Goal: Task Accomplishment & Management: Use online tool/utility

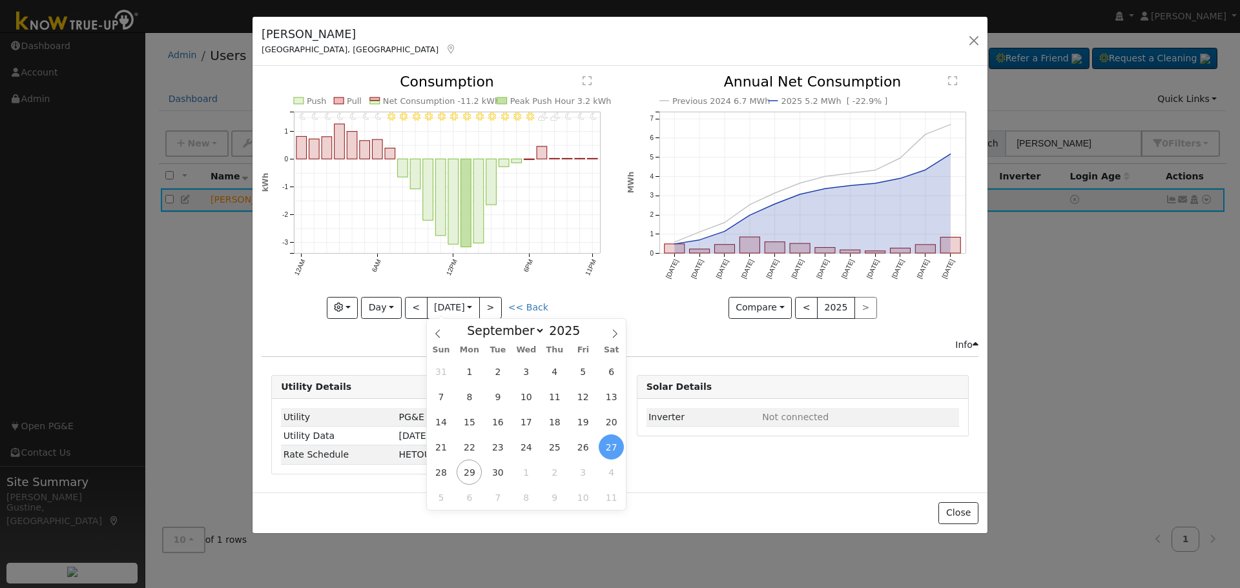
select select "8"
click at [985, 38] on div "Marty Barman Fresno, CA Default Account Default Account 6527 North Rafael Avenu…" at bounding box center [619, 42] width 735 height 50
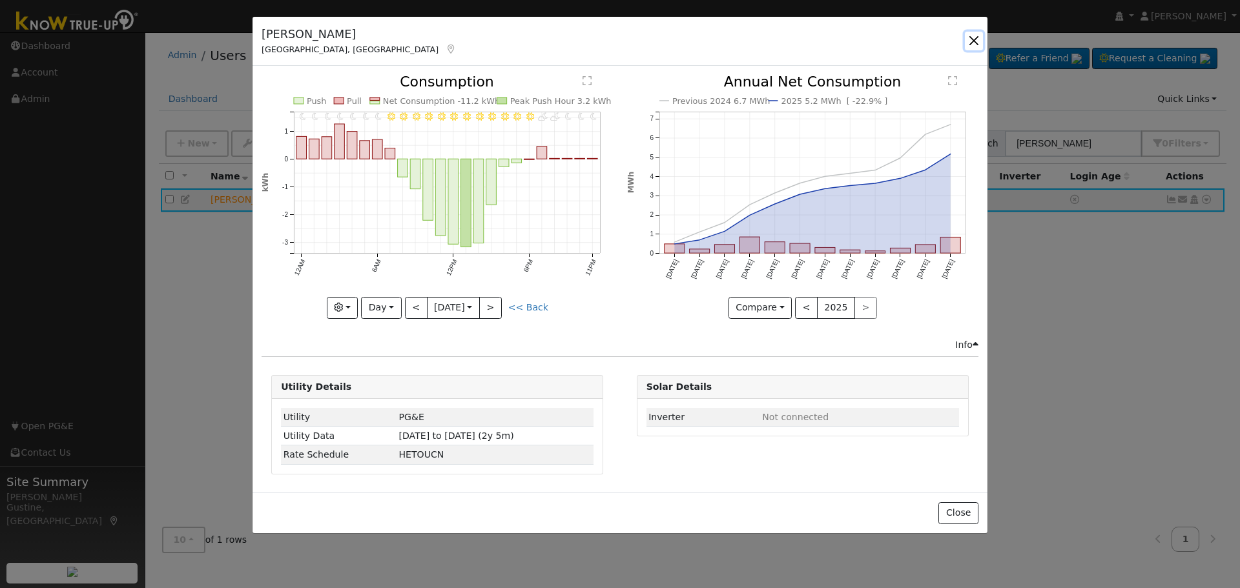
click at [979, 43] on button "button" at bounding box center [974, 41] width 18 height 18
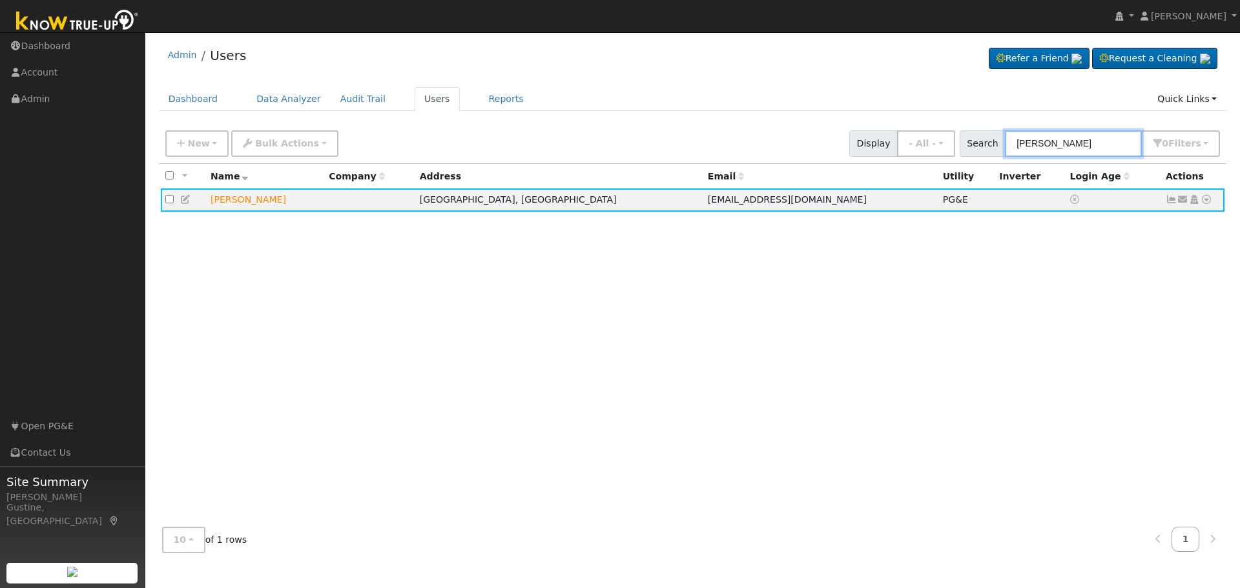
drag, startPoint x: 1065, startPoint y: 139, endPoint x: 762, endPoint y: 1, distance: 332.9
click at [917, 90] on div "Admin Users Refer a Friend Request a Cleaning" at bounding box center [692, 301] width 1081 height 524
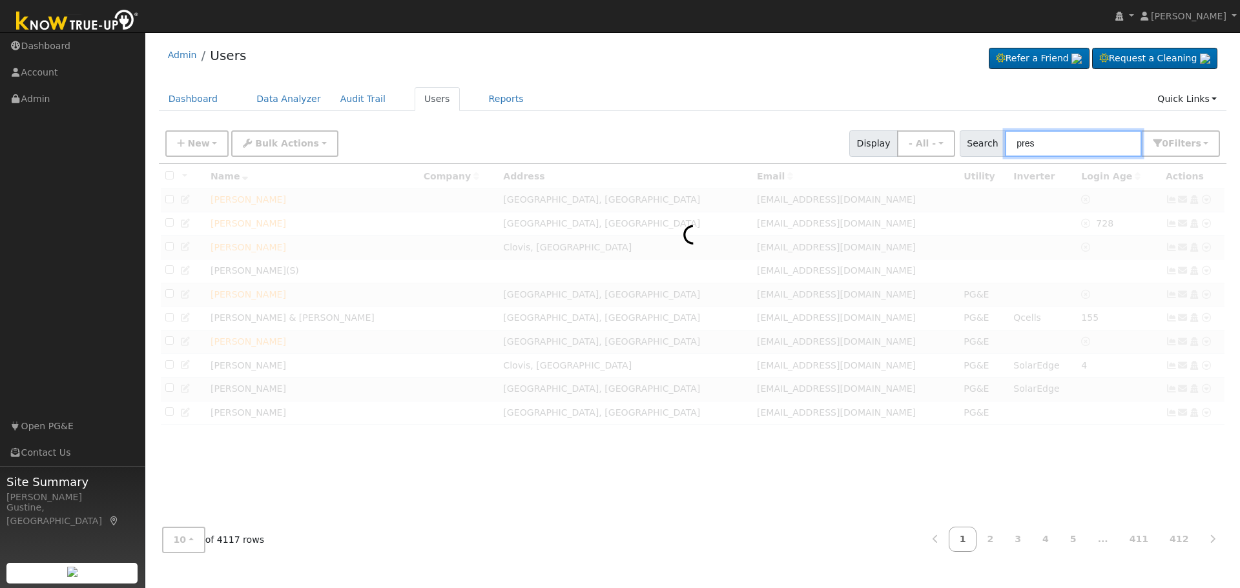
type input "pres"
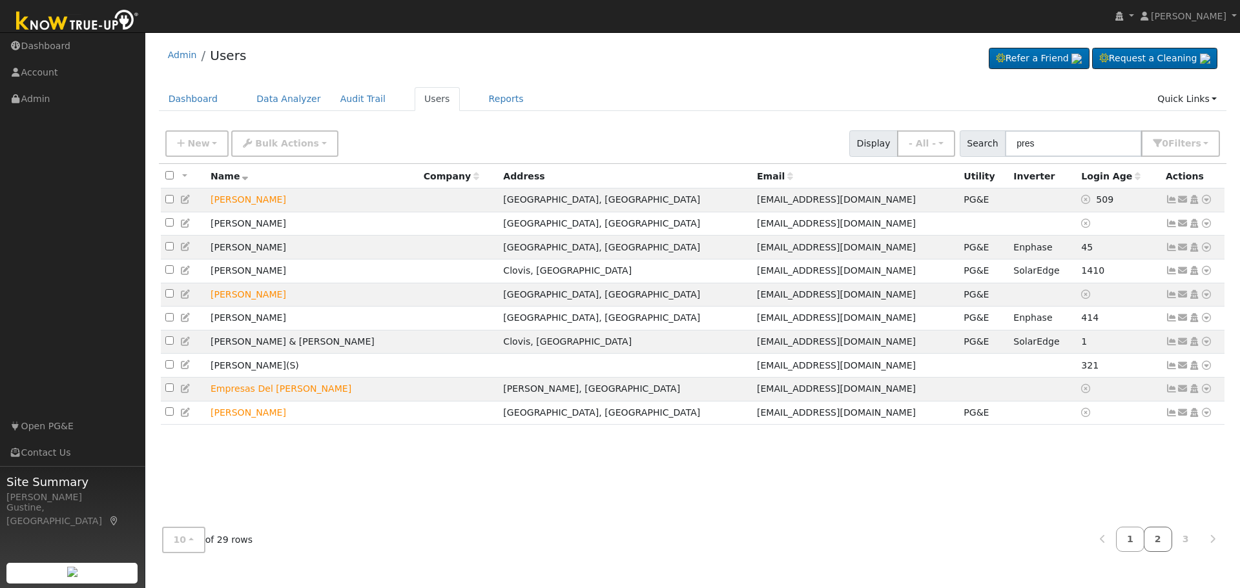
click at [1160, 538] on link "2" at bounding box center [1157, 539] width 28 height 25
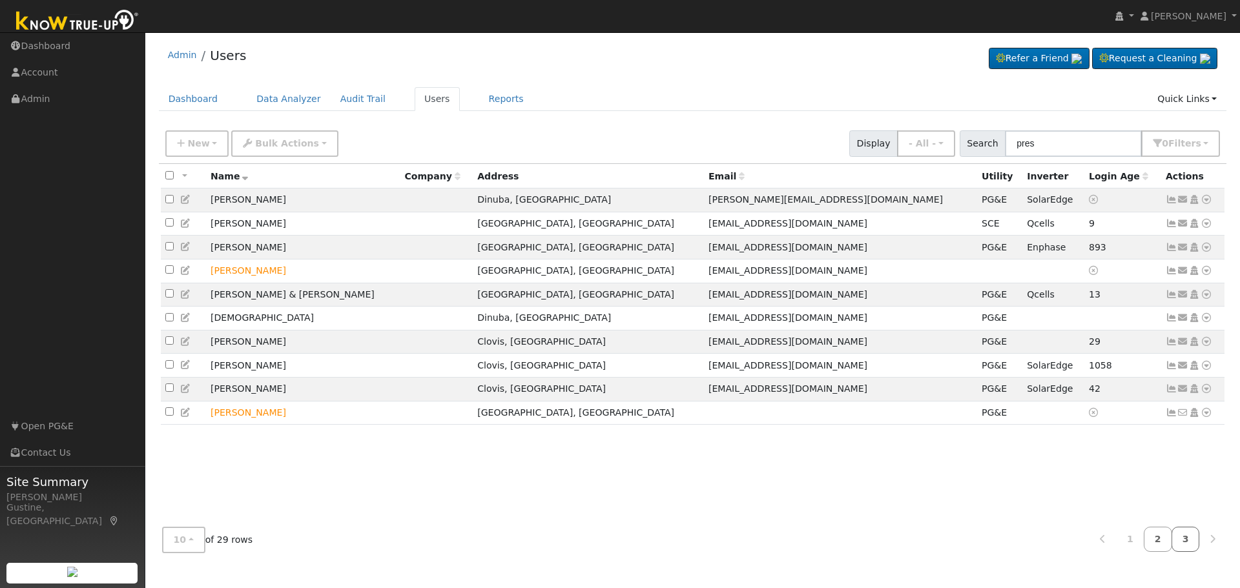
click at [1187, 532] on link "3" at bounding box center [1185, 539] width 28 height 25
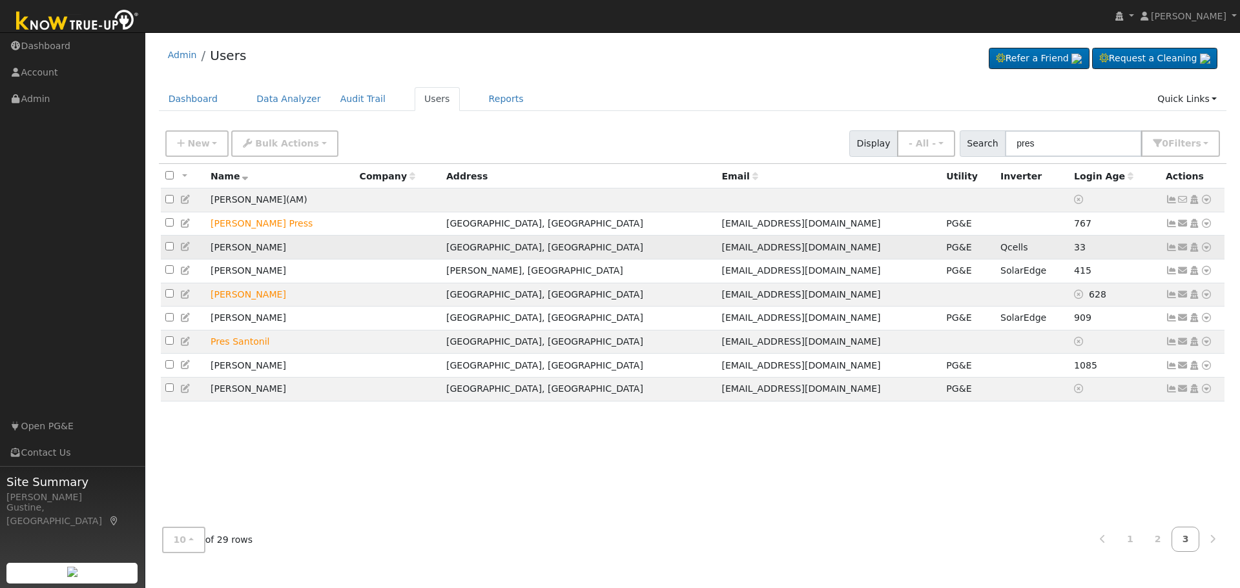
click at [1174, 249] on icon at bounding box center [1171, 247] width 12 height 9
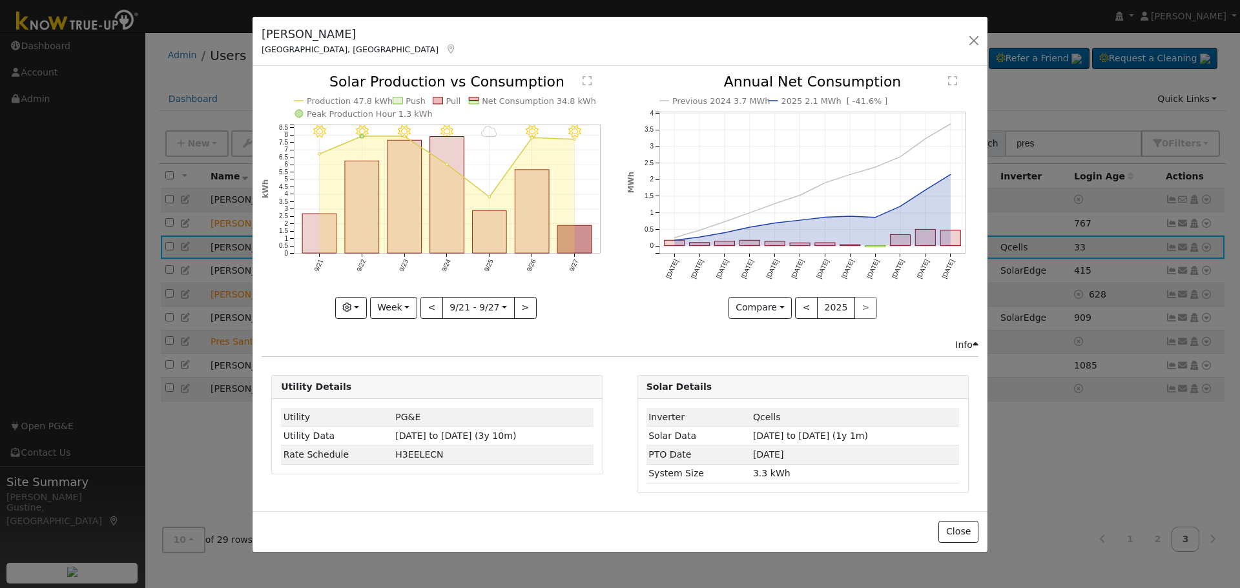
click at [581, 238] on rect "onclick=""" at bounding box center [575, 240] width 34 height 28
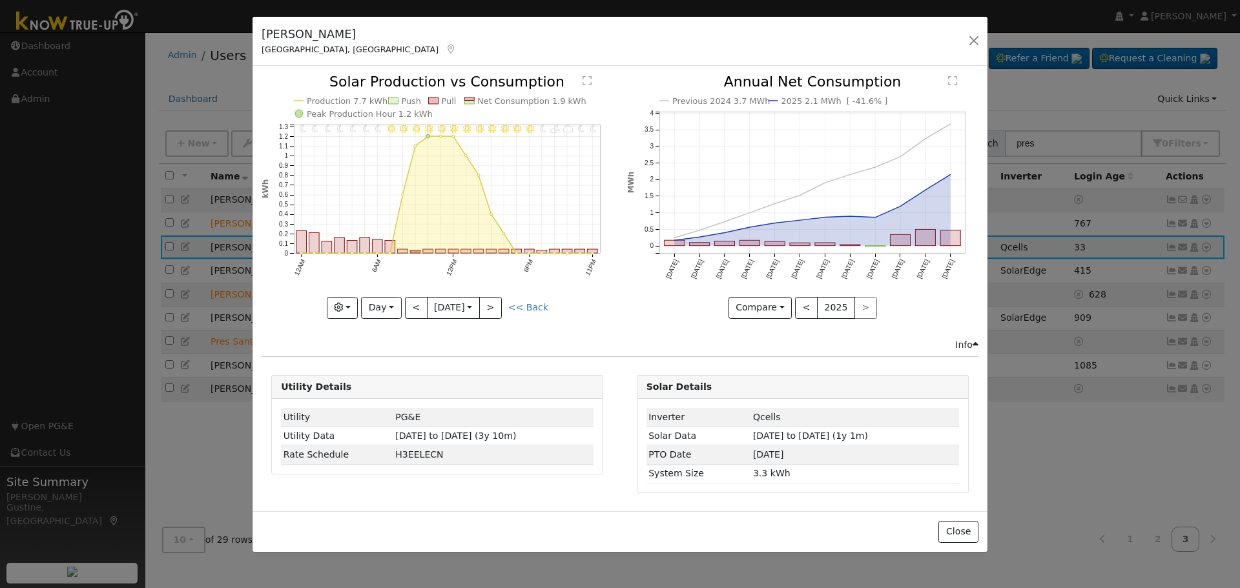
drag, startPoint x: 418, startPoint y: 272, endPoint x: 415, endPoint y: 313, distance: 40.2
click at [418, 295] on icon "11PM - Clear 10PM - MostlyClear 9PM - MostlyCloudy 8PM - PartlyCloudy 7PM - Mos…" at bounding box center [436, 196] width 351 height 242
click at [415, 313] on button "<" at bounding box center [416, 308] width 23 height 22
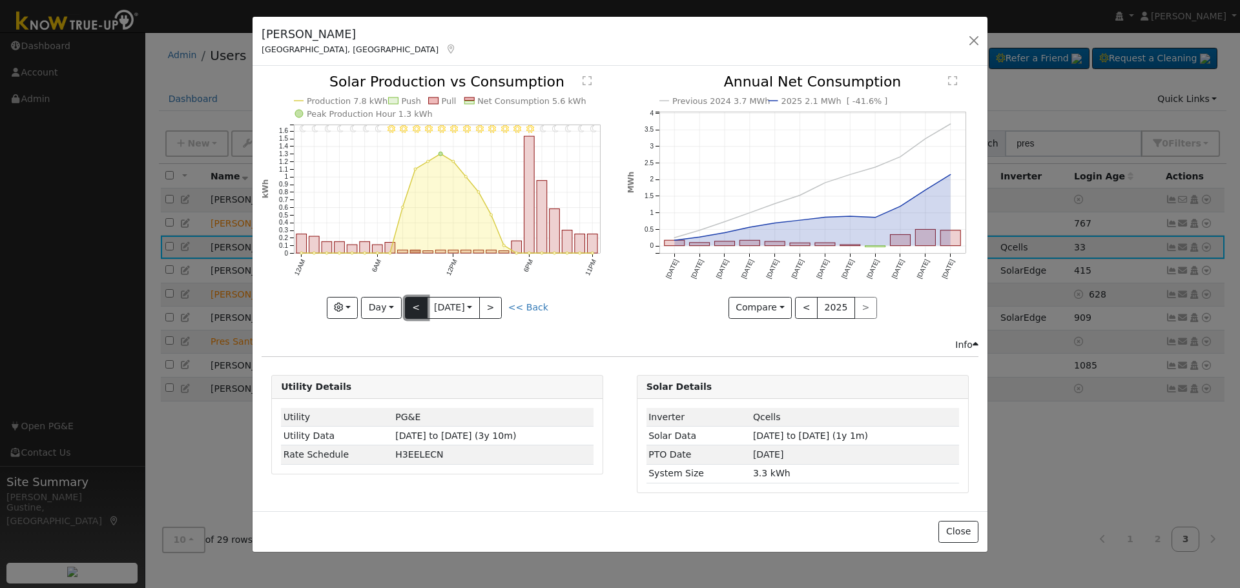
click at [416, 305] on button "<" at bounding box center [416, 308] width 23 height 22
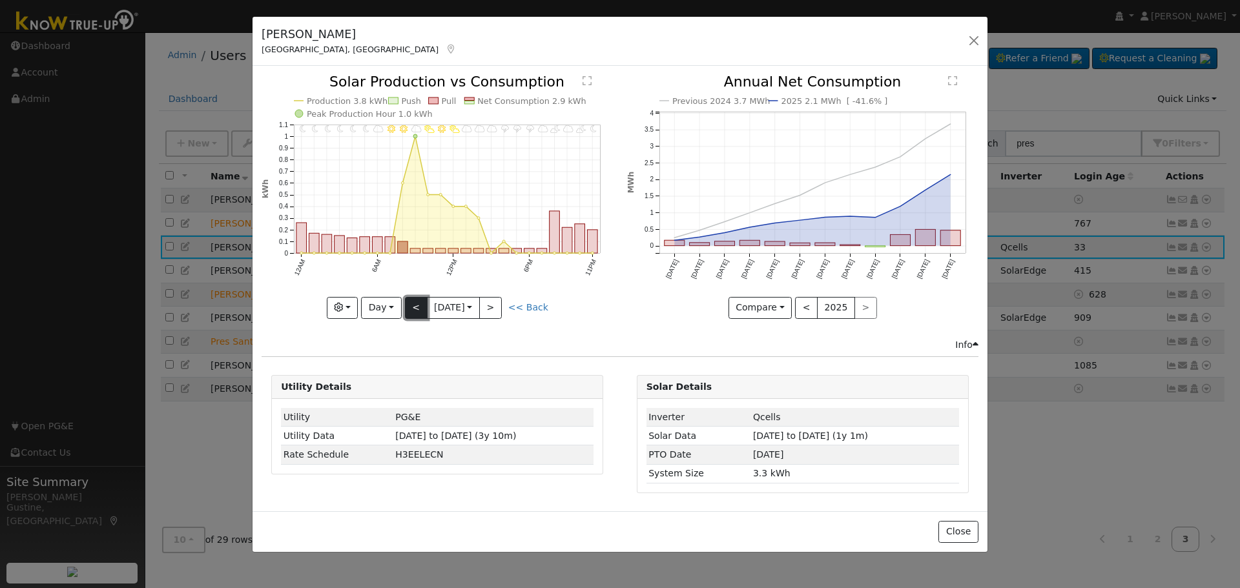
click at [416, 305] on button "<" at bounding box center [416, 308] width 23 height 22
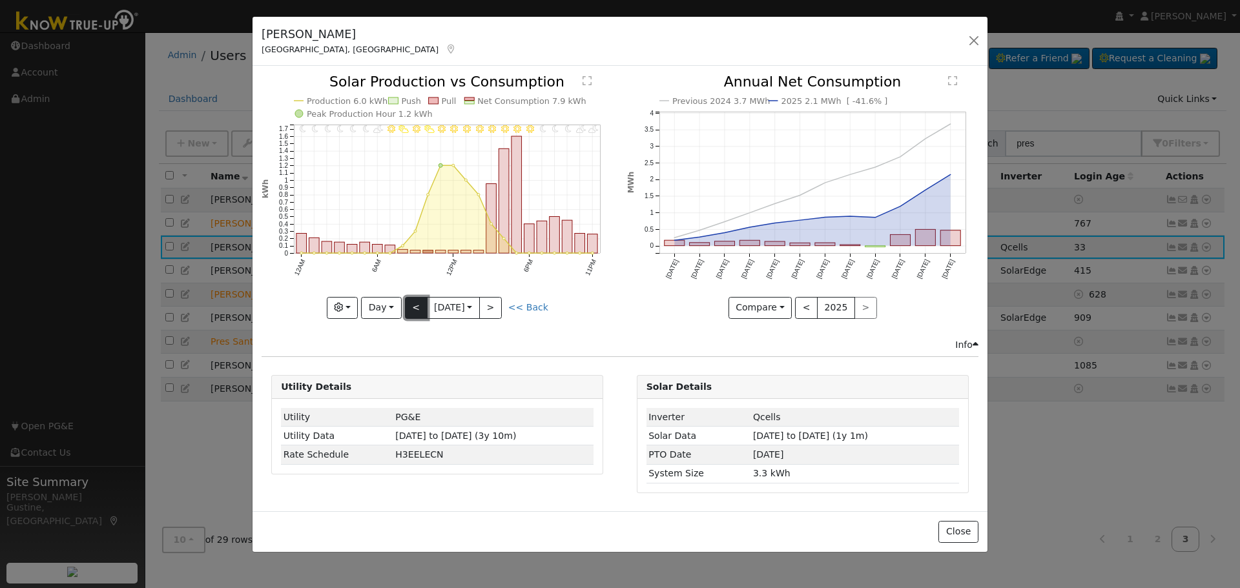
click at [416, 305] on button "<" at bounding box center [416, 308] width 23 height 22
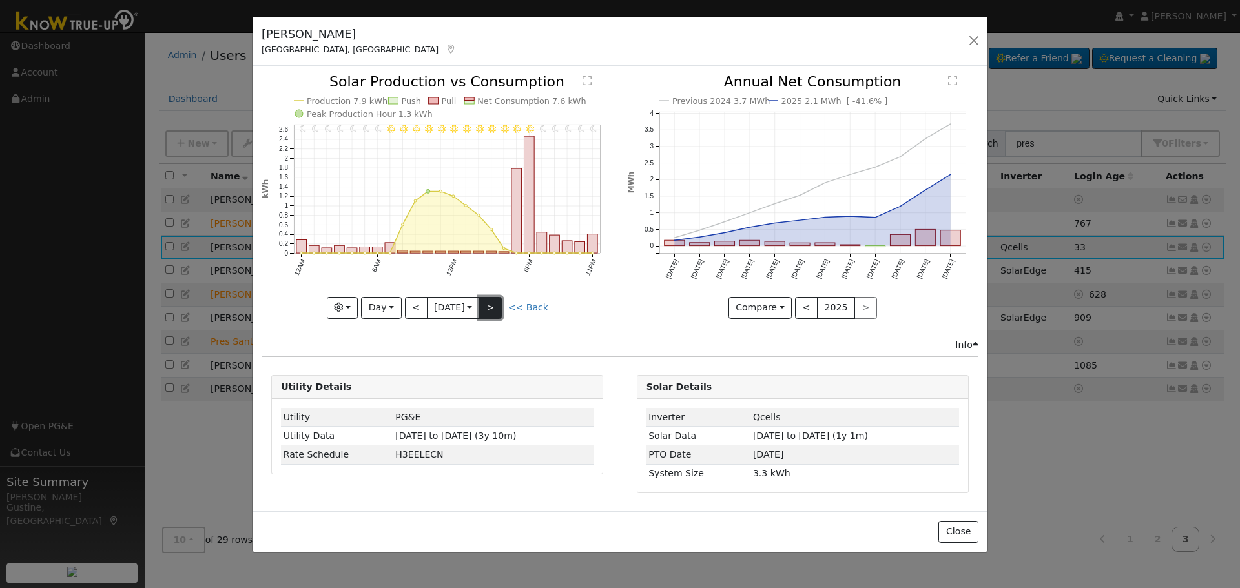
click at [502, 312] on button ">" at bounding box center [490, 308] width 23 height 22
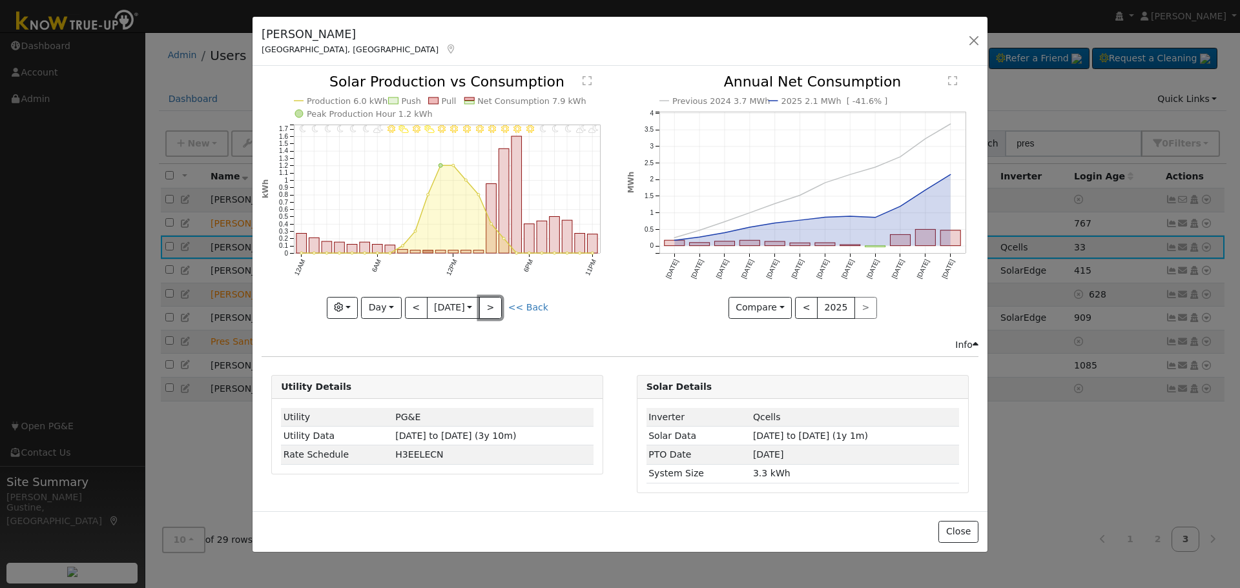
click at [502, 313] on button ">" at bounding box center [490, 308] width 23 height 22
type input "2025-09-25"
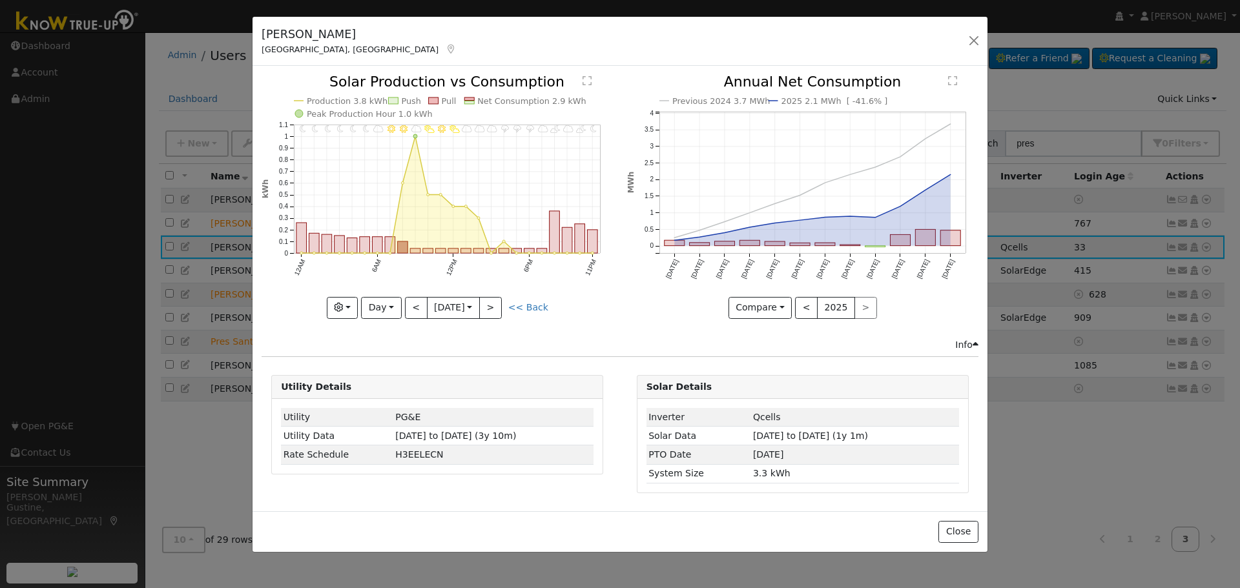
click at [983, 42] on div "Susan Pressnell North Fork, CA Default Account Default Account 33413 Road 233, …" at bounding box center [619, 42] width 735 height 50
click at [980, 43] on button "button" at bounding box center [974, 41] width 18 height 18
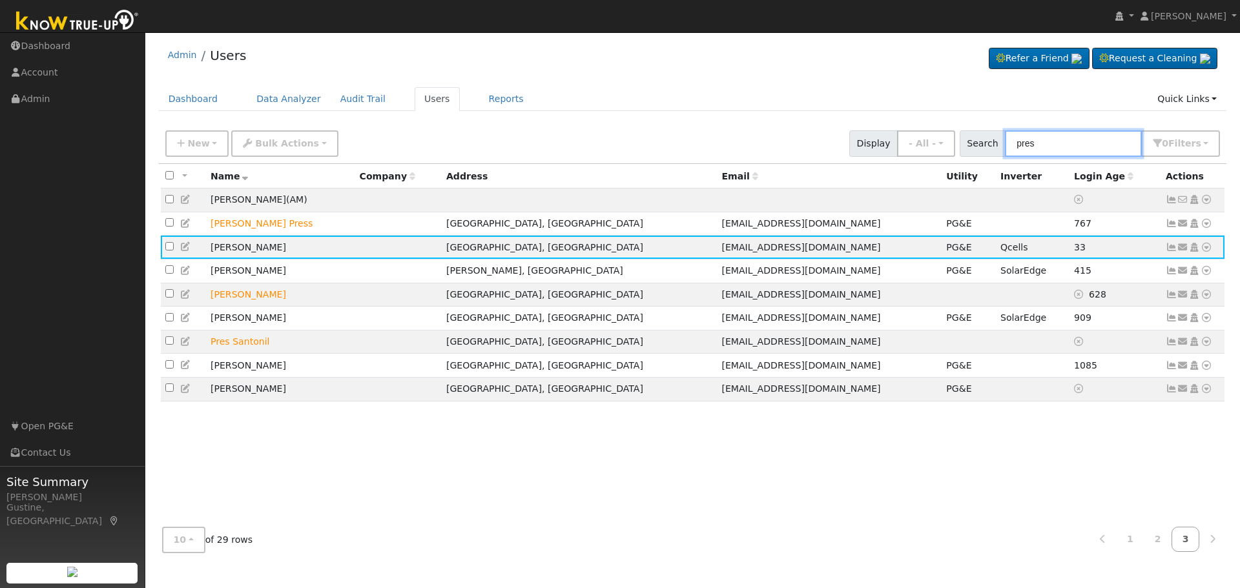
drag, startPoint x: 1065, startPoint y: 133, endPoint x: 865, endPoint y: 140, distance: 200.9
click at [865, 140] on div "New Add User Quick Add Quick Connect Quick Convert Lead Bulk Actions Send Email…" at bounding box center [693, 141] width 1060 height 31
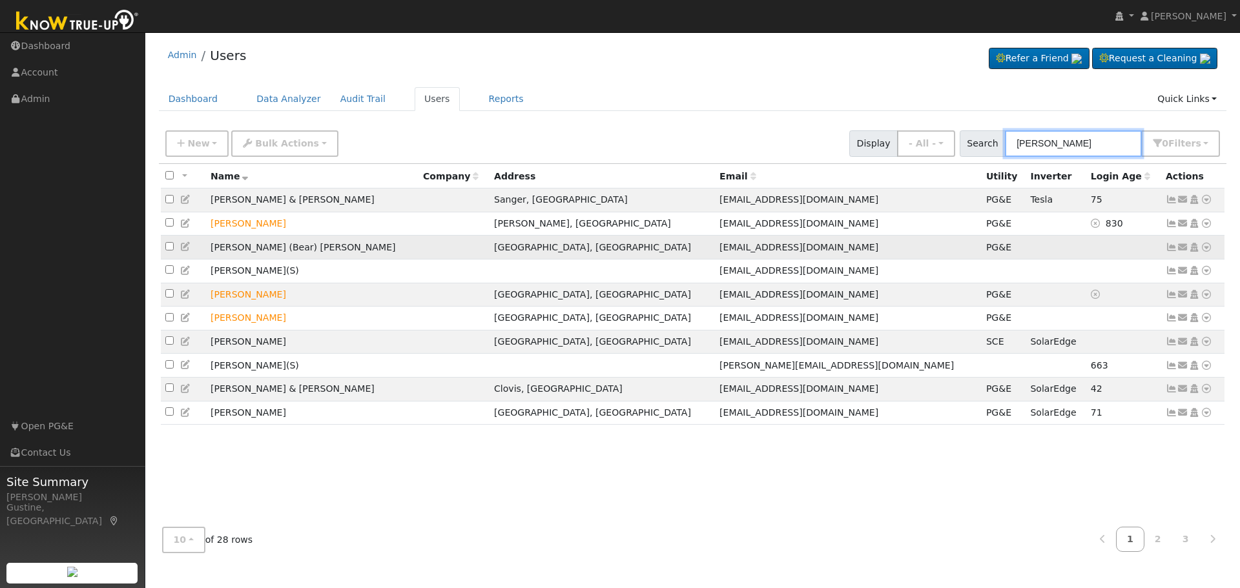
type input "daniel b"
click at [1167, 248] on icon at bounding box center [1171, 247] width 12 height 9
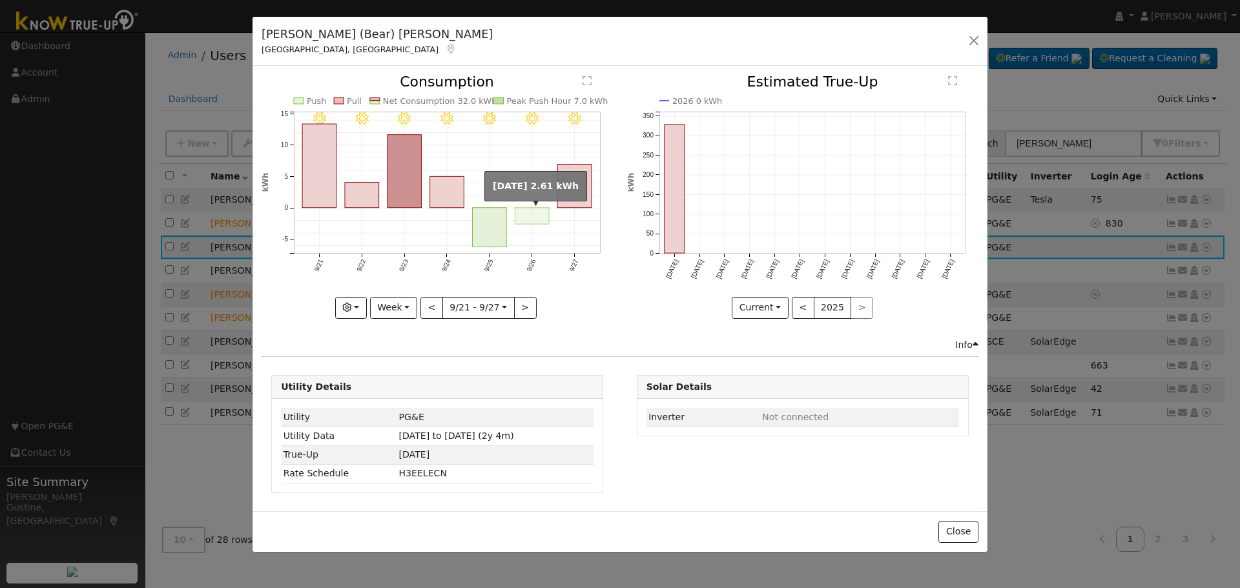
click at [528, 223] on rect "onclick=""" at bounding box center [532, 216] width 34 height 16
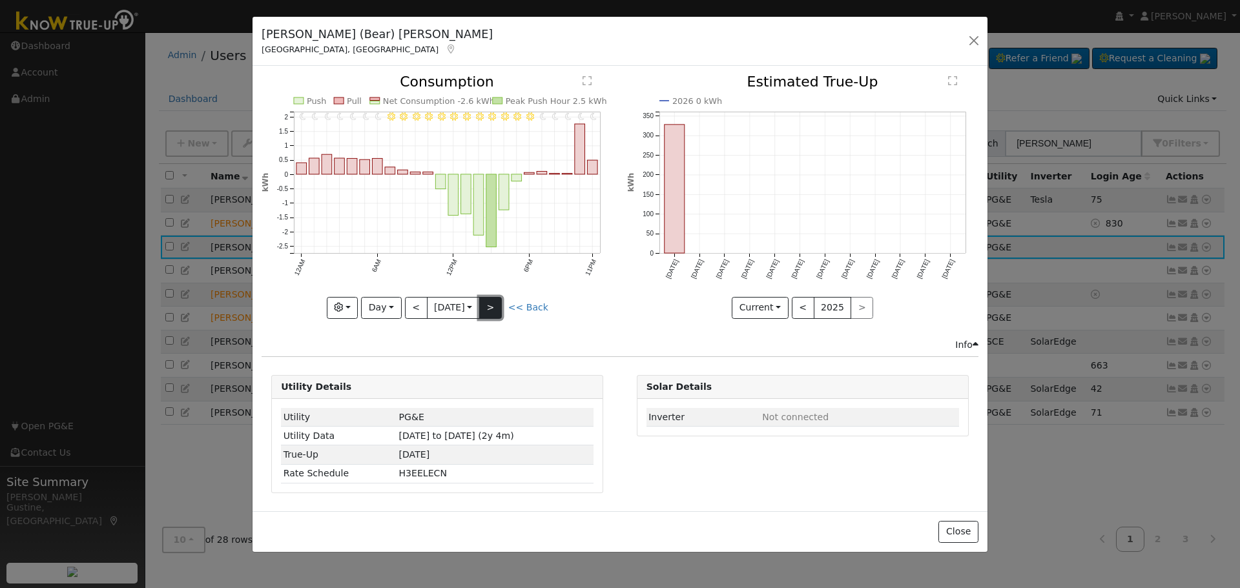
click at [488, 309] on button ">" at bounding box center [490, 308] width 23 height 22
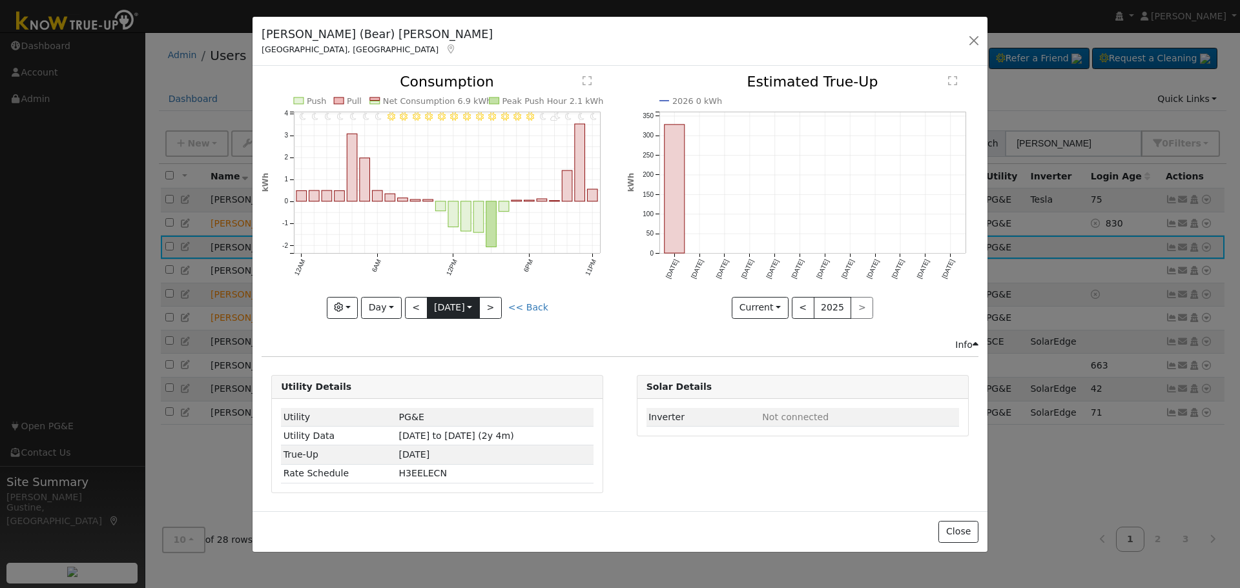
click at [436, 309] on input "2025-09-27" at bounding box center [453, 308] width 52 height 21
click at [429, 305] on input "2025-09-27" at bounding box center [453, 308] width 52 height 21
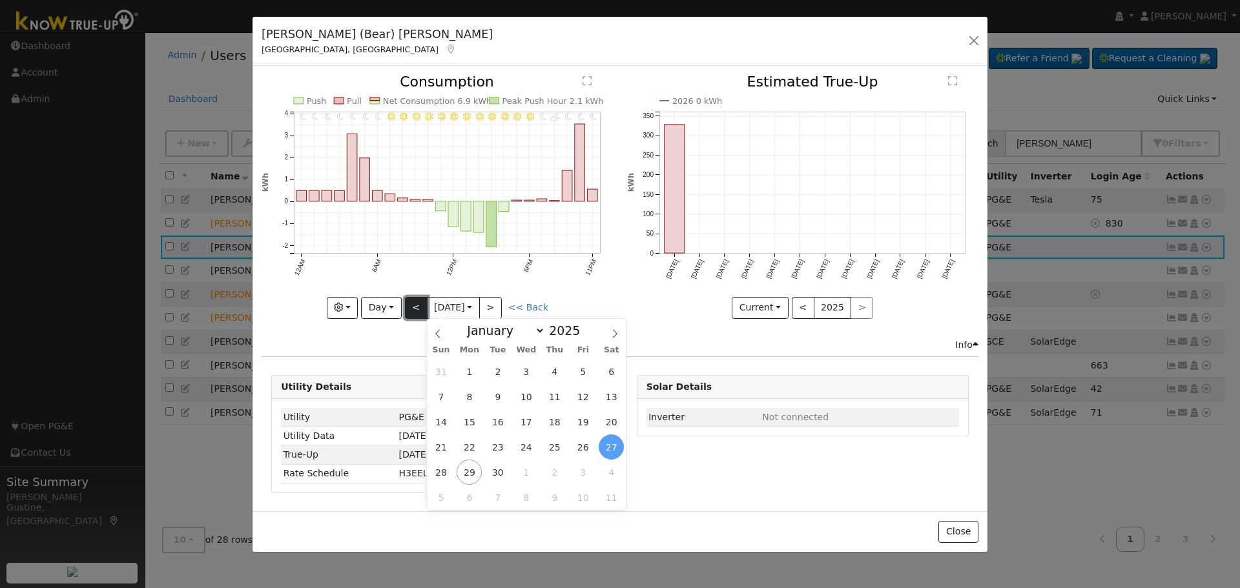
click at [421, 302] on button "<" at bounding box center [416, 308] width 23 height 22
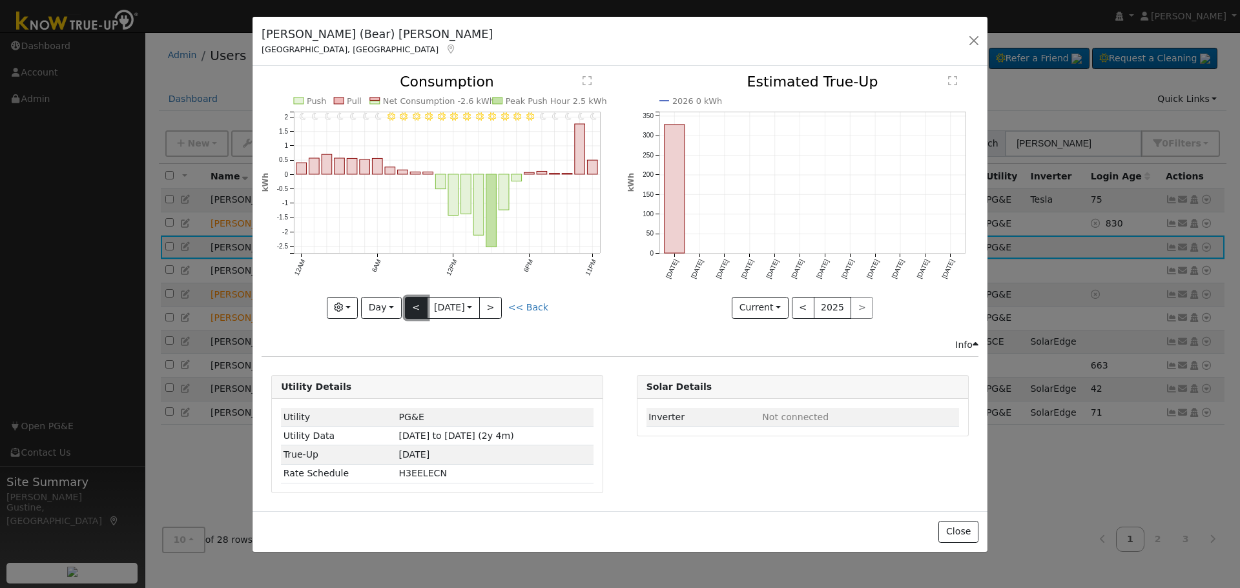
click at [421, 301] on button "<" at bounding box center [416, 308] width 23 height 22
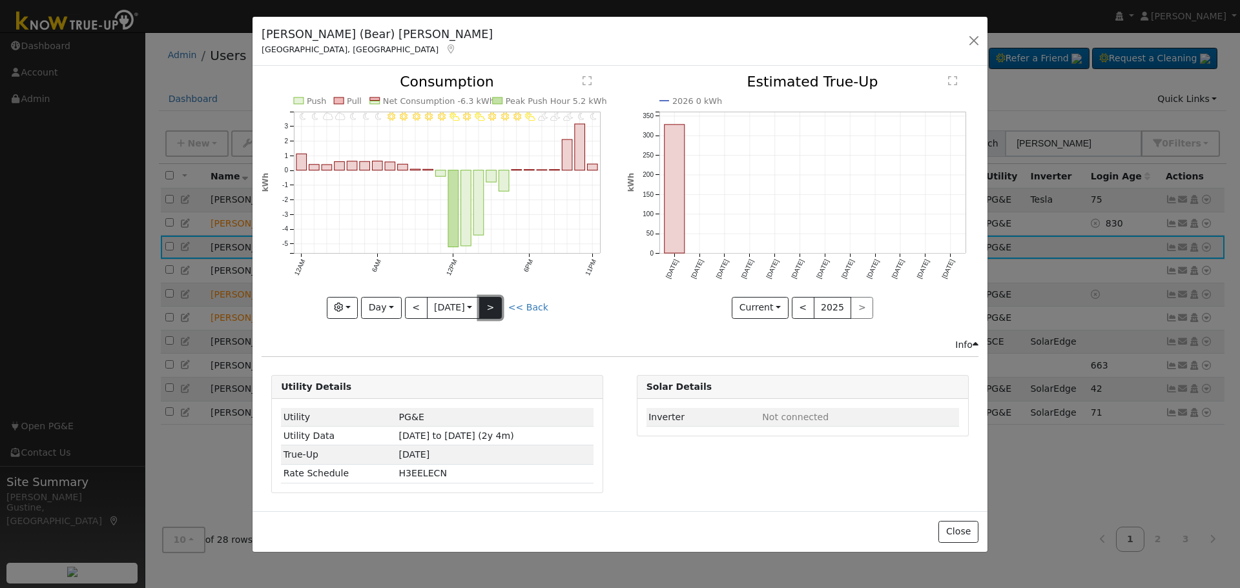
click at [497, 306] on button ">" at bounding box center [490, 308] width 23 height 22
click at [497, 305] on button ">" at bounding box center [490, 308] width 23 height 22
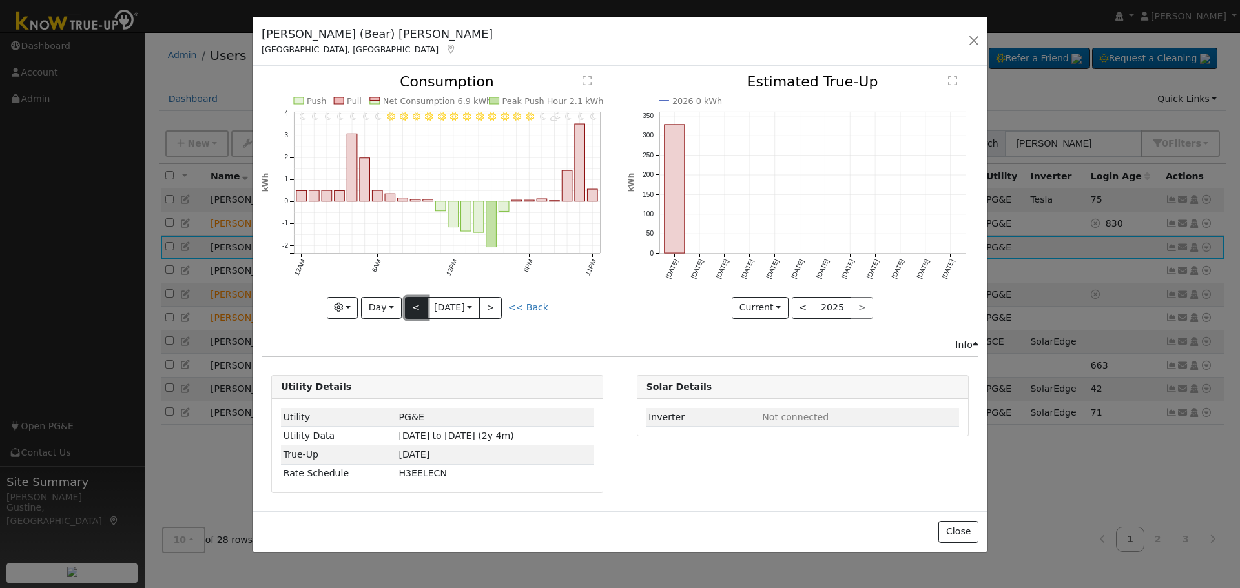
click at [408, 315] on button "<" at bounding box center [416, 308] width 23 height 22
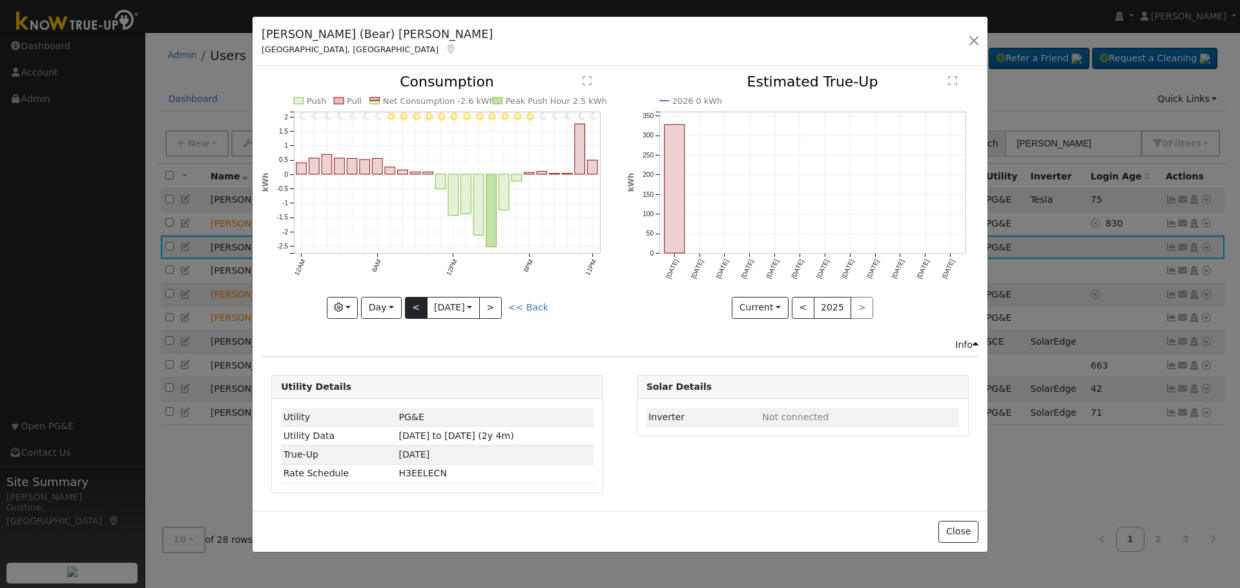
click at [409, 313] on div "11PM - Clear 10PM - Clear 9PM - Clear 8PM - Clear 7PM - Clear 6PM - Clear 5PM -…" at bounding box center [436, 196] width 351 height 243
click at [422, 307] on button "<" at bounding box center [416, 308] width 23 height 22
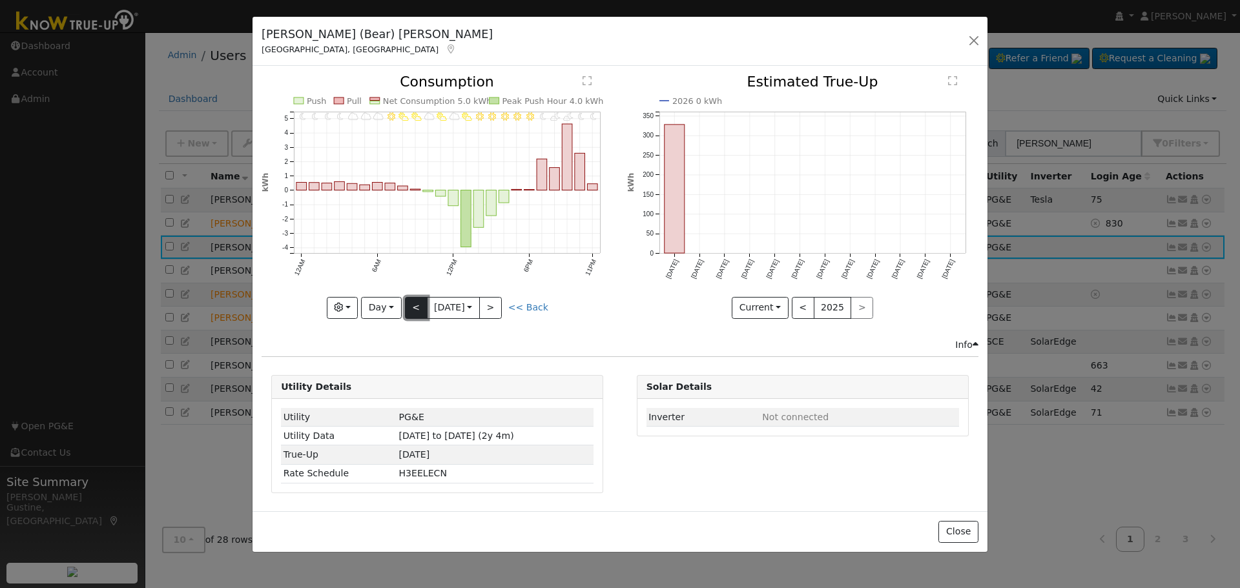
click at [422, 307] on button "<" at bounding box center [416, 308] width 23 height 22
click at [420, 310] on button "<" at bounding box center [416, 308] width 23 height 22
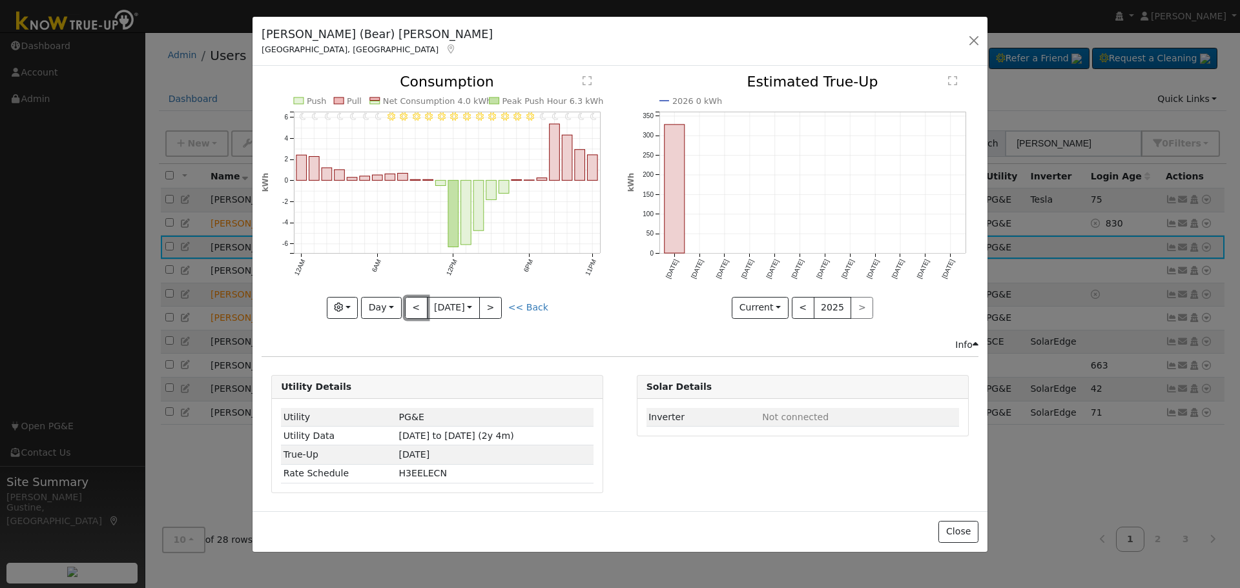
click at [420, 310] on button "<" at bounding box center [416, 308] width 23 height 22
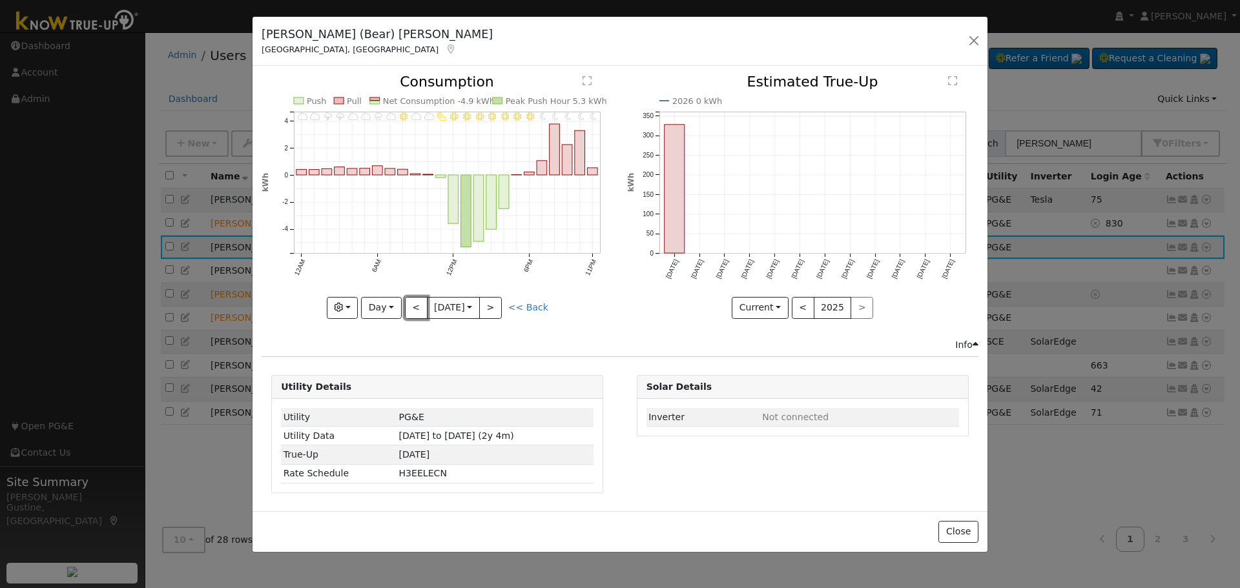
click at [420, 310] on button "<" at bounding box center [416, 308] width 23 height 22
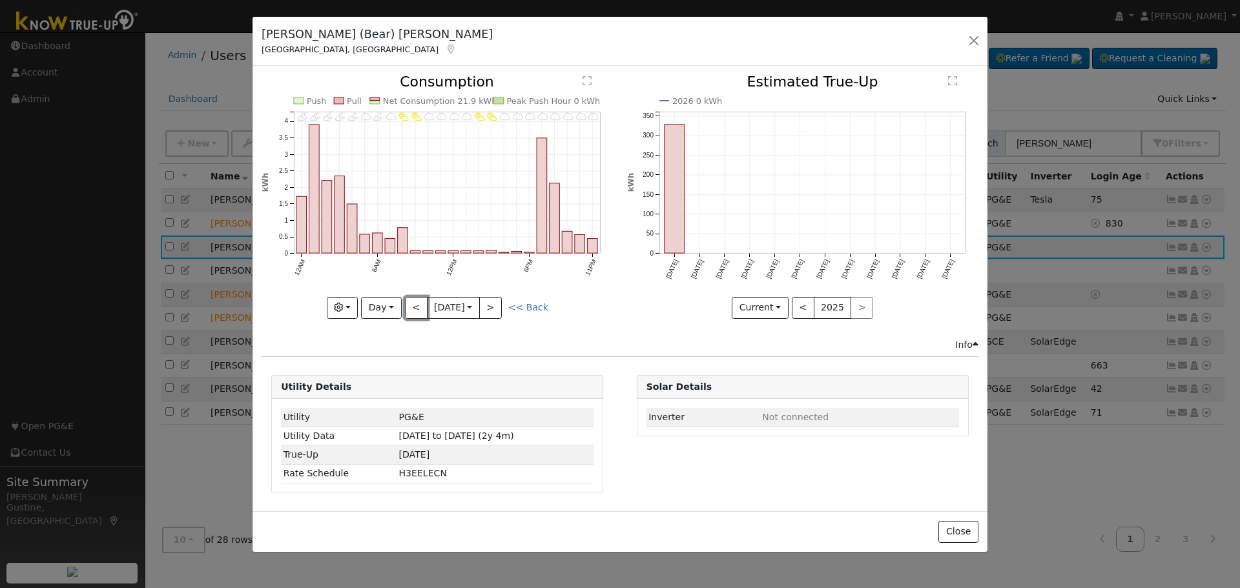
click at [420, 310] on button "<" at bounding box center [416, 308] width 23 height 22
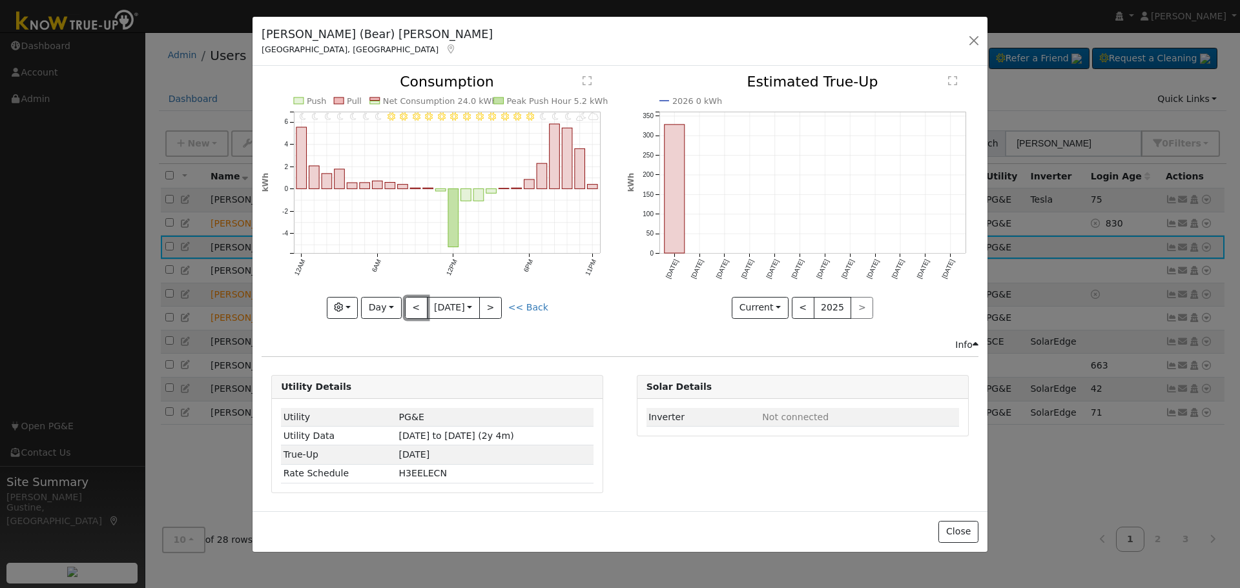
click at [420, 310] on button "<" at bounding box center [416, 308] width 23 height 22
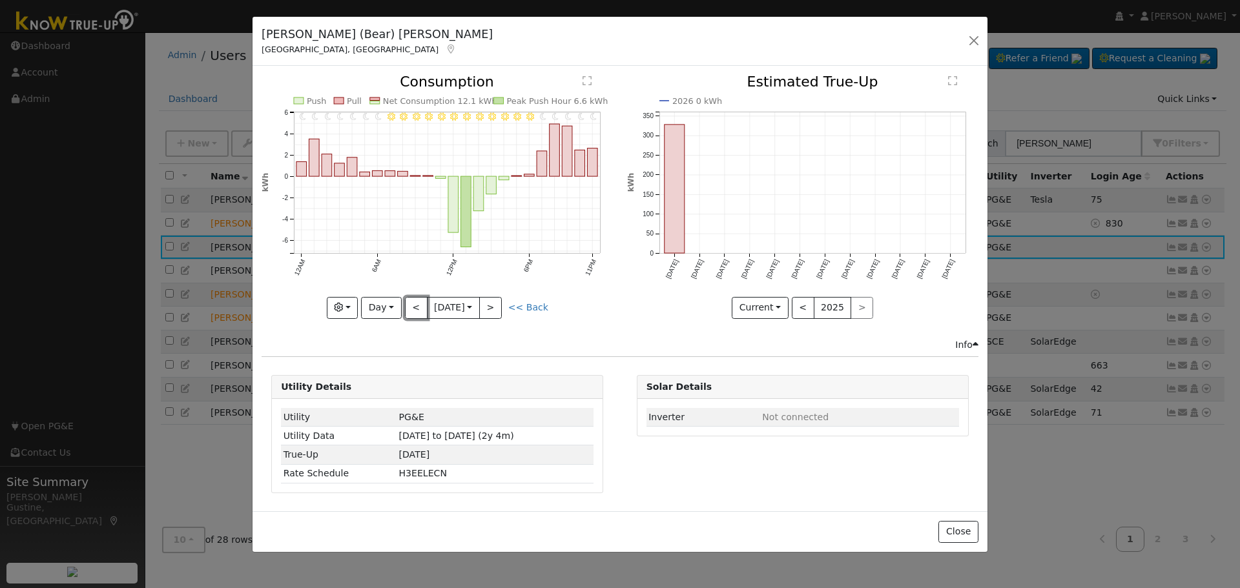
click at [420, 310] on button "<" at bounding box center [416, 308] width 23 height 22
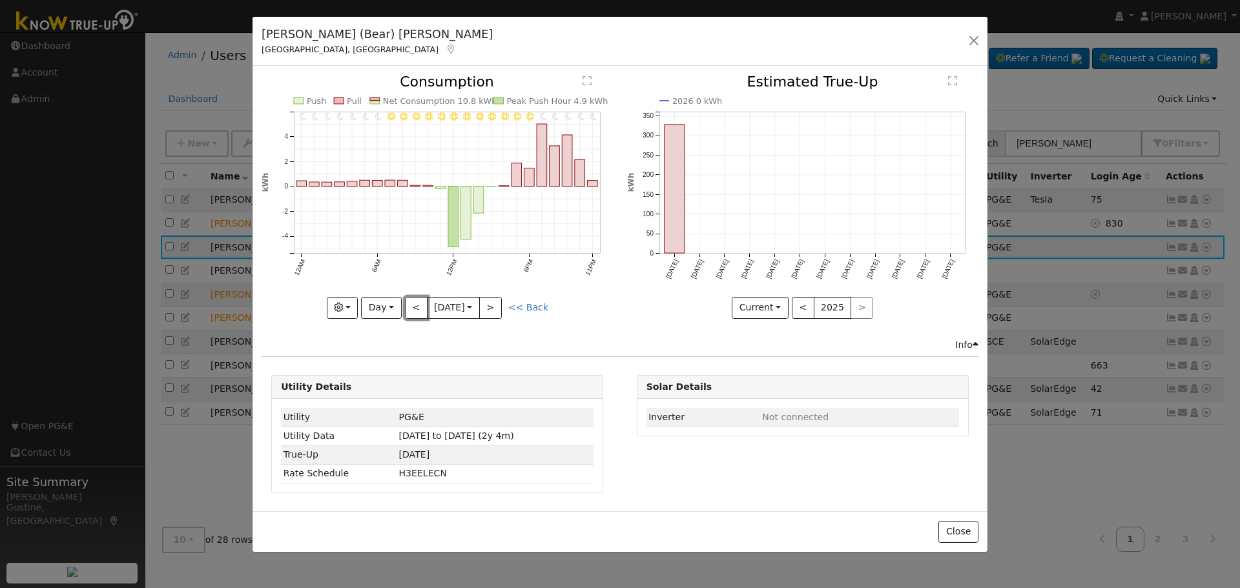
click at [420, 310] on button "<" at bounding box center [416, 308] width 23 height 22
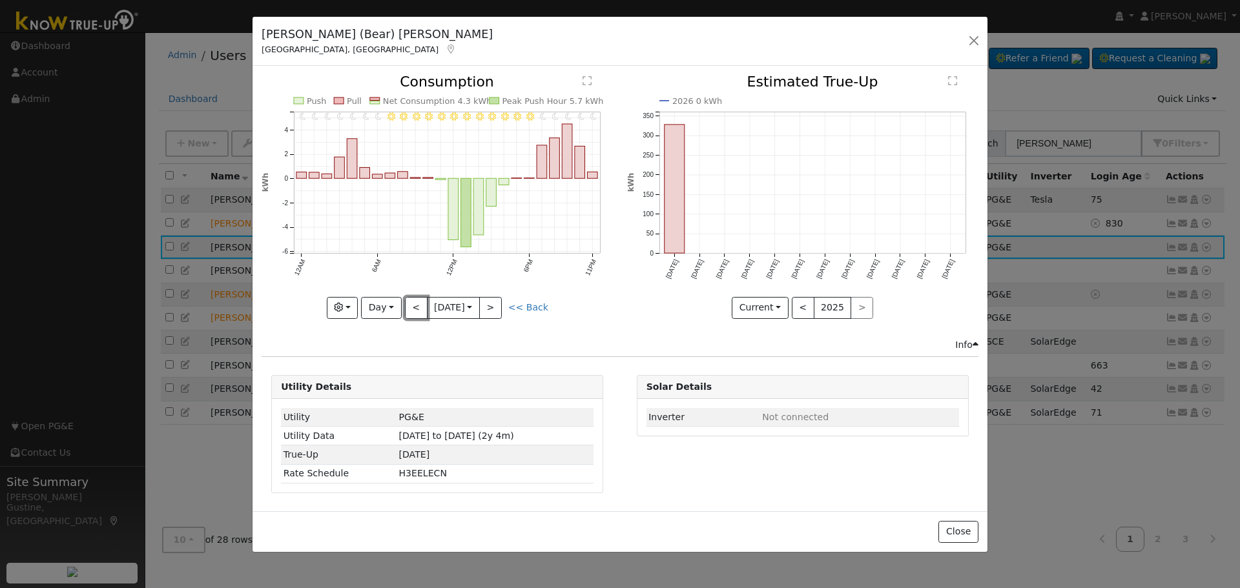
click at [420, 310] on button "<" at bounding box center [416, 308] width 23 height 22
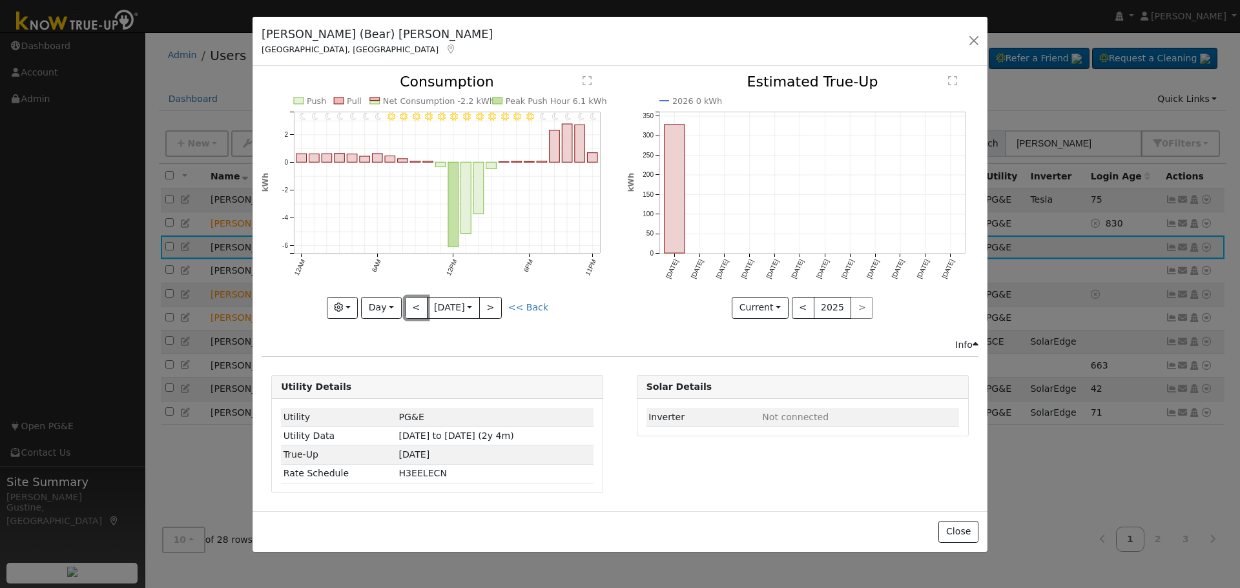
click at [420, 310] on button "<" at bounding box center [416, 308] width 23 height 22
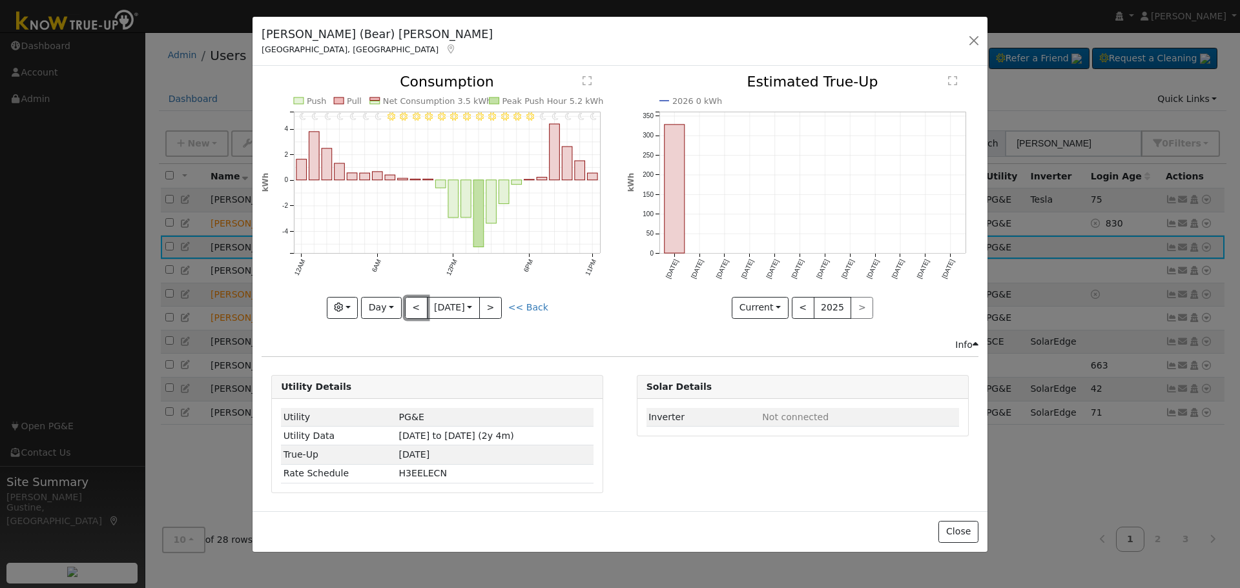
click at [420, 310] on button "<" at bounding box center [416, 308] width 23 height 22
click at [420, 310] on div "11PM - Clear 10PM - Clear 9PM - Clear 8PM - Clear 7PM - Clear 6PM - Clear 5PM -…" at bounding box center [436, 196] width 351 height 243
click at [420, 310] on button "<" at bounding box center [416, 308] width 23 height 22
click at [415, 313] on button "<" at bounding box center [416, 308] width 23 height 22
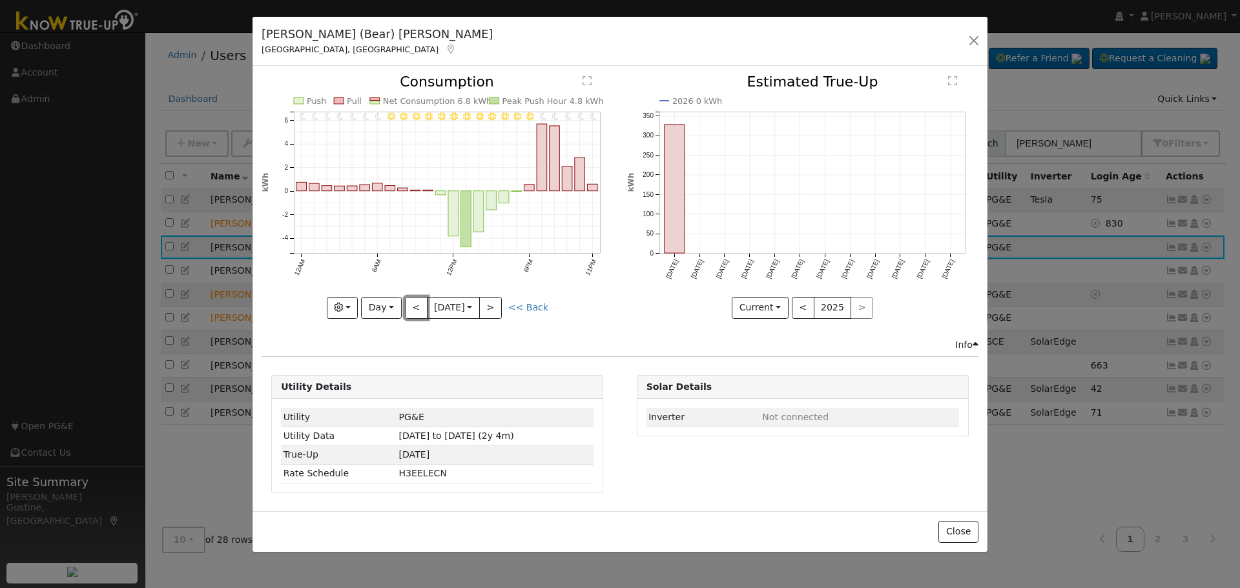
click at [415, 313] on button "<" at bounding box center [416, 308] width 23 height 22
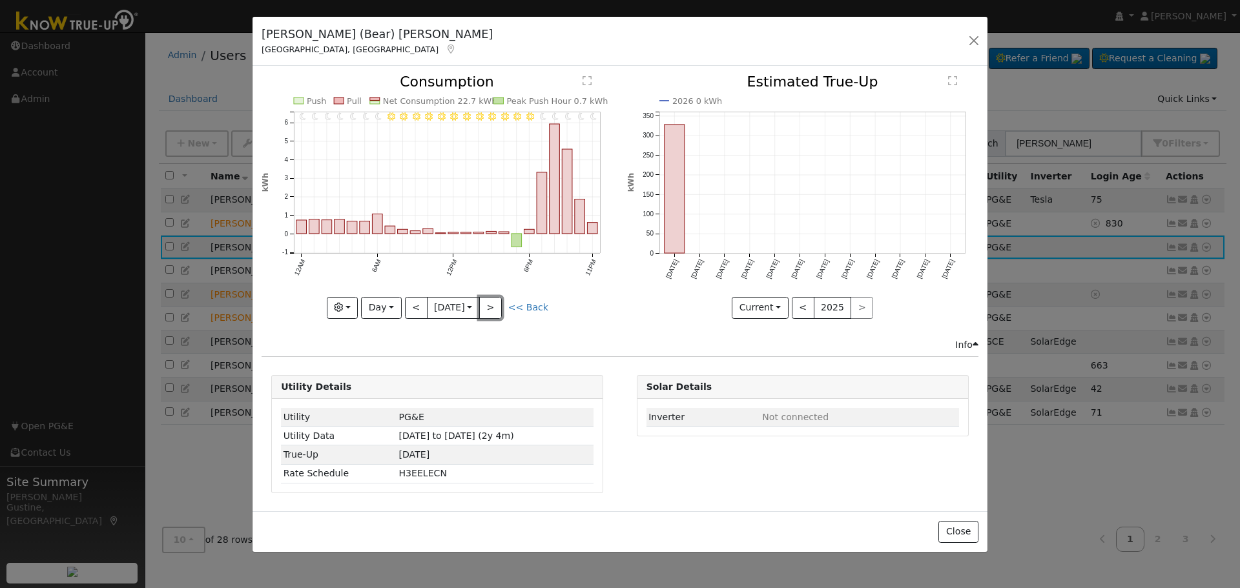
click at [501, 305] on button ">" at bounding box center [490, 308] width 23 height 22
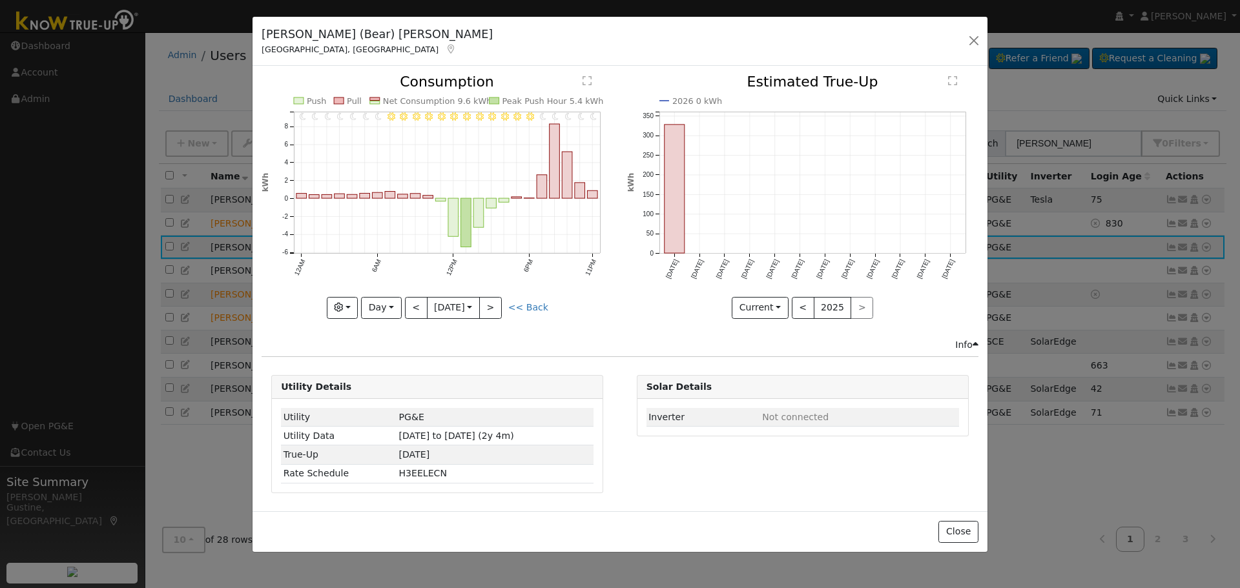
click at [500, 305] on div at bounding box center [436, 196] width 351 height 243
click at [500, 305] on button ">" at bounding box center [490, 308] width 23 height 22
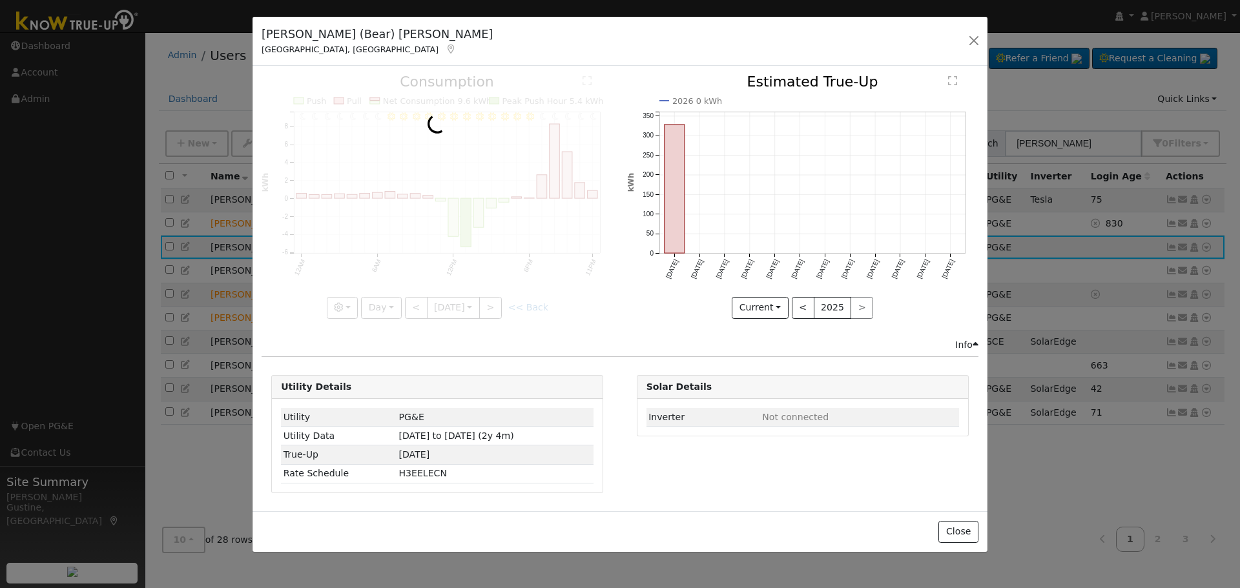
click at [500, 305] on div at bounding box center [436, 196] width 351 height 243
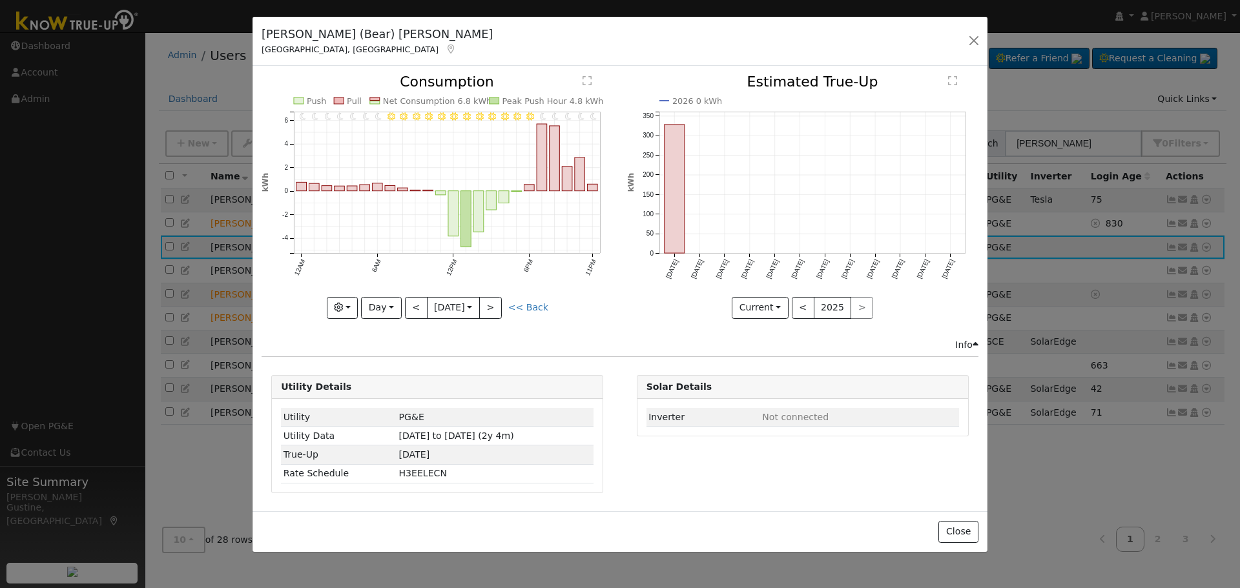
click at [500, 305] on div at bounding box center [436, 196] width 351 height 243
click at [500, 305] on button ">" at bounding box center [490, 308] width 23 height 22
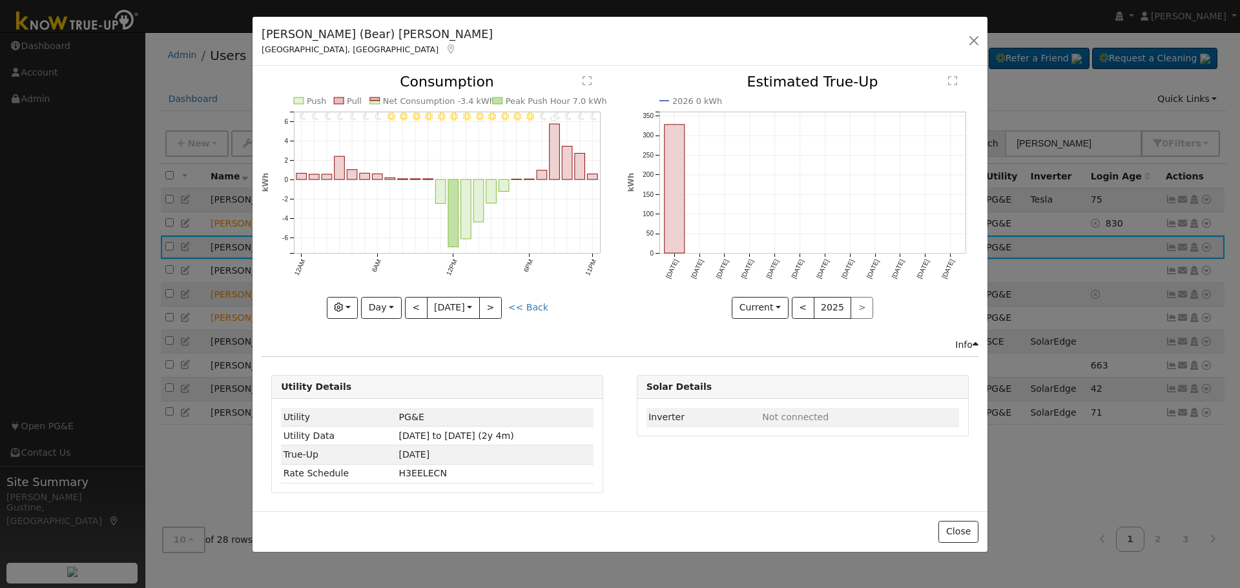
click at [500, 305] on div at bounding box center [436, 196] width 351 height 243
click at [500, 305] on button ">" at bounding box center [490, 308] width 23 height 22
click at [500, 305] on div "11PM - Clear 10PM - Clear 9PM - Clear 8PM - Clear 7PM - Clear 6PM - Clear 5PM -…" at bounding box center [436, 196] width 351 height 243
click at [500, 305] on button ">" at bounding box center [490, 308] width 23 height 22
click at [500, 305] on div "11PM - Clear 10PM - Clear 9PM - Clear 8PM - Clear 7PM - MostlyClear 6PM - Clear…" at bounding box center [436, 196] width 351 height 243
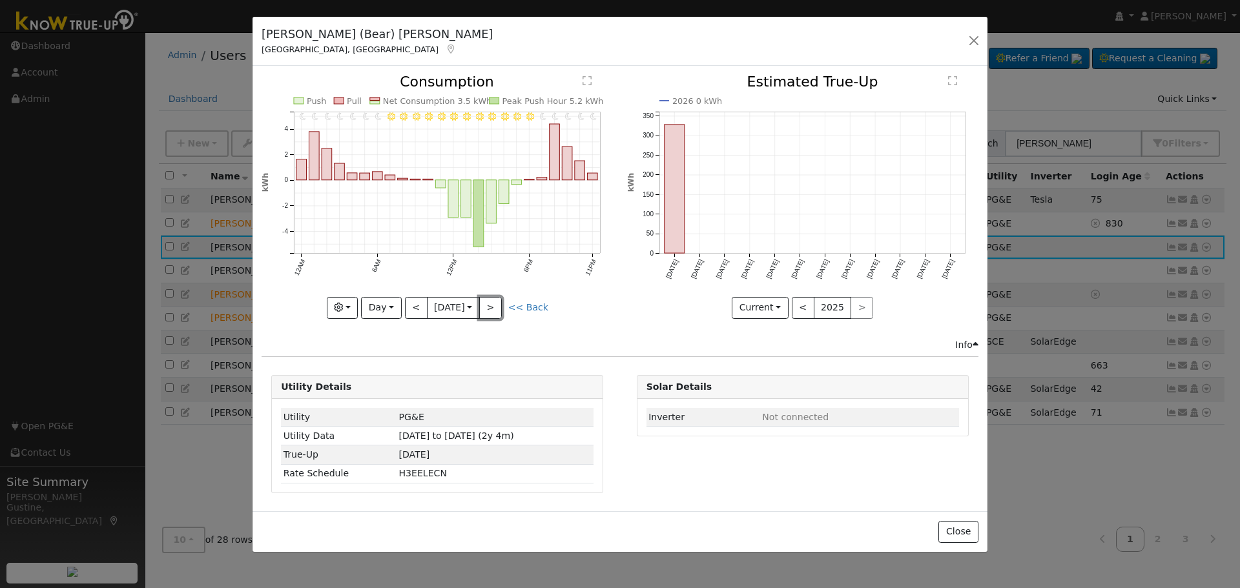
click at [500, 305] on button ">" at bounding box center [490, 308] width 23 height 22
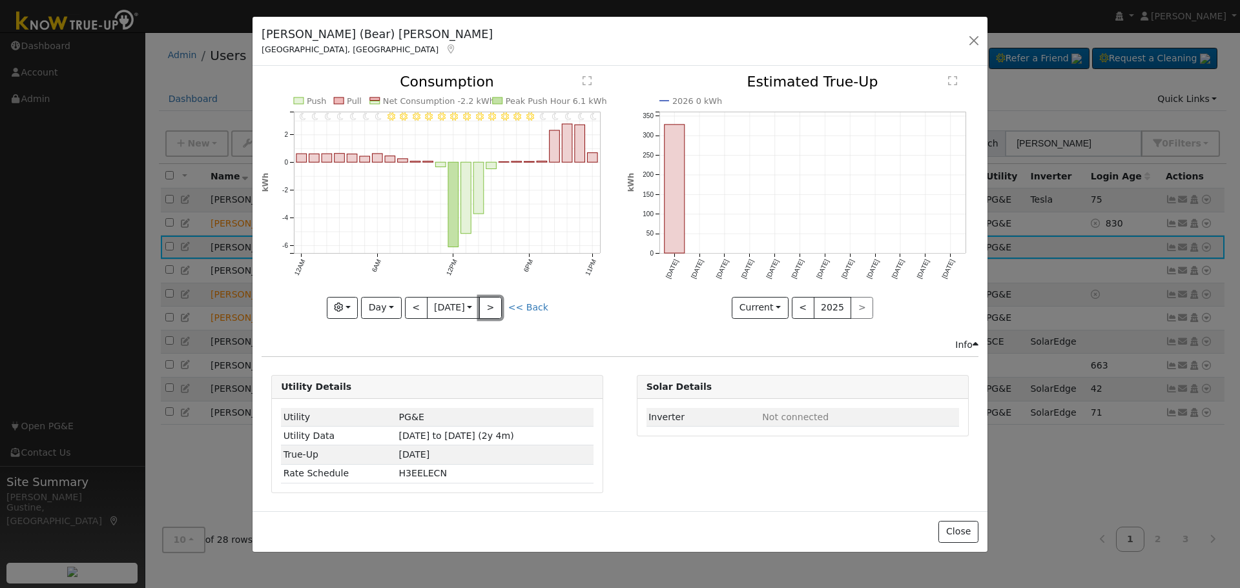
click at [500, 305] on button ">" at bounding box center [490, 308] width 23 height 22
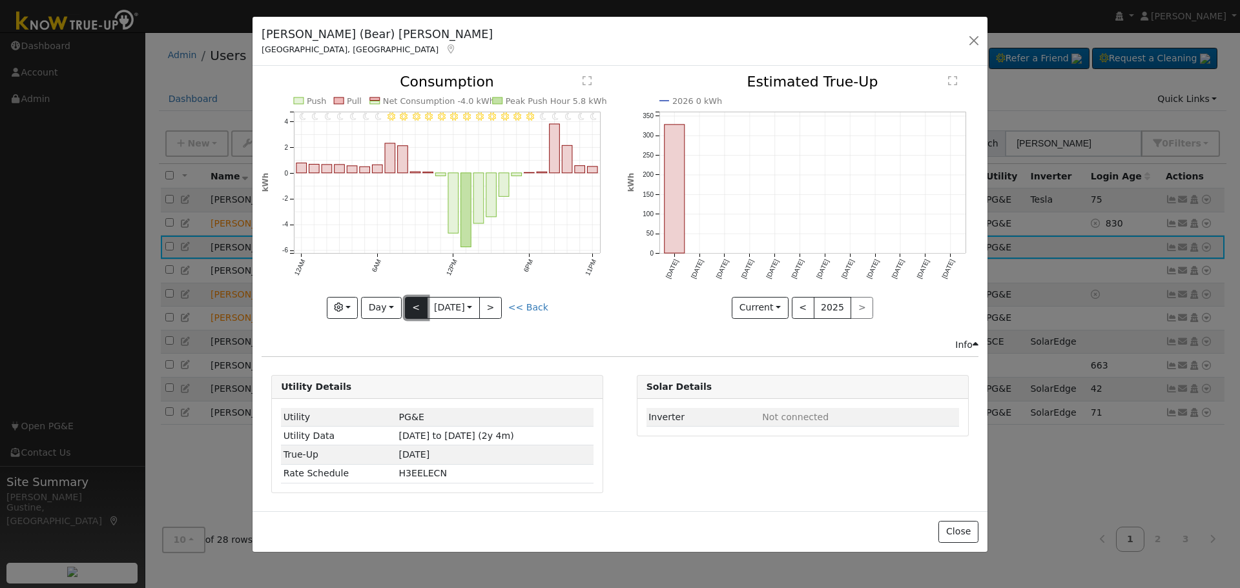
click at [414, 318] on button "<" at bounding box center [416, 308] width 23 height 22
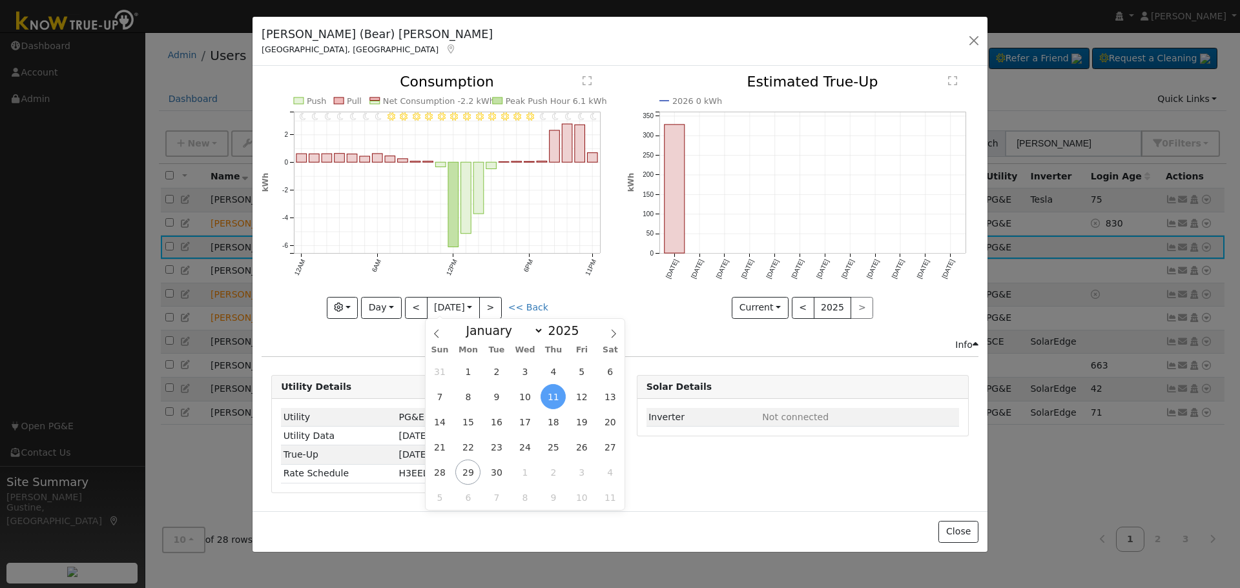
click at [455, 309] on input "[DATE]" at bounding box center [453, 308] width 52 height 21
click at [568, 456] on div "31 1 2 3 4 5 6 7 8 9 10 11 12 13 14 15 16 17 18 19 20 21 22 23 24 25 26 27 28 2…" at bounding box center [524, 434] width 199 height 151
click at [574, 447] on span "26" at bounding box center [581, 447] width 25 height 25
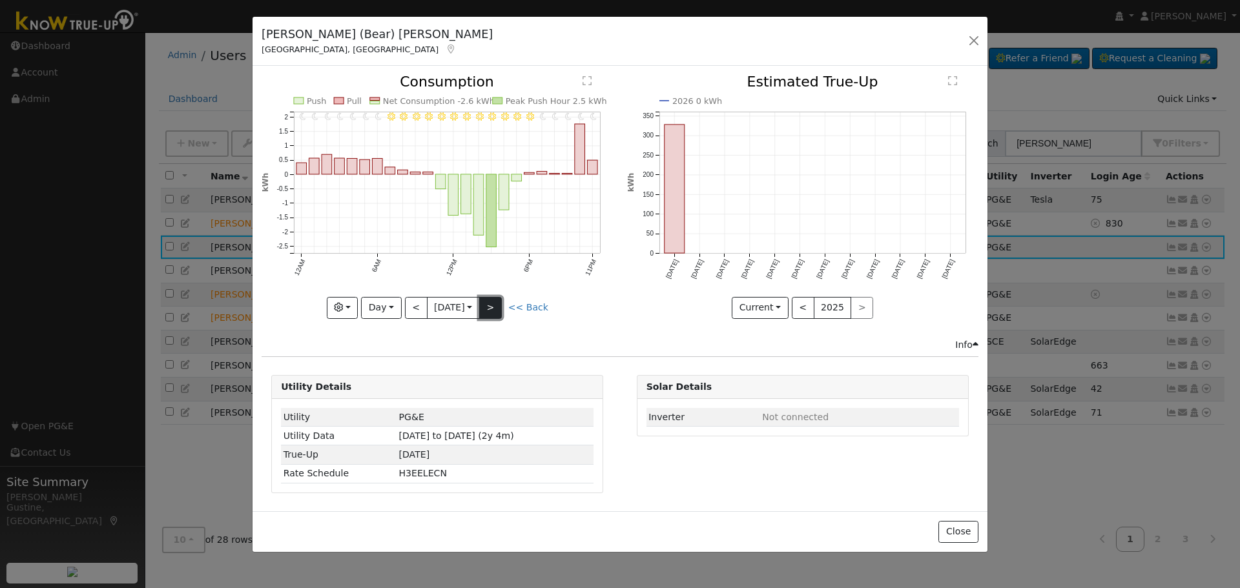
click at [490, 303] on button ">" at bounding box center [490, 308] width 23 height 22
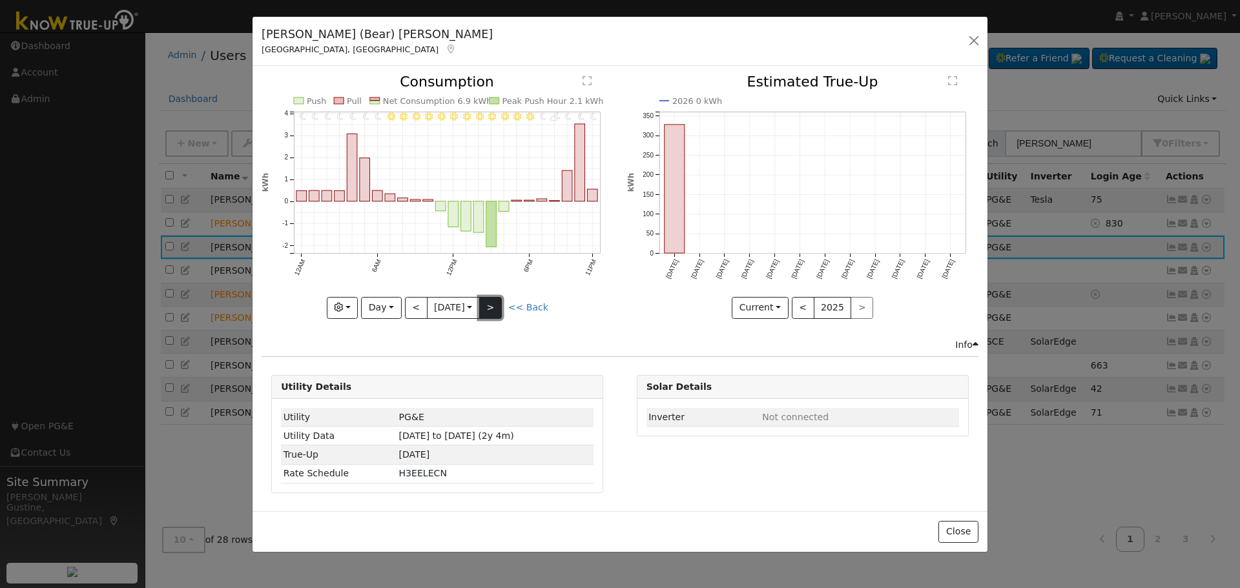
click at [490, 303] on button ">" at bounding box center [490, 308] width 23 height 22
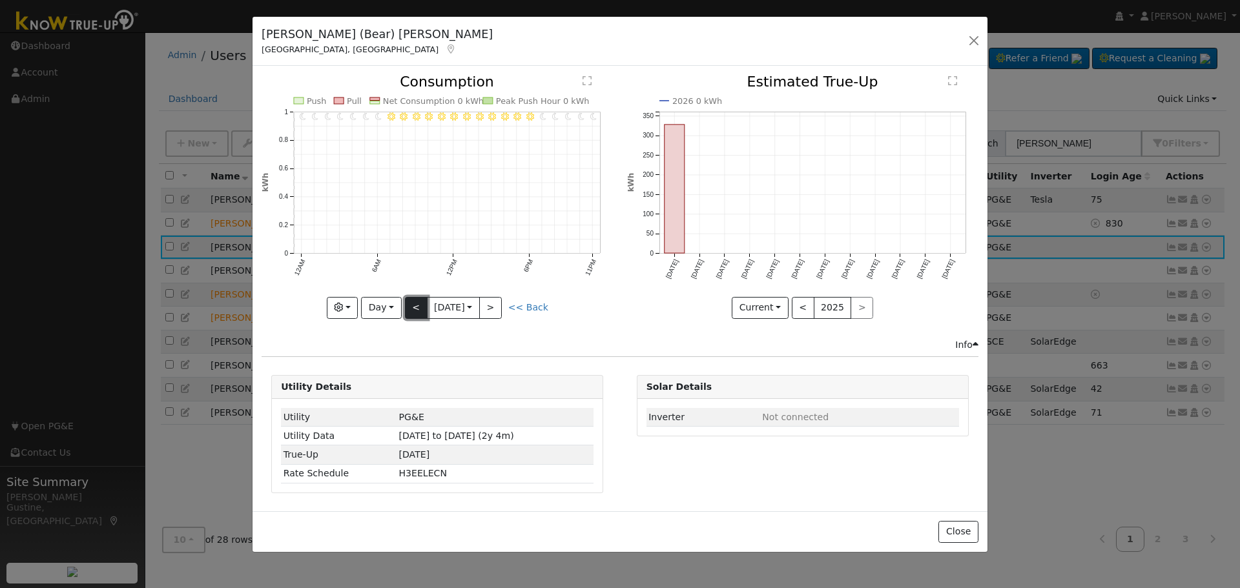
click at [418, 306] on button "<" at bounding box center [416, 308] width 23 height 22
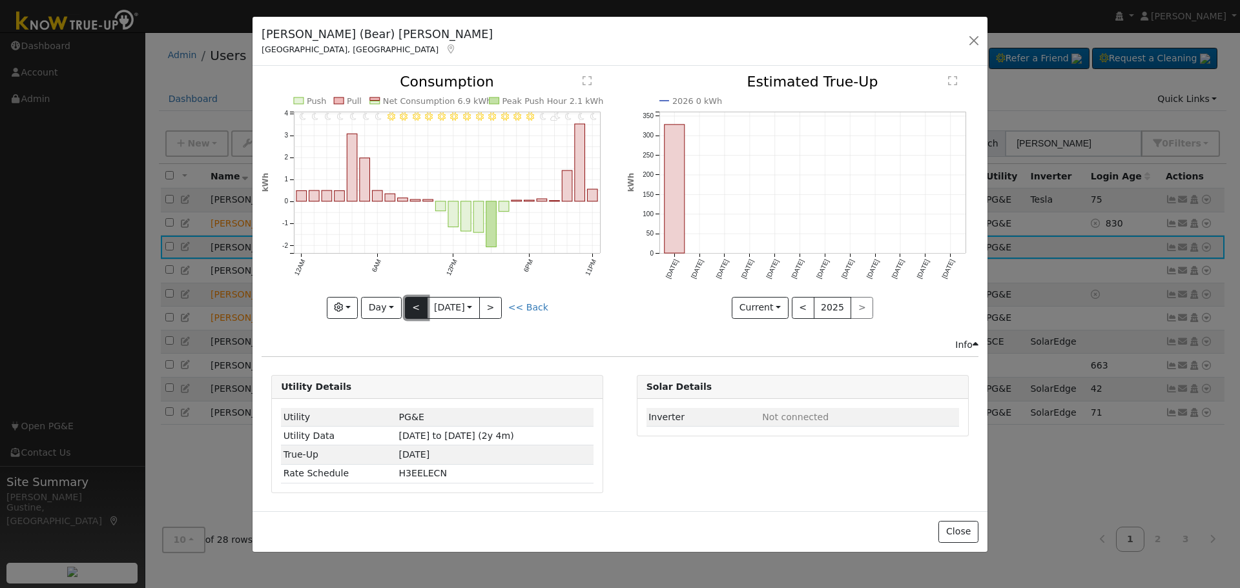
click at [418, 306] on button "<" at bounding box center [416, 308] width 23 height 22
type input "2025-09-26"
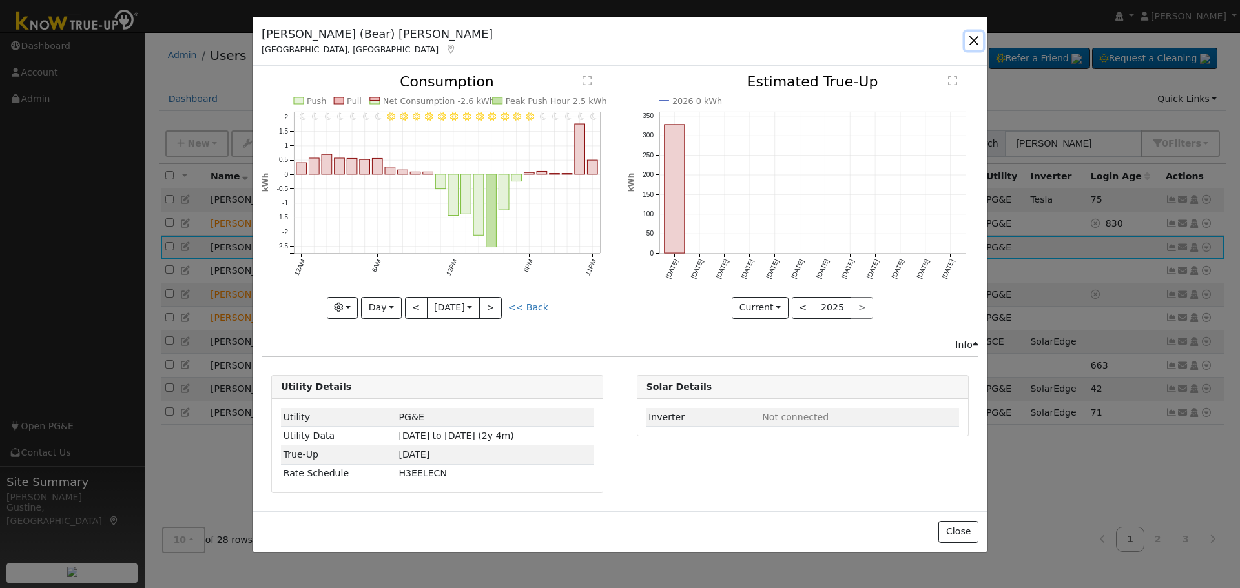
click at [976, 40] on button "button" at bounding box center [974, 41] width 18 height 18
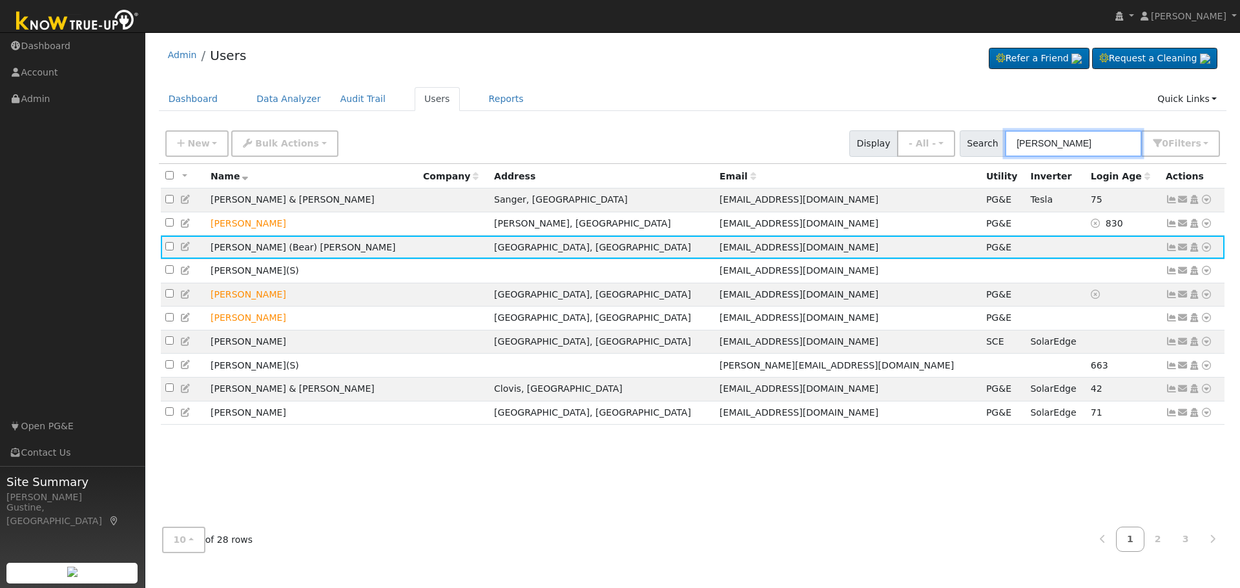
drag, startPoint x: 1097, startPoint y: 154, endPoint x: 860, endPoint y: 136, distance: 237.7
click at [867, 136] on div "New Add User Quick Add Quick Connect Quick Convert Lead Bulk Actions Send Email…" at bounding box center [693, 141] width 1060 height 31
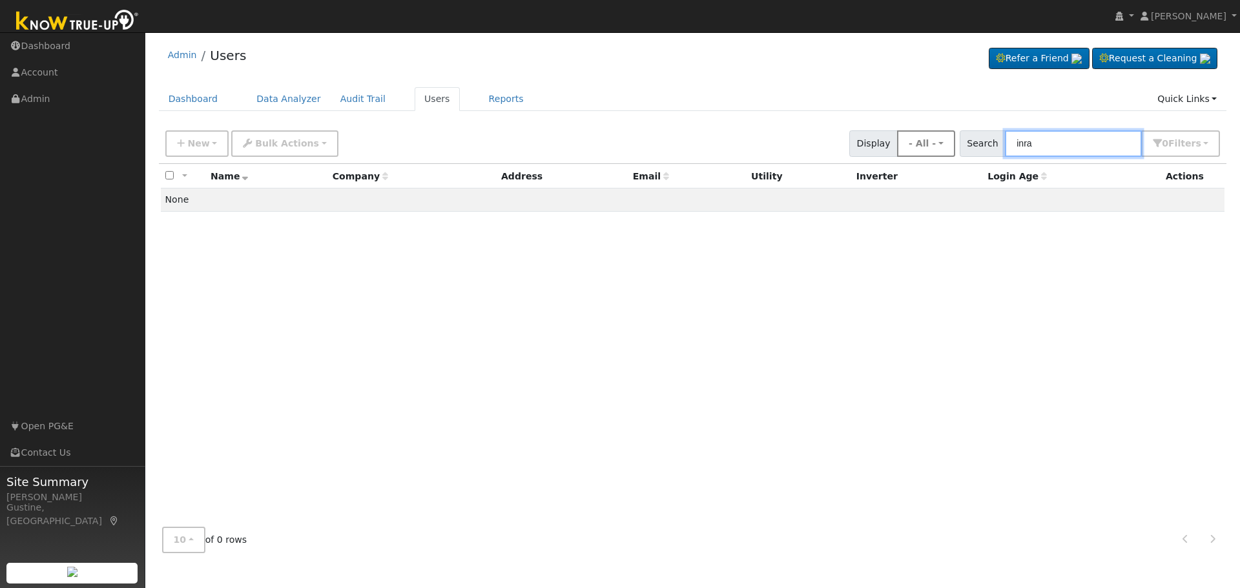
drag, startPoint x: 1085, startPoint y: 151, endPoint x: 947, endPoint y: 141, distance: 139.2
click at [947, 141] on div "New Add User Quick Add Quick Connect Quick Convert Lead Bulk Actions Send Email…" at bounding box center [693, 141] width 1060 height 31
paste input "Mohammad Imran"
drag, startPoint x: 1075, startPoint y: 143, endPoint x: 842, endPoint y: 127, distance: 233.6
click at [861, 131] on div "New Add User Quick Add Quick Connect Quick Convert Lead Bulk Actions Send Email…" at bounding box center [693, 141] width 1060 height 31
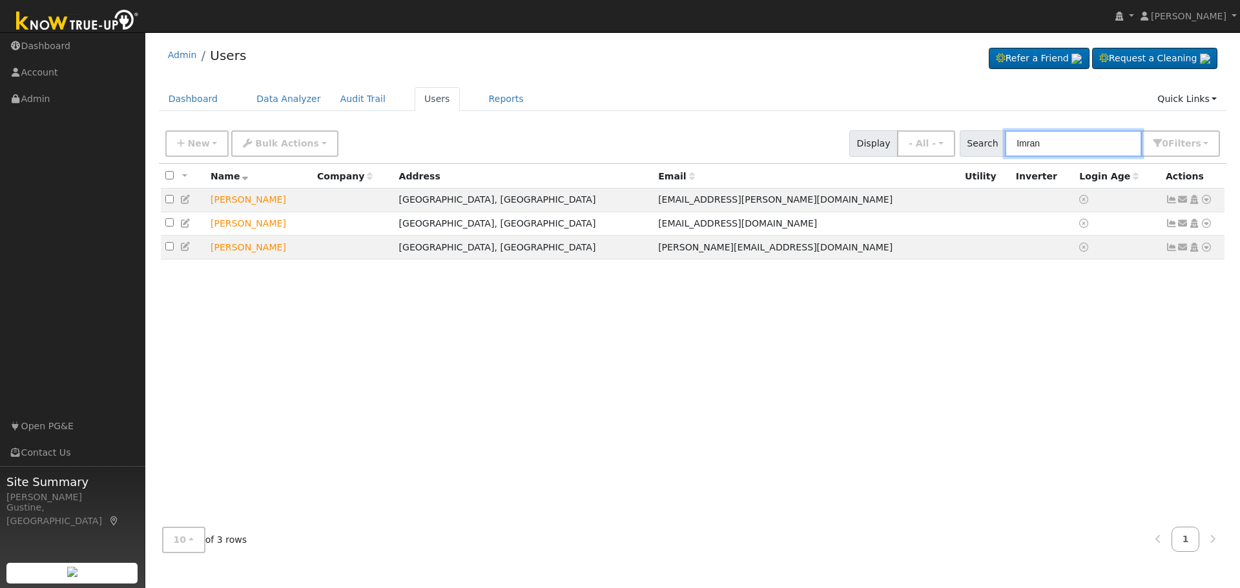
click at [1106, 138] on input "Imran" at bounding box center [1073, 143] width 137 height 26
paste input "Mohammad"
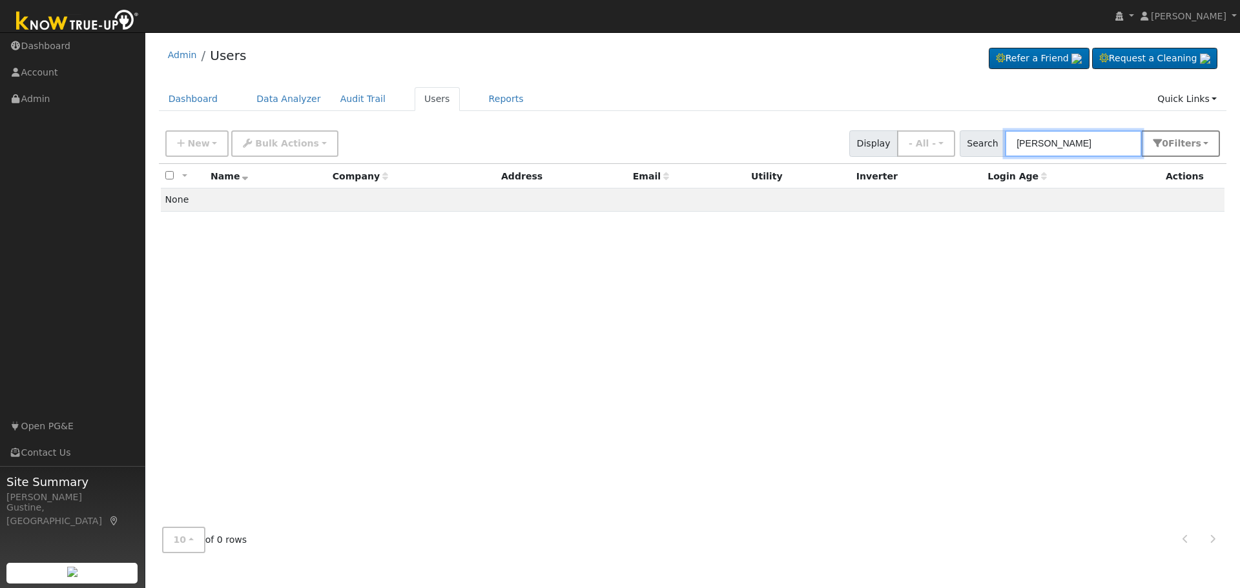
drag, startPoint x: 1071, startPoint y: 139, endPoint x: 1179, endPoint y: 157, distance: 110.0
click at [1179, 157] on div "Search Mohammad Imran 0 Filter s Role Show - All - Show Leads Admin Billing Adm…" at bounding box center [1089, 143] width 261 height 26
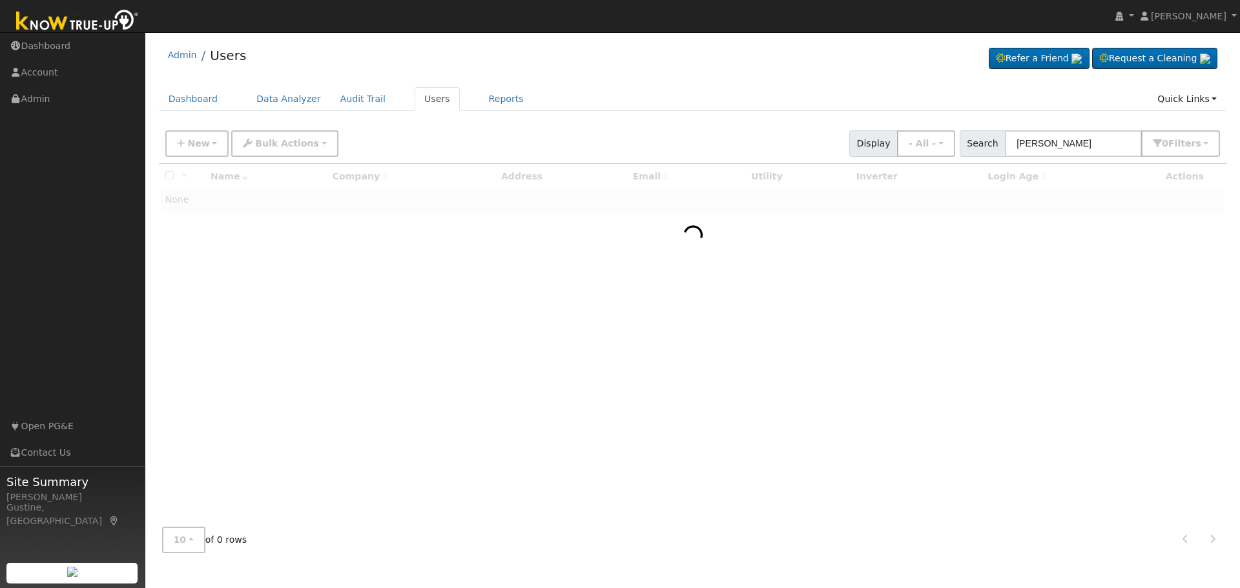
click at [1005, 145] on span "Search" at bounding box center [982, 143] width 46 height 26
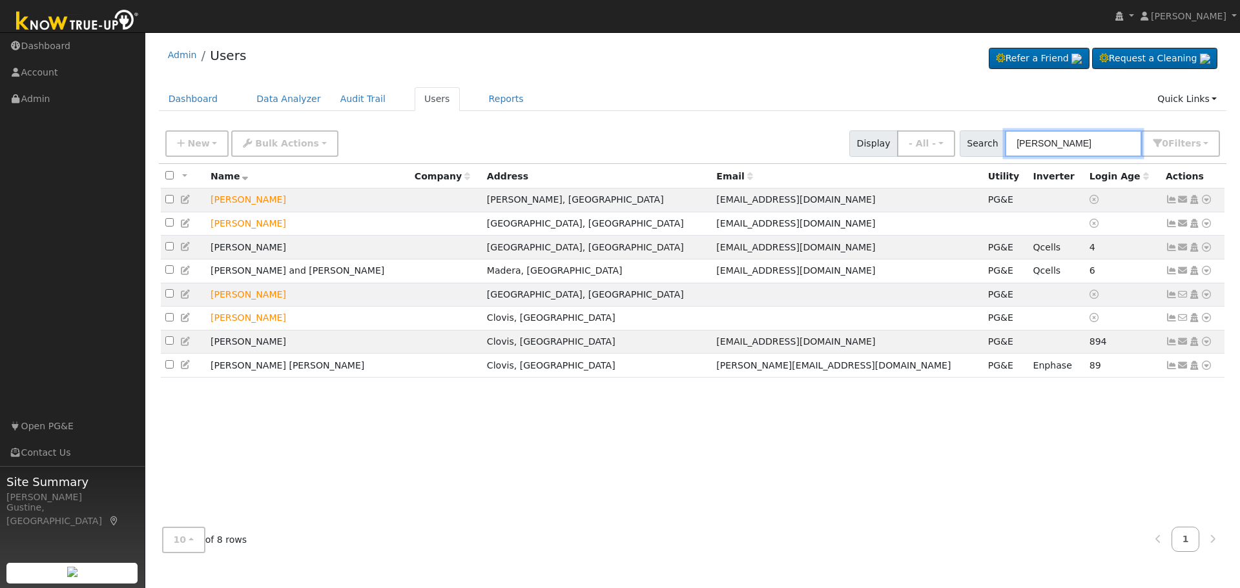
click at [1014, 145] on input "Mohammad" at bounding box center [1073, 143] width 137 height 26
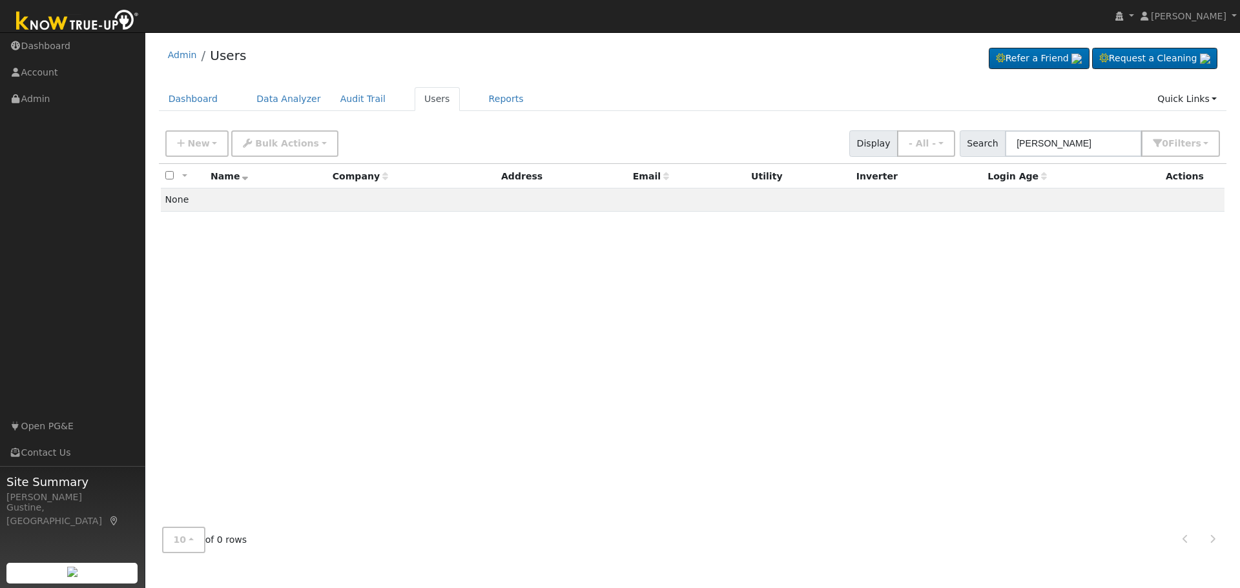
click at [1009, 130] on div "New Add User Quick Add Quick Connect Quick Convert Lead Bulk Actions Send Email…" at bounding box center [693, 141] width 1060 height 31
click at [1069, 175] on th "Login Age" at bounding box center [1072, 176] width 178 height 24
click at [1068, 160] on div "New Add User Quick Add Quick Connect Quick Convert Lead Bulk Actions Send Email…" at bounding box center [693, 143] width 1068 height 39
click at [1067, 153] on input "imram Mohammad" at bounding box center [1073, 143] width 137 height 26
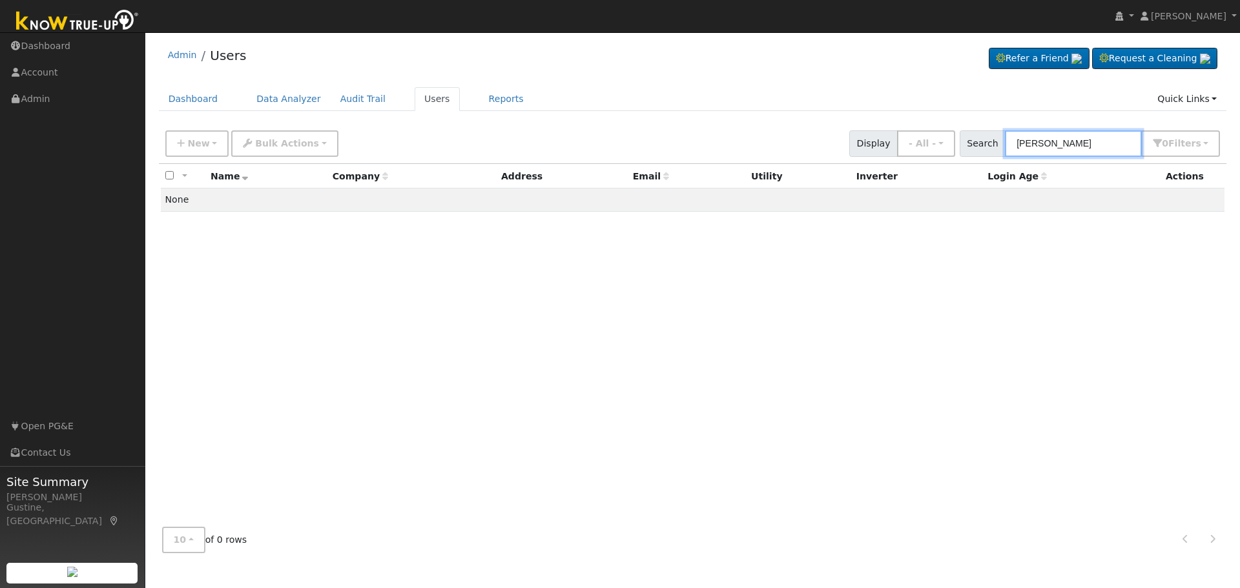
click at [1067, 153] on input "imram Mohammad" at bounding box center [1073, 143] width 137 height 26
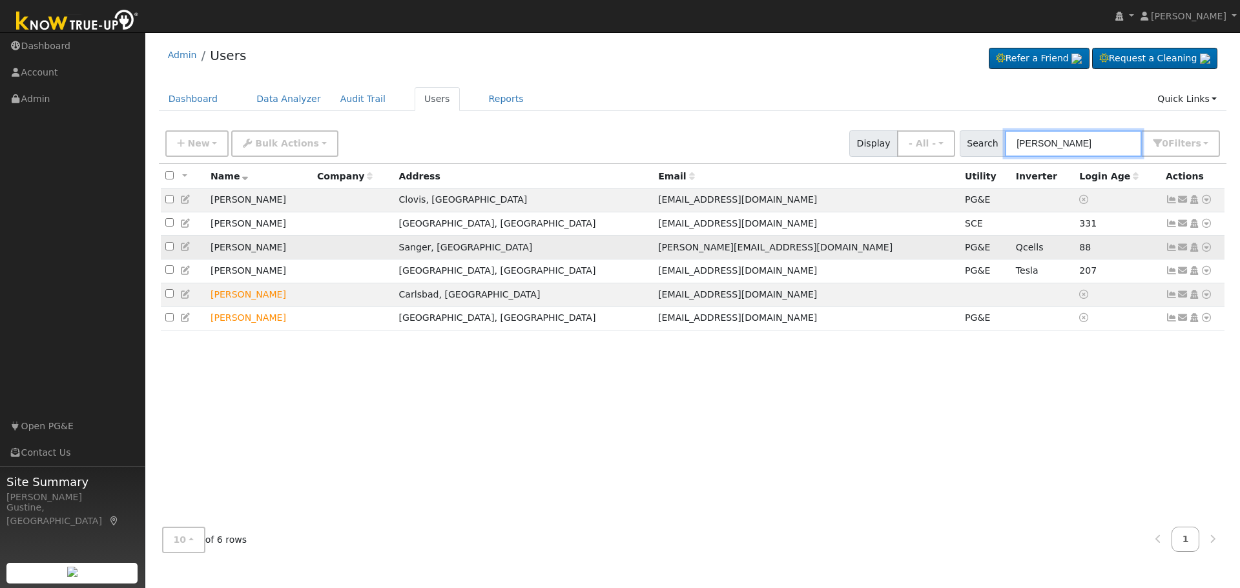
type input "tish"
click at [1173, 251] on icon at bounding box center [1171, 247] width 12 height 9
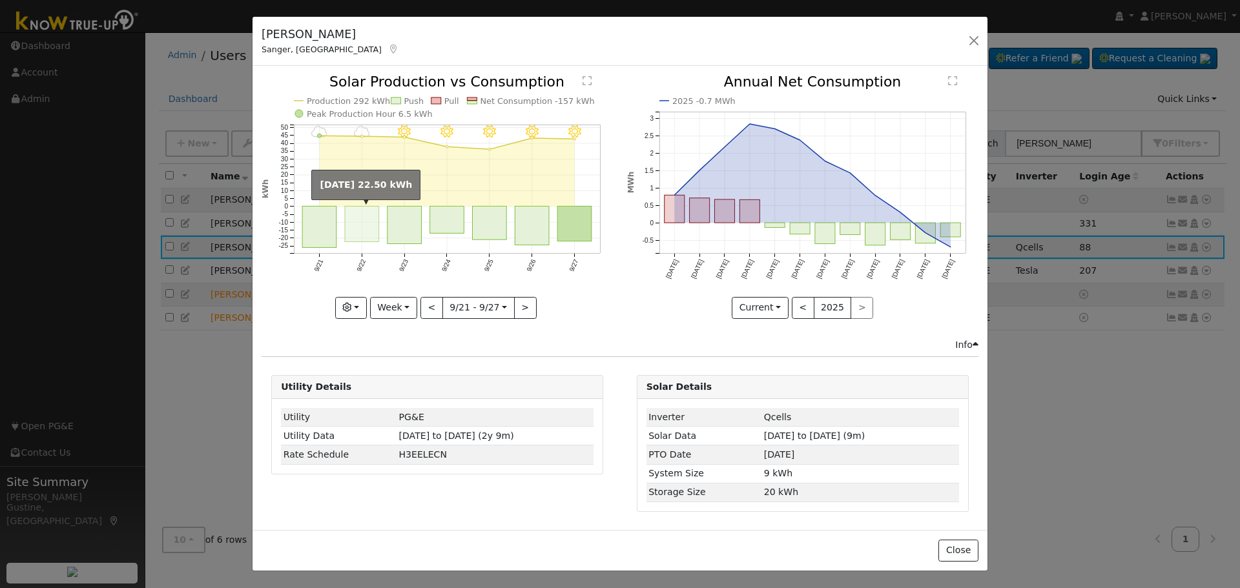
click at [376, 215] on rect "onclick=""" at bounding box center [362, 225] width 34 height 36
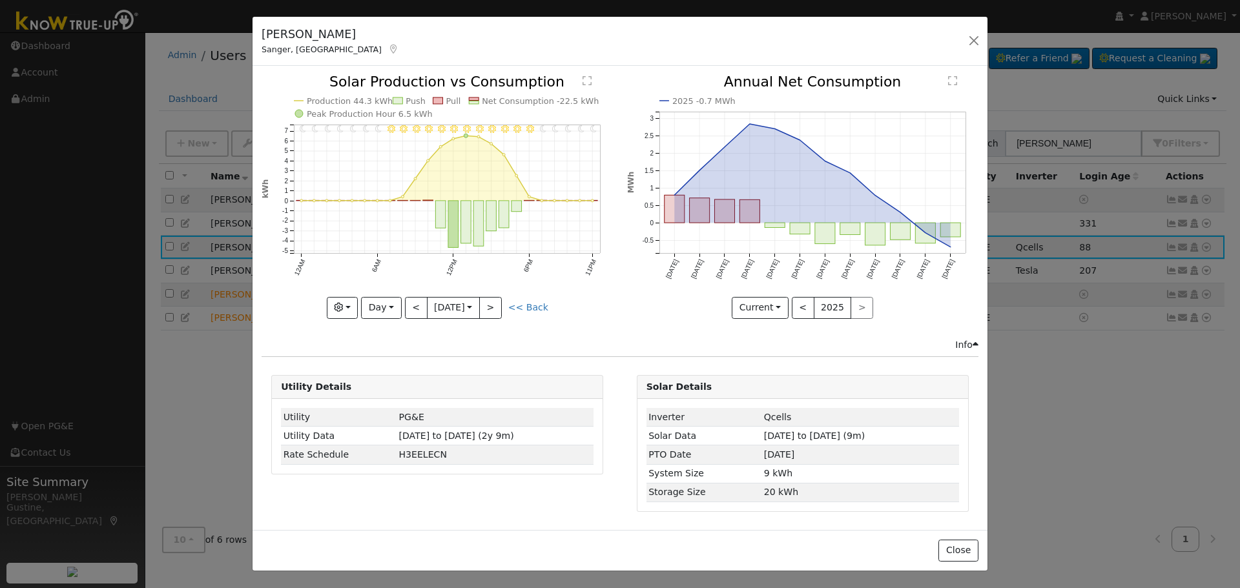
click at [421, 322] on div "11PM - Clear 10PM - Clear 9PM - Clear 8PM - Clear 7PM - Clear 6PM - Clear 5PM -…" at bounding box center [437, 206] width 365 height 263
click at [390, 302] on button "Day" at bounding box center [381, 308] width 40 height 22
click at [426, 388] on link "Year" at bounding box center [407, 389] width 90 height 18
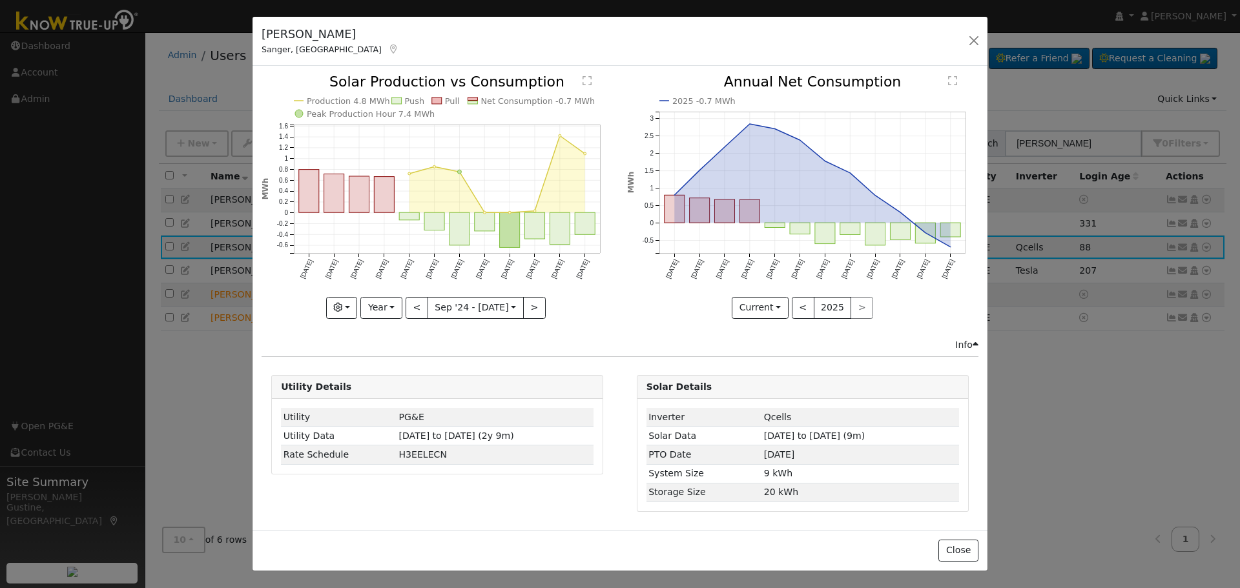
click at [416, 304] on div "Production 4.8 MWh Push Pull Net Consumption -0.7 MWh Peak Production Hour 7.4 …" at bounding box center [436, 196] width 351 height 243
click at [537, 316] on button ">" at bounding box center [534, 308] width 23 height 22
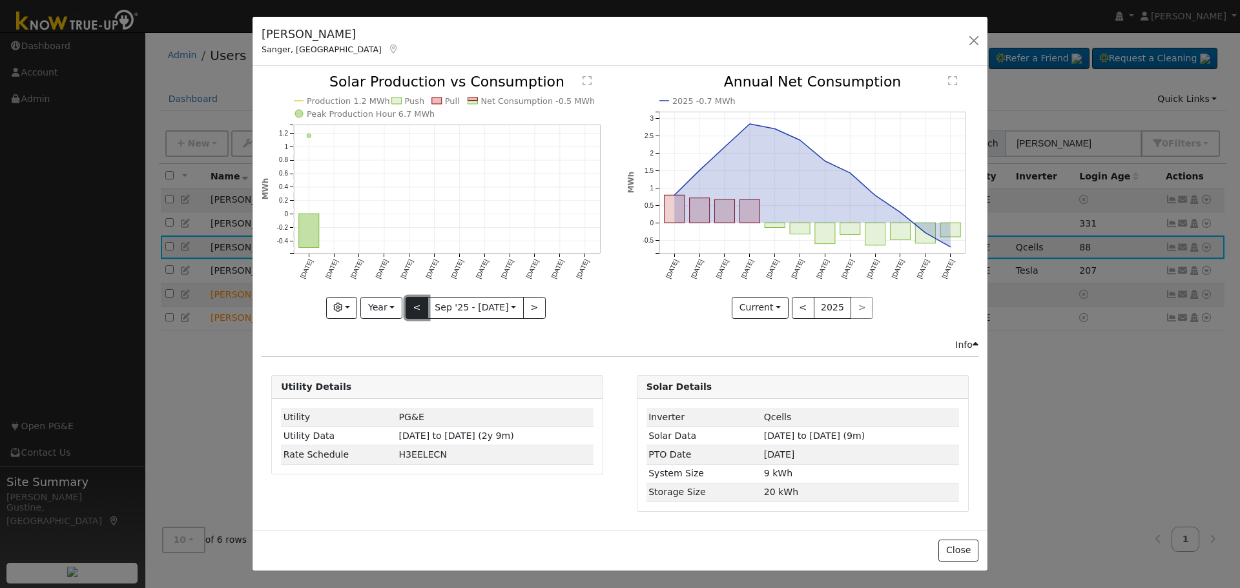
click at [413, 301] on button "<" at bounding box center [416, 308] width 23 height 22
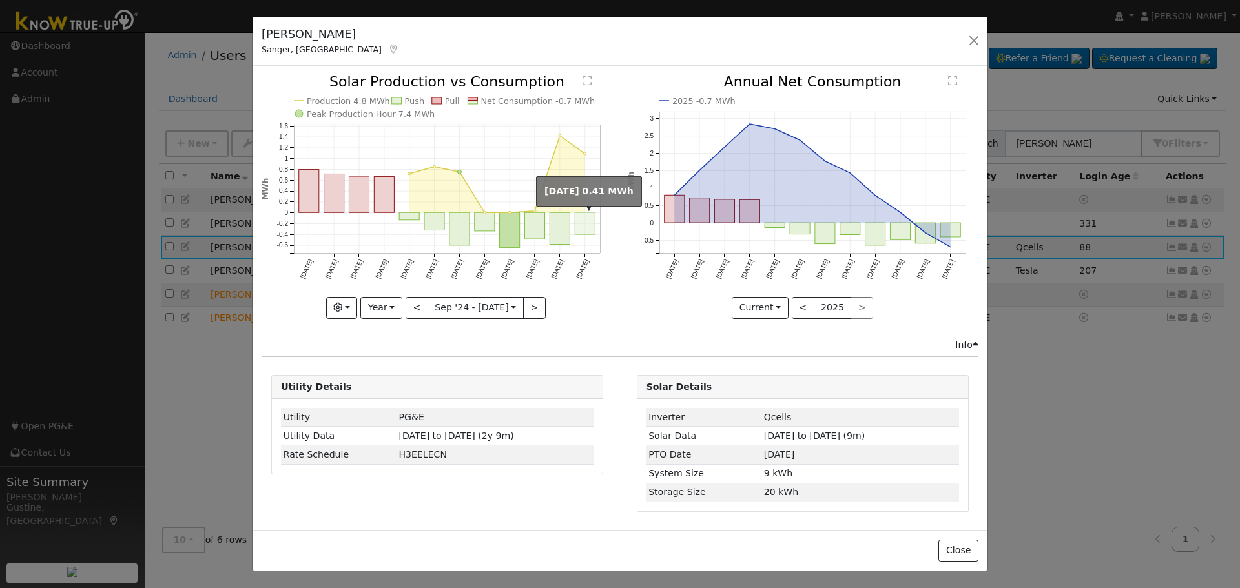
click at [583, 218] on rect "onclick=""" at bounding box center [585, 224] width 20 height 22
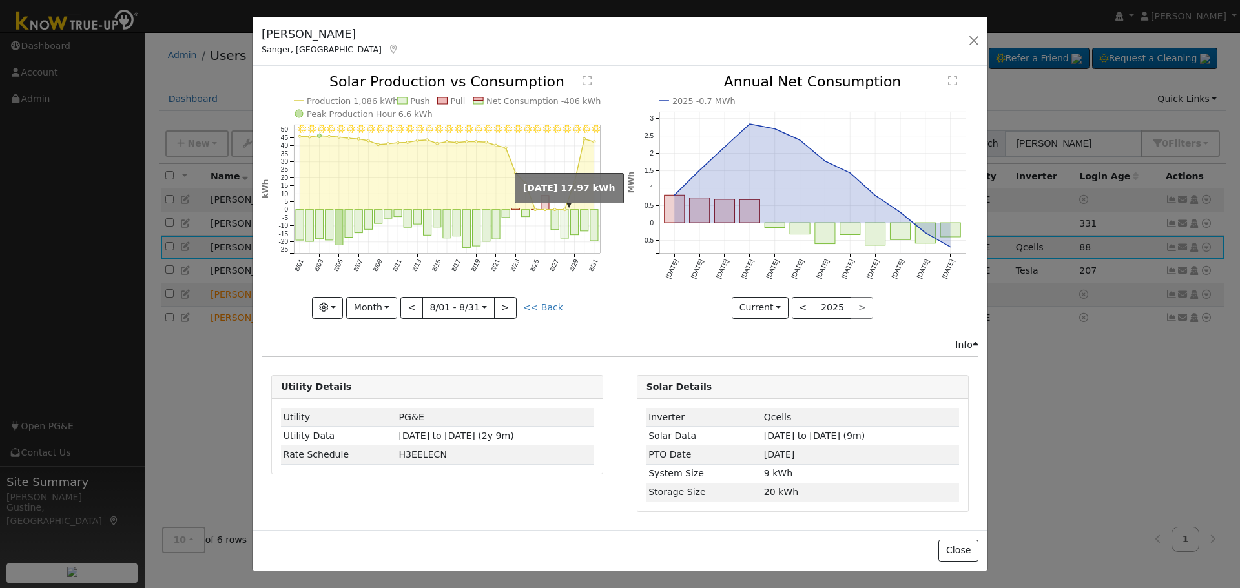
click at [569, 232] on icon "8/31 - Clear 8/30 - Clear 8/29 - Clear 8/28 - Clear 8/27 - Clear 8/26 - MostlyC…" at bounding box center [436, 196] width 351 height 242
click at [565, 221] on rect "onclick=""" at bounding box center [565, 224] width 8 height 29
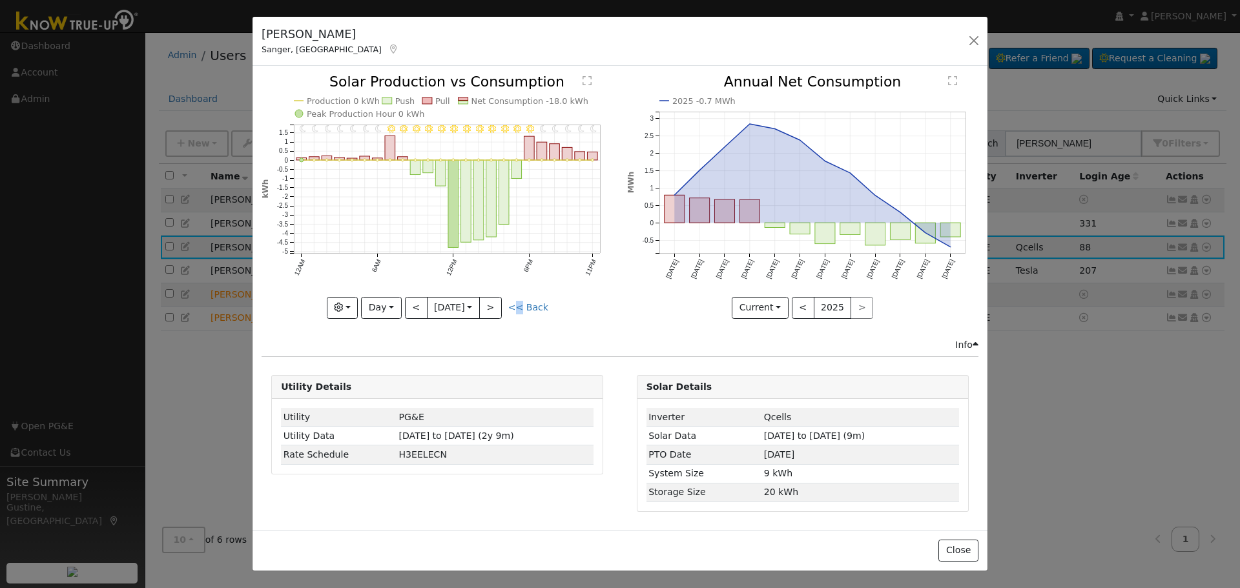
click at [520, 331] on div "11PM - MostlyClear 10PM - Clear 9PM - MostlyClear 8PM - Clear 7PM - Clear 6PM -…" at bounding box center [437, 206] width 365 height 263
click at [493, 302] on button ">" at bounding box center [490, 308] width 23 height 22
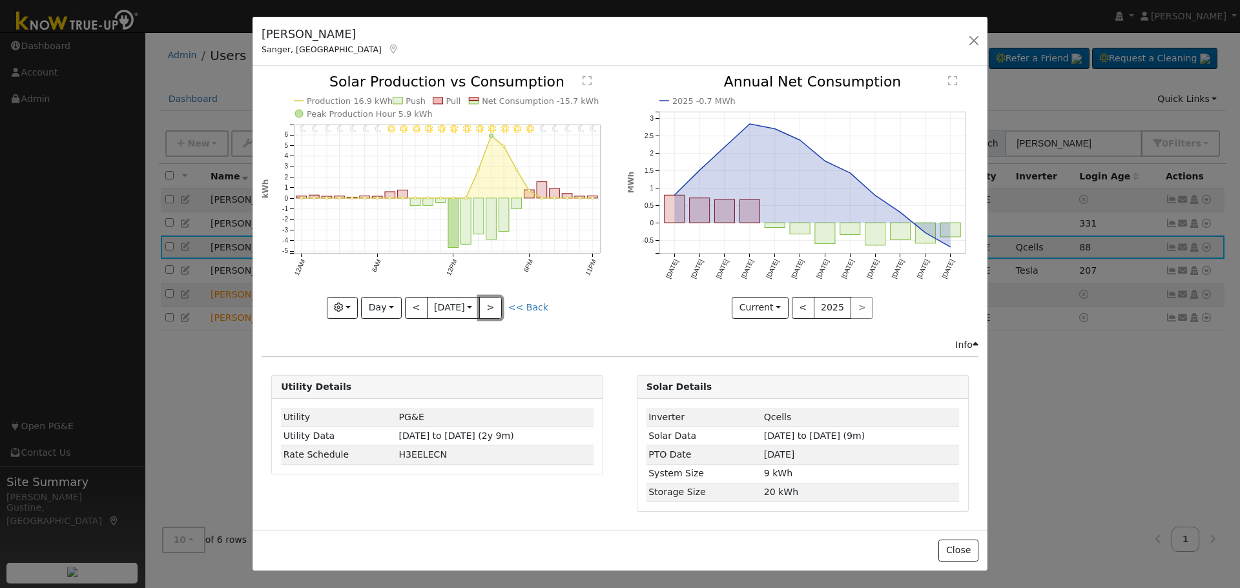
click at [493, 302] on button ">" at bounding box center [490, 308] width 23 height 22
click at [493, 301] on div "11PM - Clear 10PM - Clear 9PM - Clear 8PM - Clear 7PM - Clear 6PM - Clear 5PM -…" at bounding box center [436, 196] width 351 height 243
click at [493, 301] on button ">" at bounding box center [490, 308] width 23 height 22
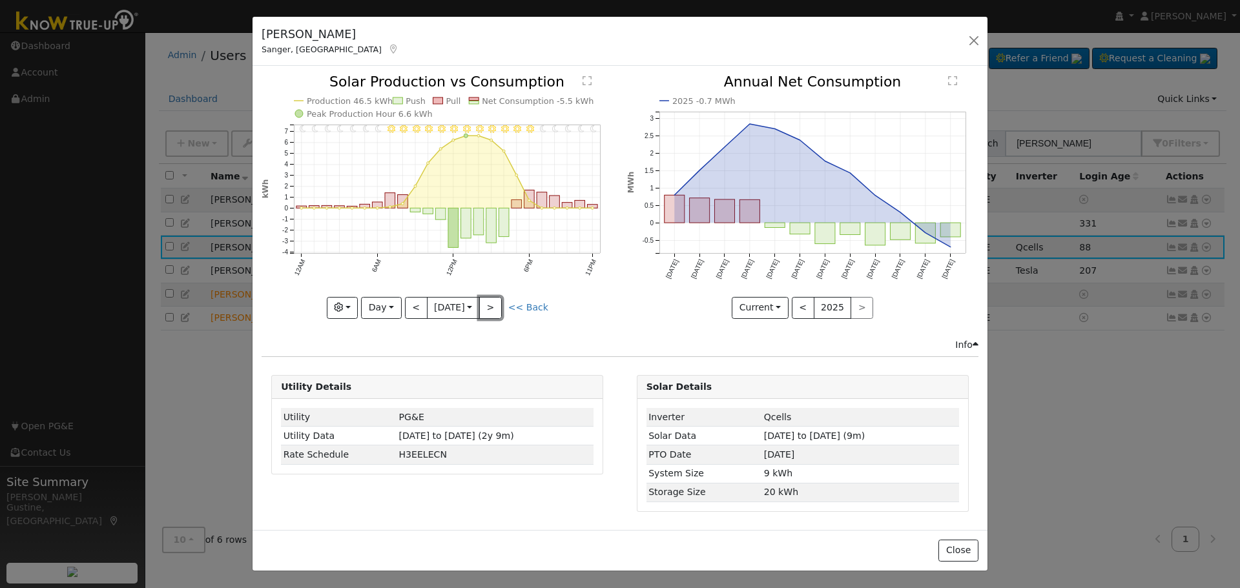
click at [493, 301] on button ">" at bounding box center [490, 308] width 23 height 22
type input "[DATE]"
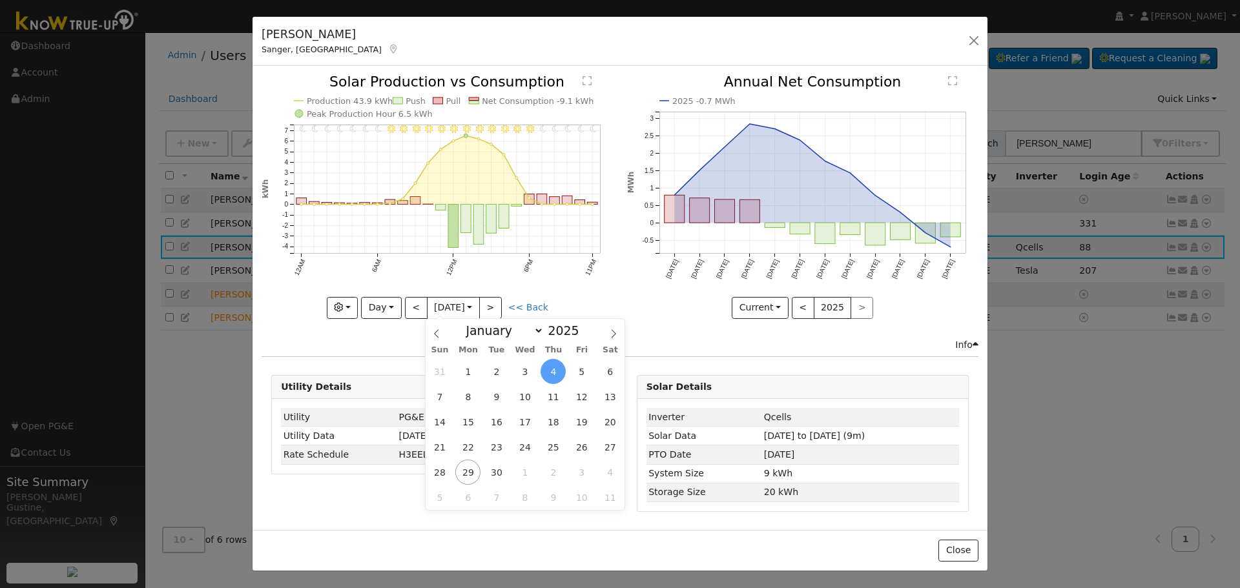
click at [453, 315] on body "Maria Aguilar Maria Aguilar Profile My Company Help Center Terms Of Service See…" at bounding box center [620, 310] width 1240 height 556
click at [437, 337] on icon at bounding box center [436, 333] width 5 height 8
select select "7"
click at [515, 449] on span "20" at bounding box center [524, 447] width 25 height 25
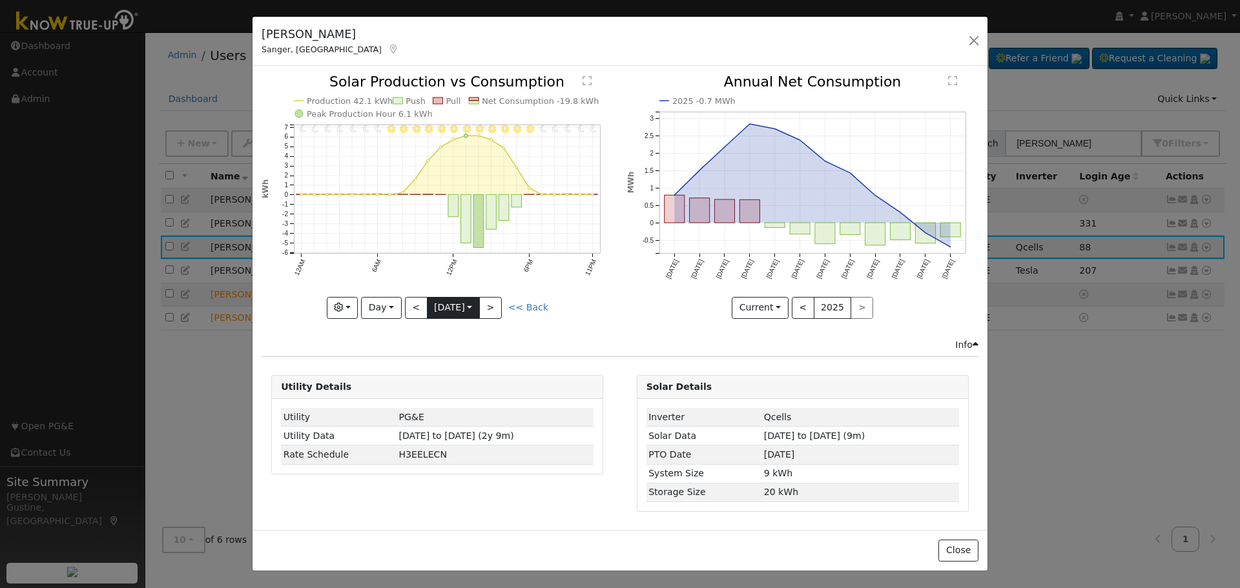
click at [479, 298] on input "[DATE]" at bounding box center [453, 308] width 52 height 21
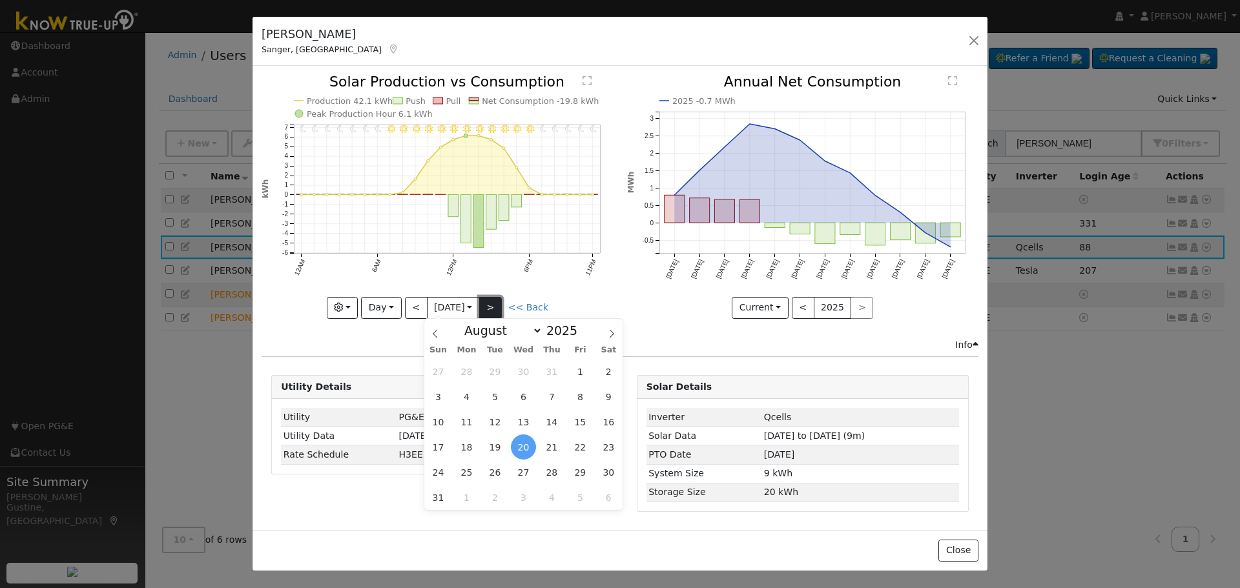
click at [502, 298] on button ">" at bounding box center [490, 308] width 23 height 22
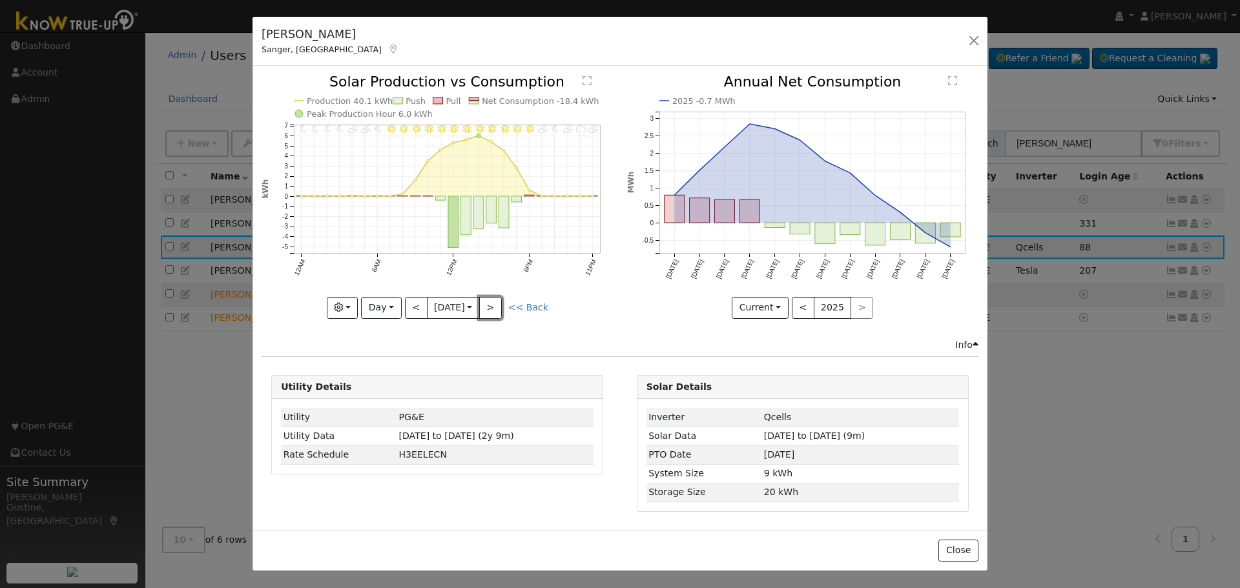
click at [499, 305] on button ">" at bounding box center [490, 308] width 23 height 22
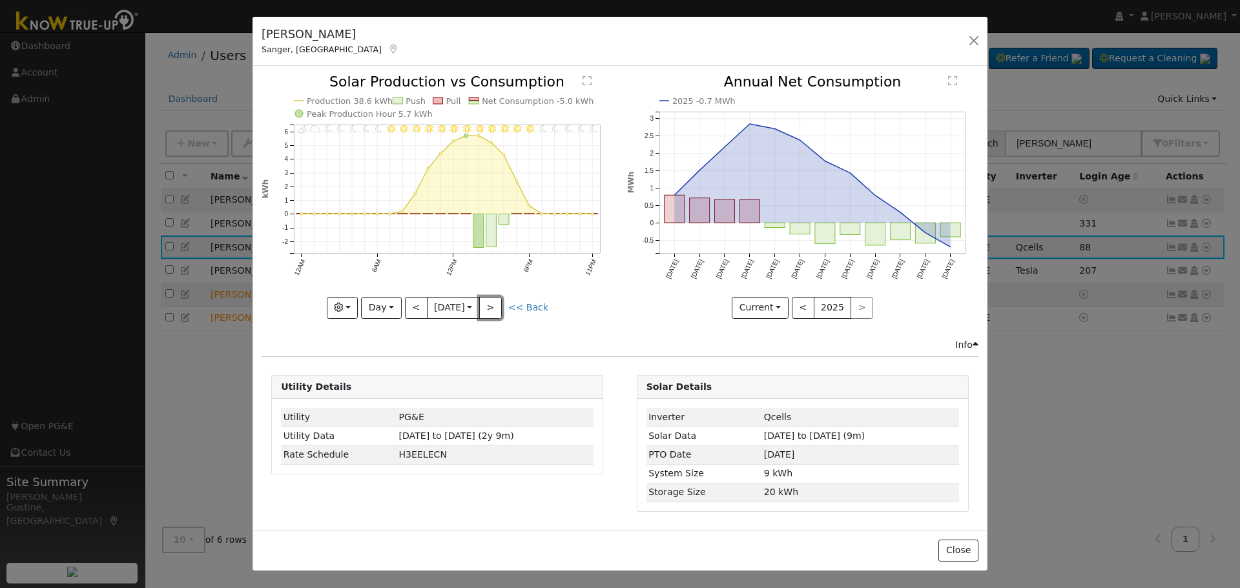
click at [498, 303] on button ">" at bounding box center [490, 308] width 23 height 22
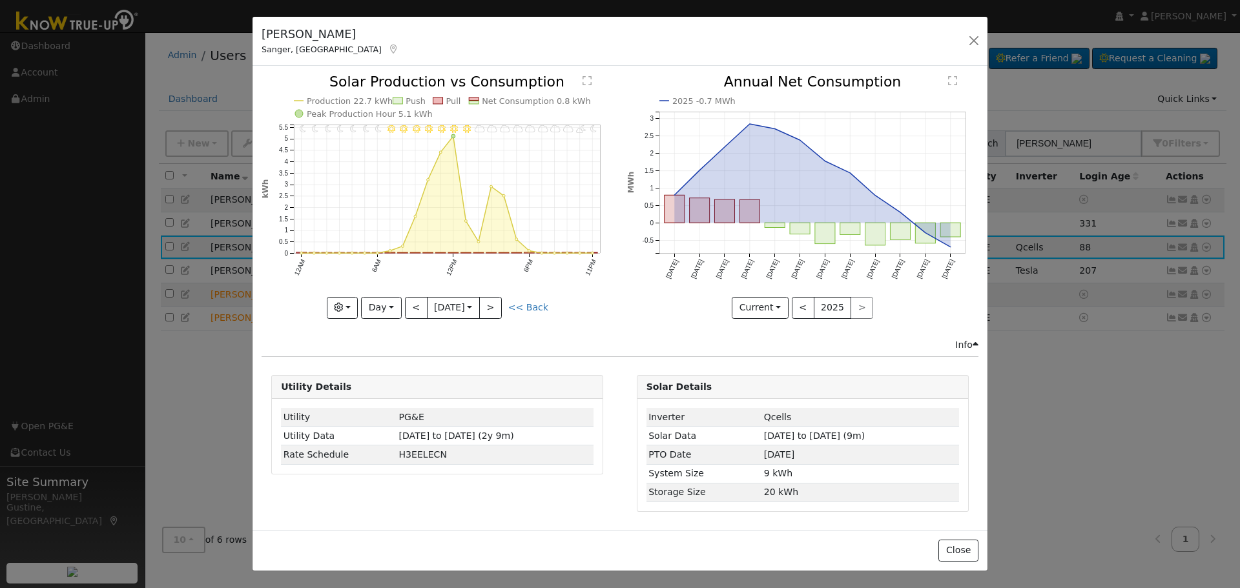
click at [495, 307] on div at bounding box center [436, 196] width 351 height 243
click at [495, 307] on div "11PM - MostlyClear 10PM - PartlyCloudy 9PM - Cloudy 8PM - Cloudy 7PM - MostlyCl…" at bounding box center [436, 196] width 351 height 243
click at [495, 307] on button ">" at bounding box center [490, 308] width 23 height 22
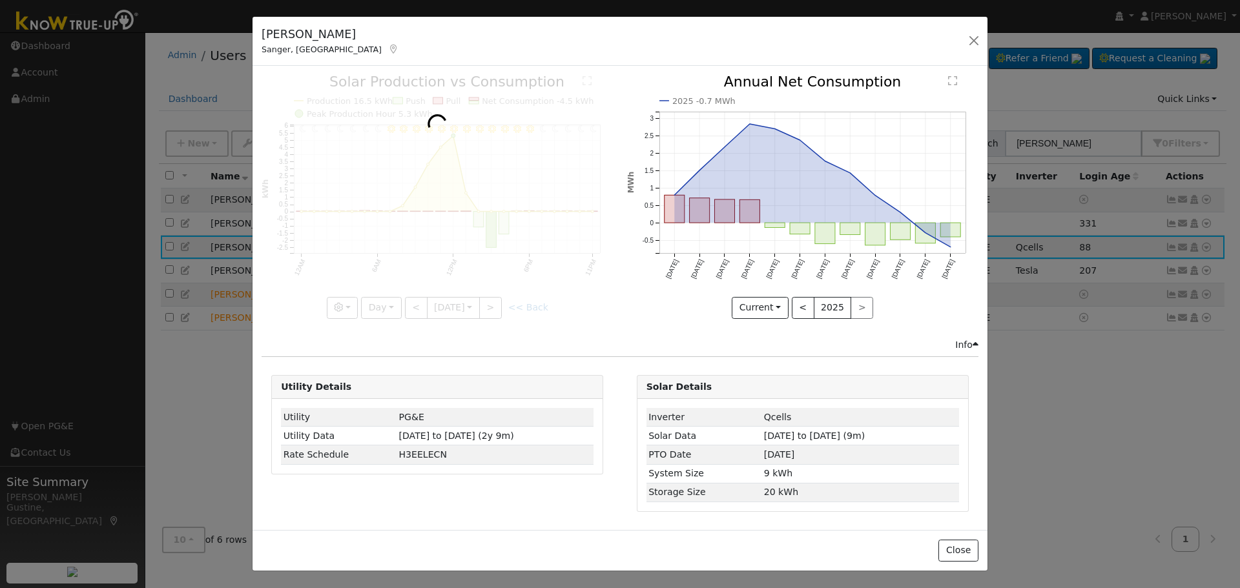
click at [495, 307] on div at bounding box center [436, 196] width 351 height 243
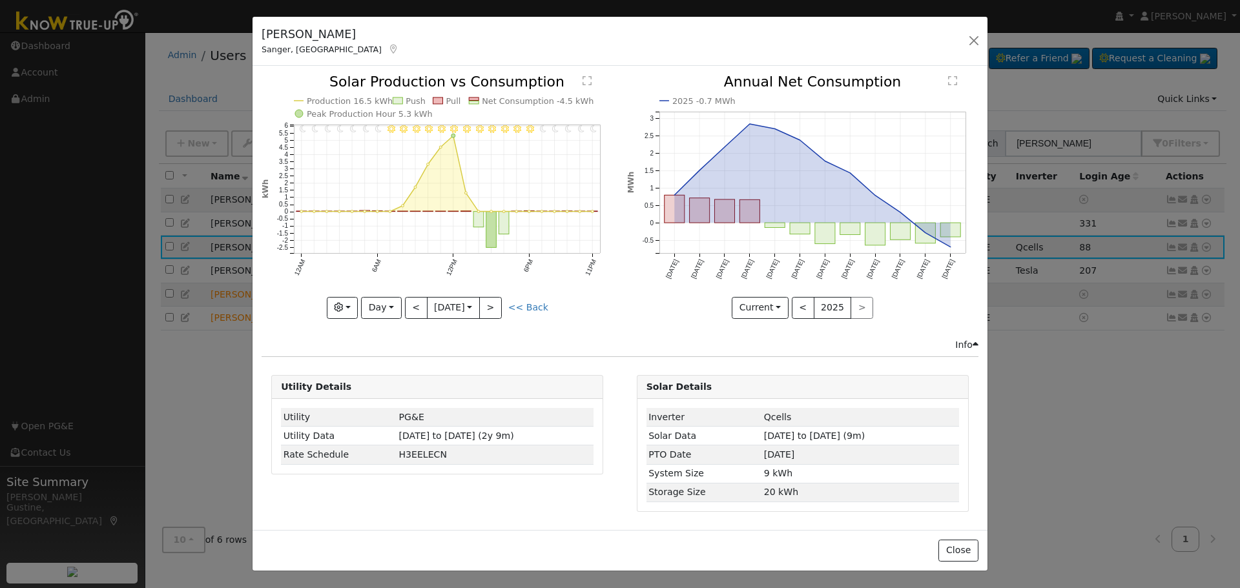
click at [495, 307] on div at bounding box center [436, 196] width 351 height 243
click at [495, 307] on button ">" at bounding box center [490, 308] width 23 height 22
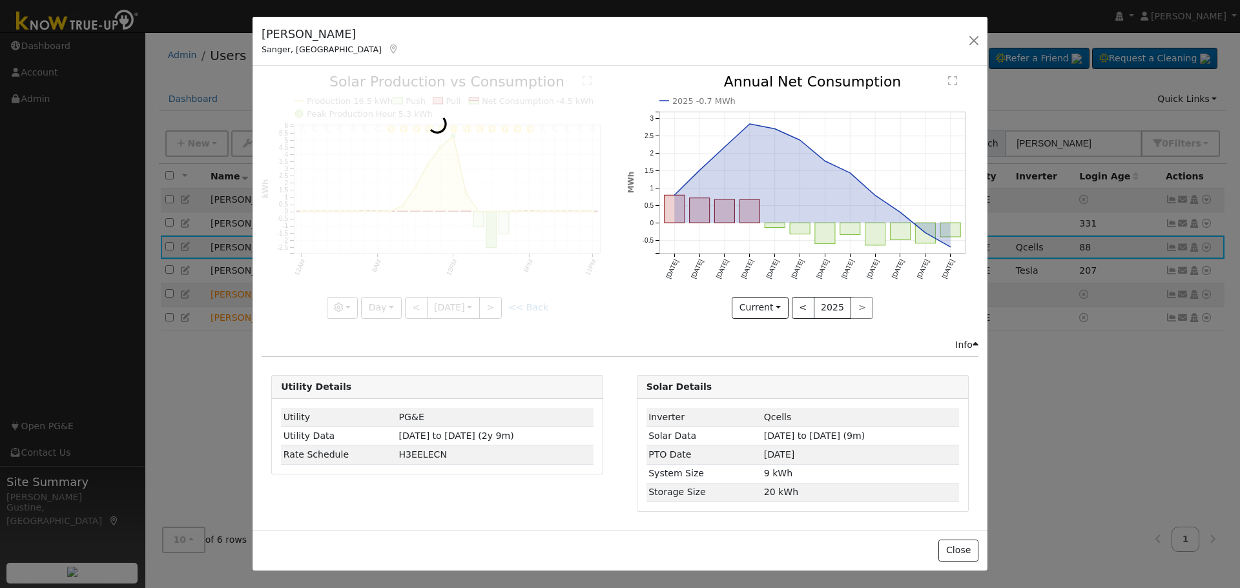
click at [495, 307] on div at bounding box center [436, 196] width 351 height 243
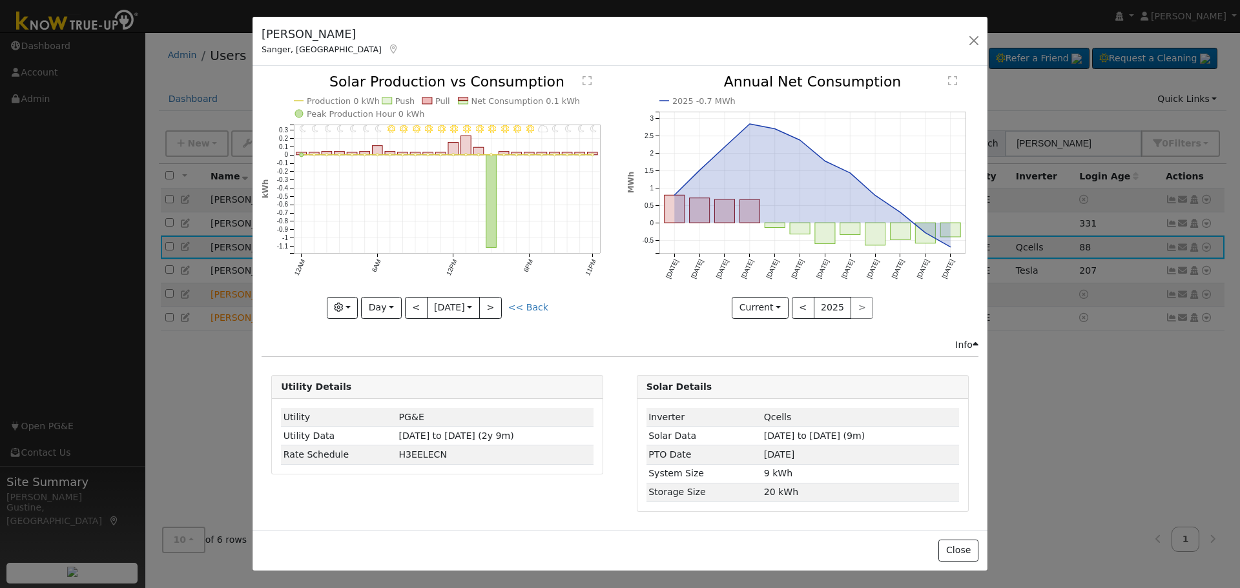
click at [495, 307] on div at bounding box center [436, 196] width 351 height 243
click at [500, 305] on button ">" at bounding box center [490, 308] width 23 height 22
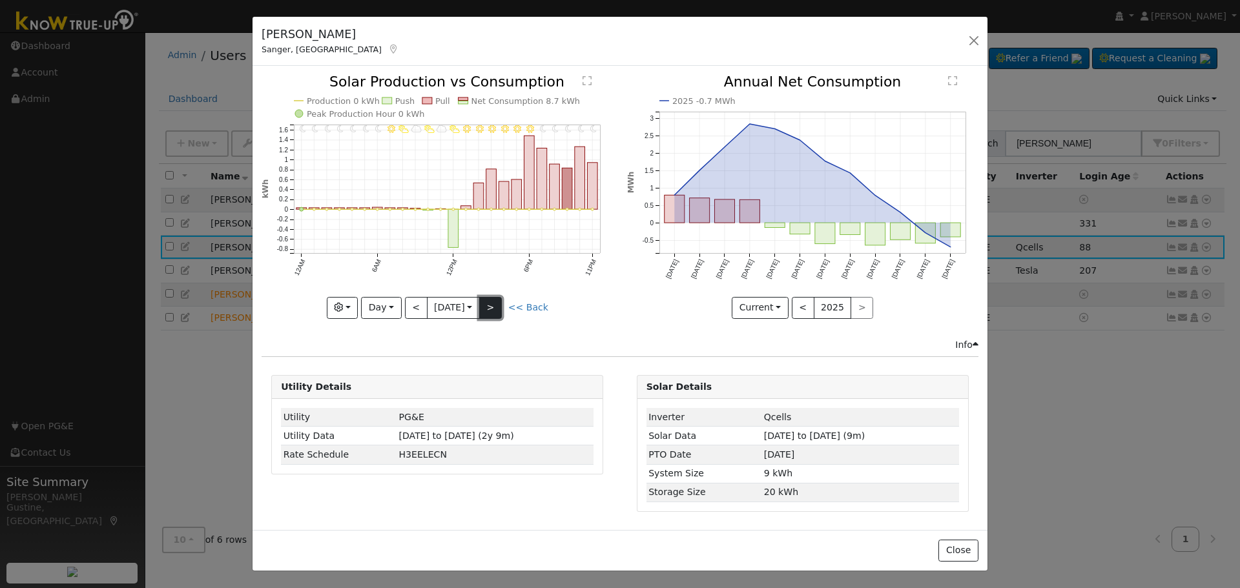
click at [502, 298] on button ">" at bounding box center [490, 308] width 23 height 22
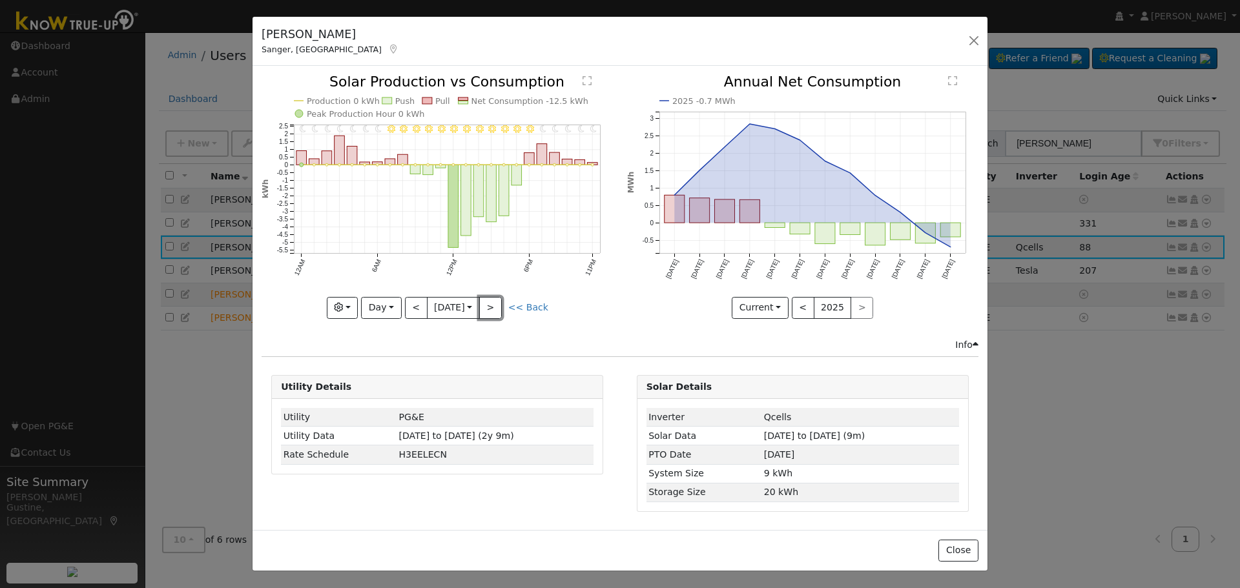
click at [499, 312] on button ">" at bounding box center [490, 308] width 23 height 22
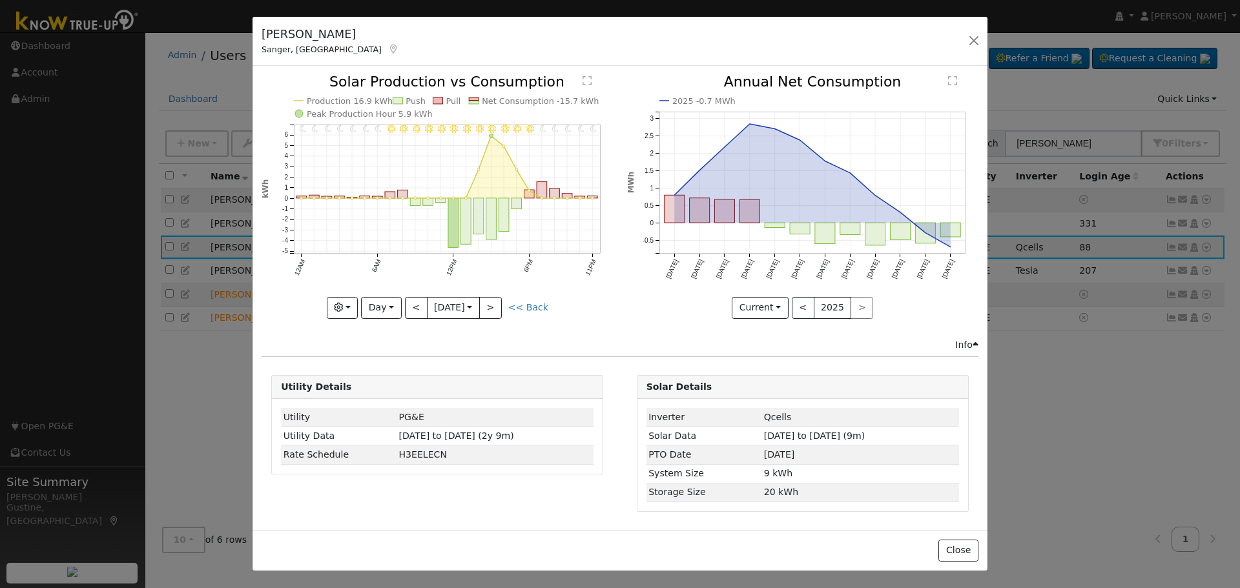
click at [499, 311] on div at bounding box center [436, 196] width 351 height 243
click at [479, 326] on div "11PM - Clear 10PM - Clear 9PM - Clear 8PM - Clear 7PM - Clear 6PM - Clear 5PM -…" at bounding box center [437, 206] width 365 height 263
drag, startPoint x: 488, startPoint y: 307, endPoint x: 491, endPoint y: 289, distance: 18.3
click at [490, 298] on button ">" at bounding box center [490, 308] width 23 height 22
click at [404, 313] on icon "11PM - Clear 10PM - Clear 9PM - Clear 8PM - Clear 7PM - Clear 6PM - Clear 5PM -…" at bounding box center [436, 196] width 351 height 242
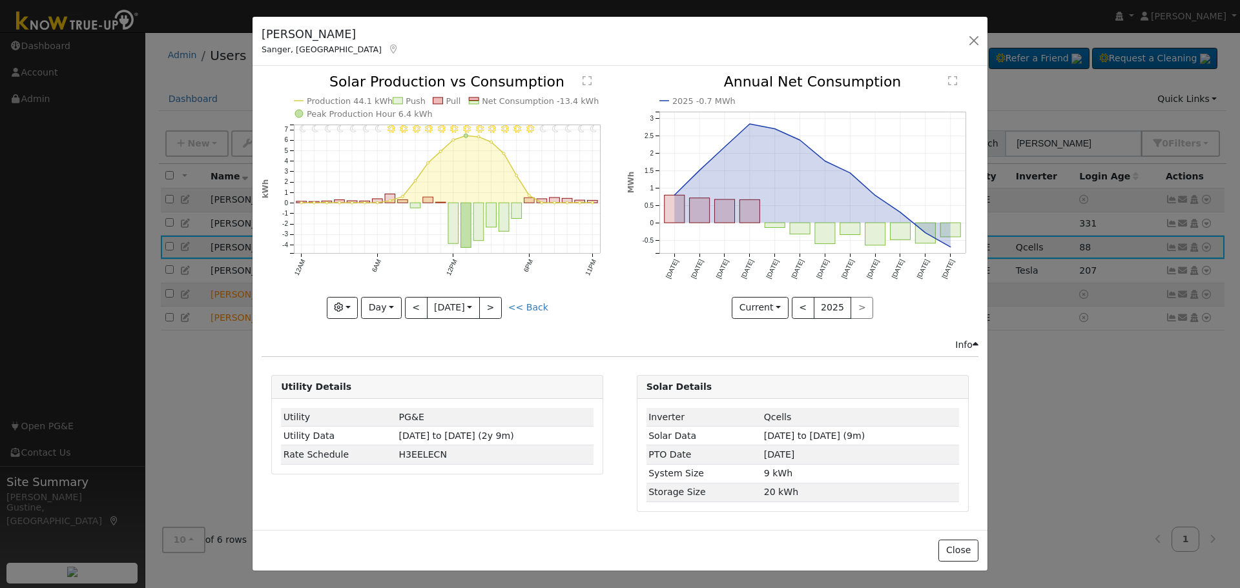
drag, startPoint x: 399, startPoint y: 289, endPoint x: 386, endPoint y: 328, distance: 40.8
click at [393, 294] on icon "11PM - Clear 10PM - Clear 9PM - Clear 8PM - Clear 7PM - Clear 6PM - Clear 5PM -…" at bounding box center [436, 196] width 351 height 242
click at [396, 305] on button "Day" at bounding box center [381, 308] width 40 height 22
click at [416, 374] on link "Month" at bounding box center [407, 371] width 90 height 18
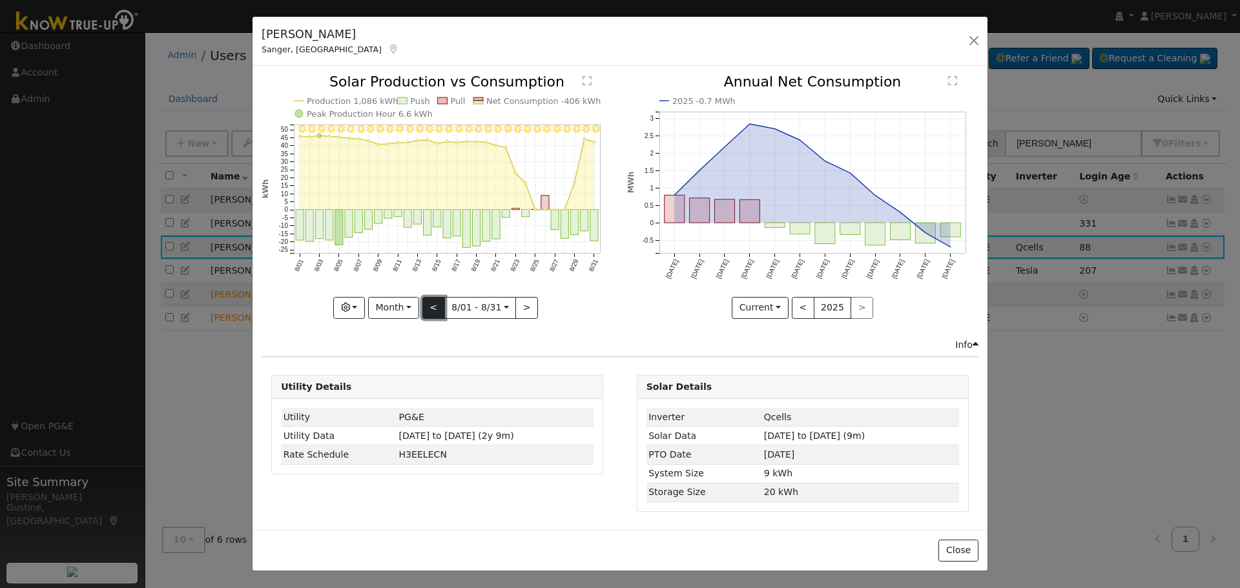
click at [435, 305] on button "<" at bounding box center [433, 308] width 23 height 22
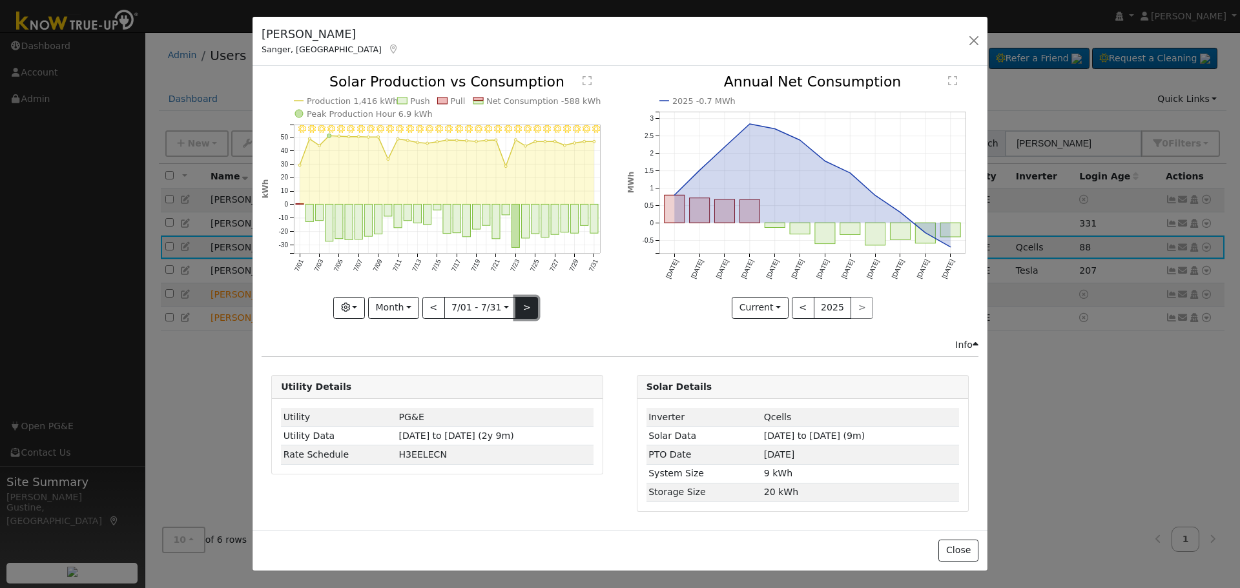
click at [523, 297] on button ">" at bounding box center [526, 308] width 23 height 22
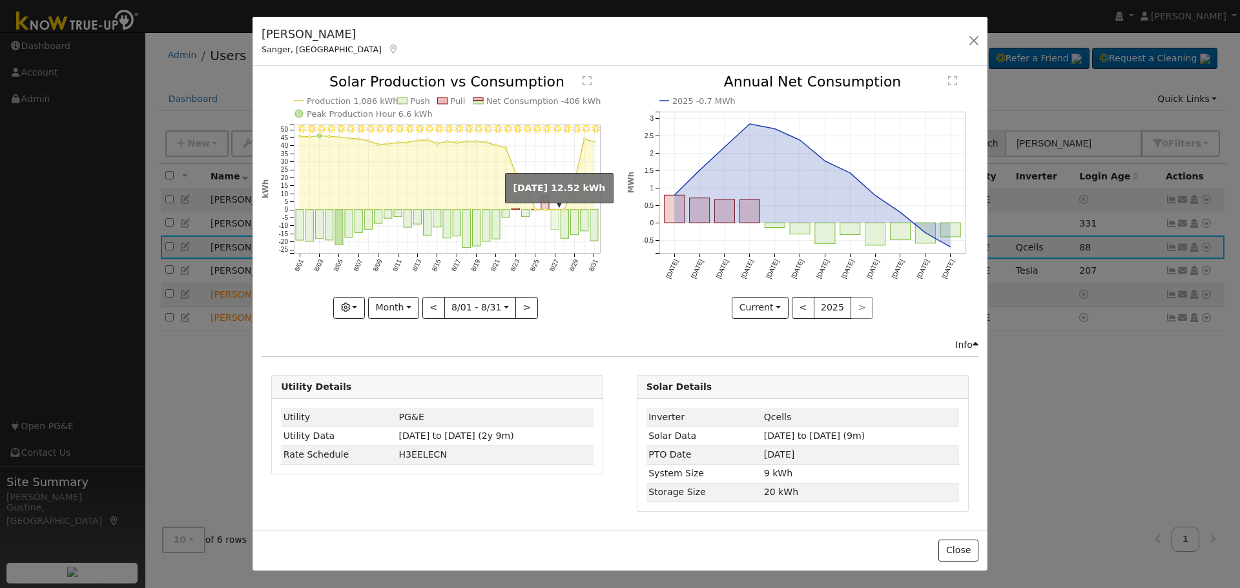
click at [559, 223] on rect "onclick=""" at bounding box center [555, 220] width 8 height 20
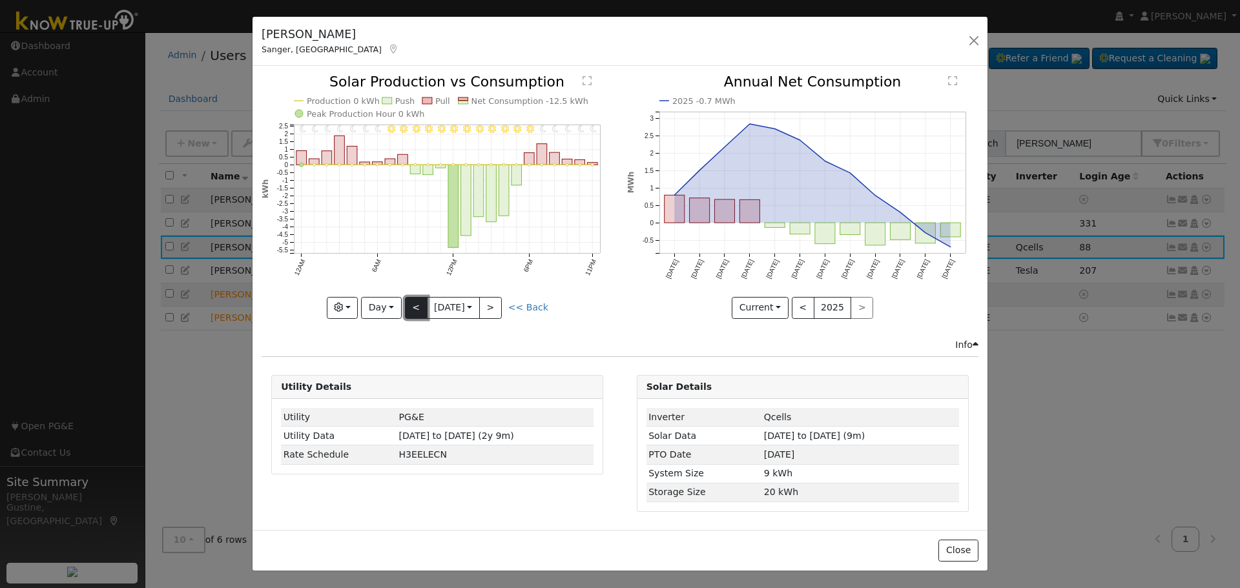
click at [416, 308] on button "<" at bounding box center [416, 308] width 23 height 22
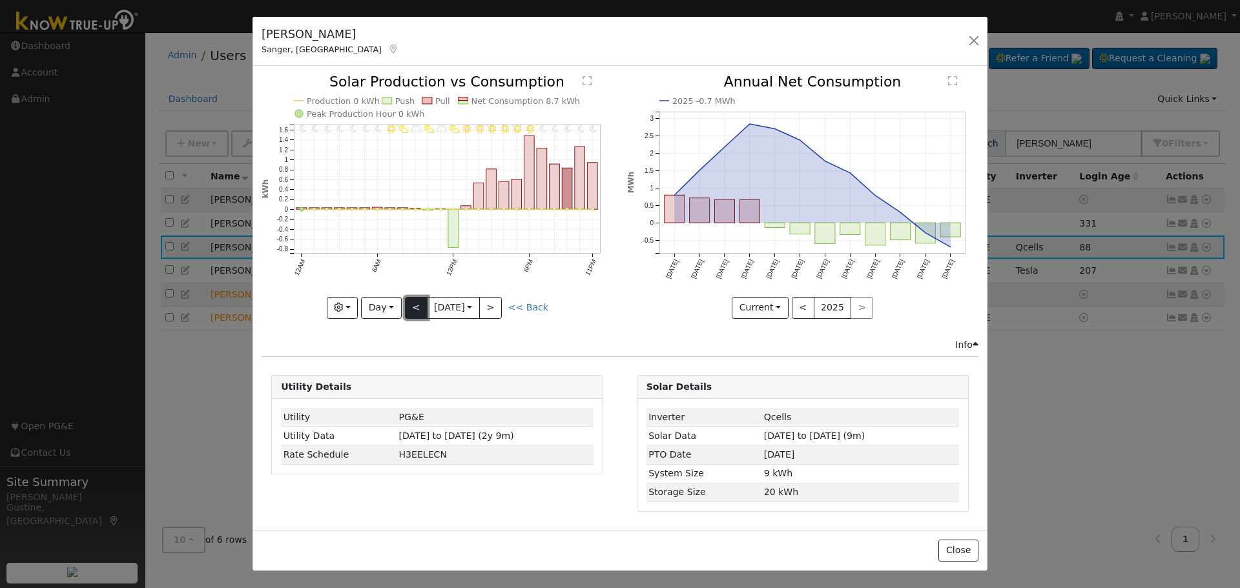
click at [416, 308] on button "<" at bounding box center [416, 308] width 23 height 22
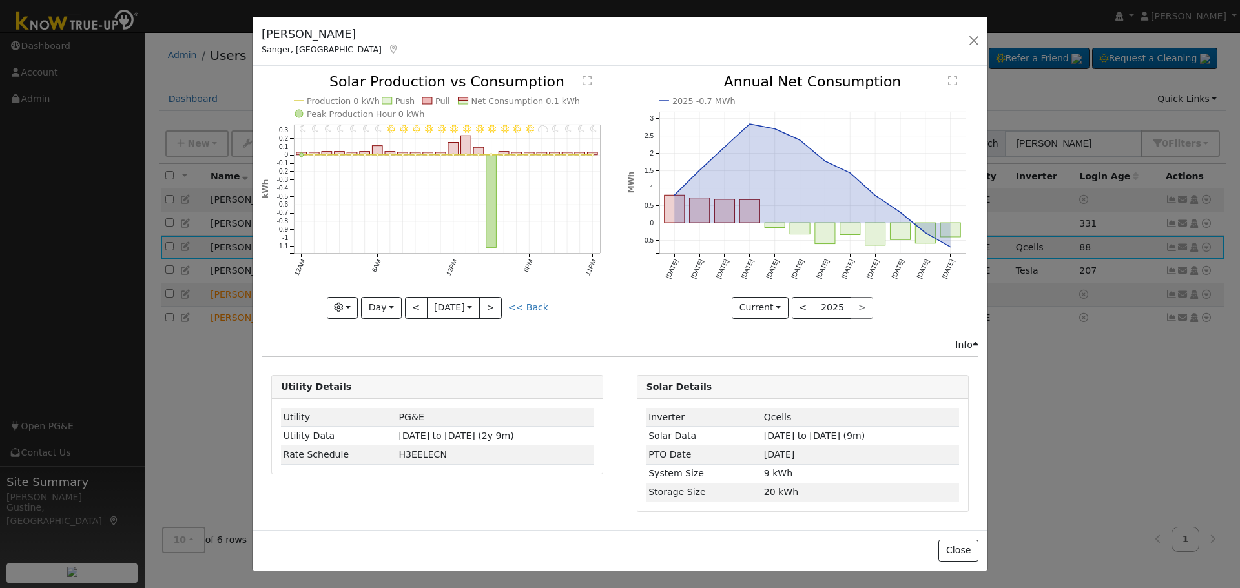
click at [415, 307] on div "11PM - Clear 10PM - MostlyClear 9PM - MostlyClear 8PM - Clear 7PM - MostlyCloud…" at bounding box center [436, 196] width 351 height 243
click at [415, 305] on button "<" at bounding box center [416, 308] width 23 height 22
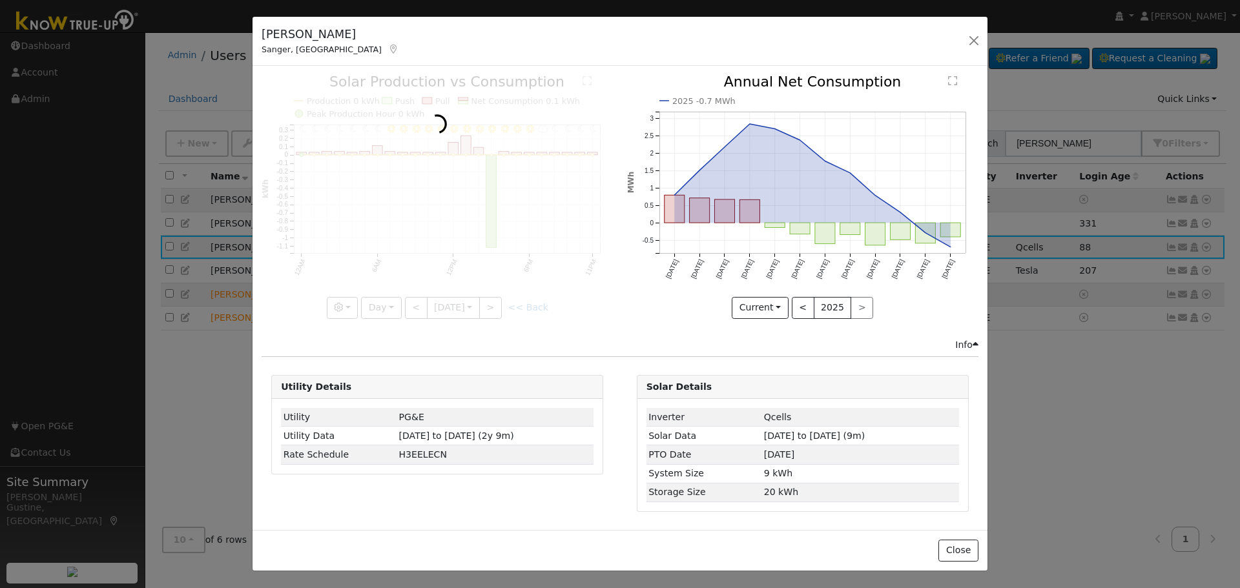
click at [414, 305] on div at bounding box center [436, 196] width 351 height 243
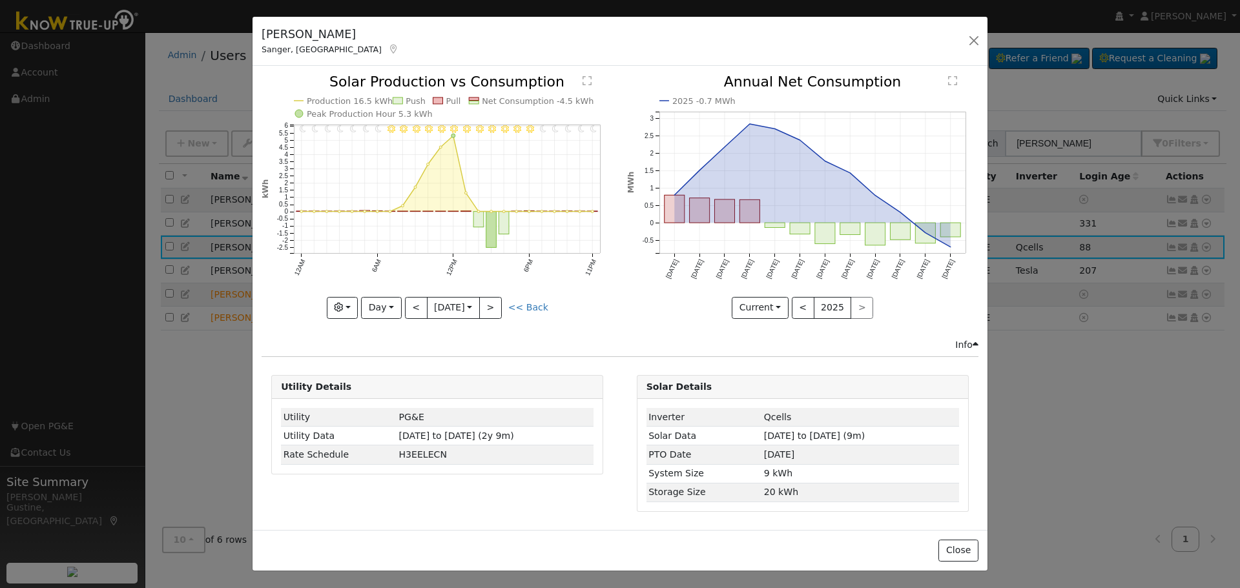
click at [413, 304] on div at bounding box center [436, 196] width 351 height 243
click at [413, 304] on button "<" at bounding box center [416, 308] width 23 height 22
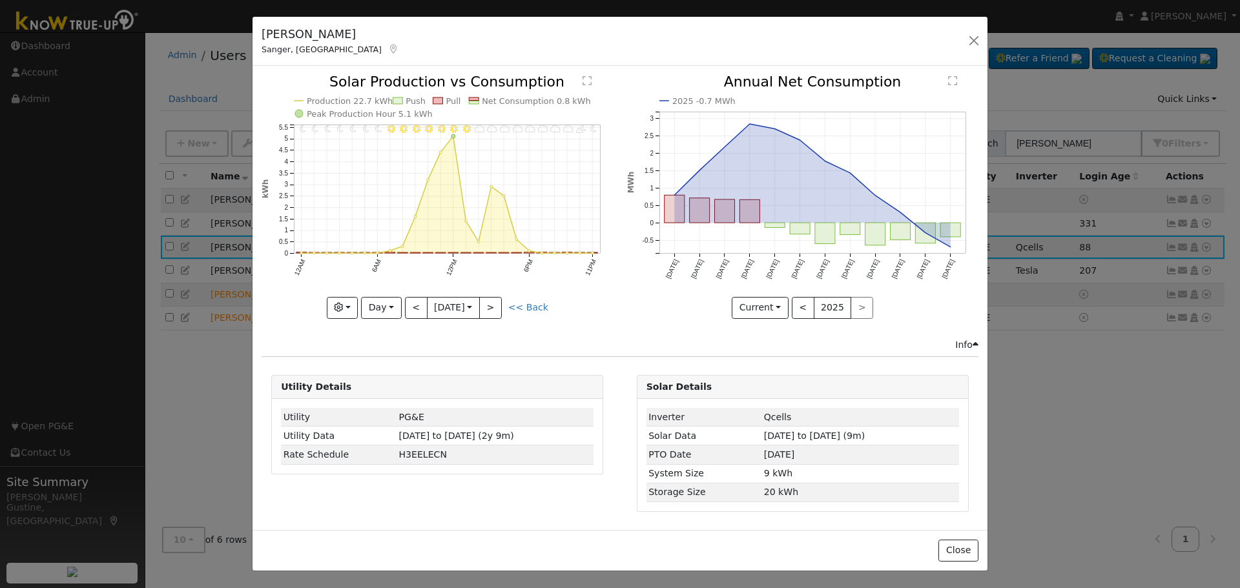
click at [413, 304] on div at bounding box center [436, 196] width 351 height 243
click at [412, 304] on div at bounding box center [436, 196] width 351 height 243
click at [412, 305] on button "<" at bounding box center [416, 308] width 23 height 22
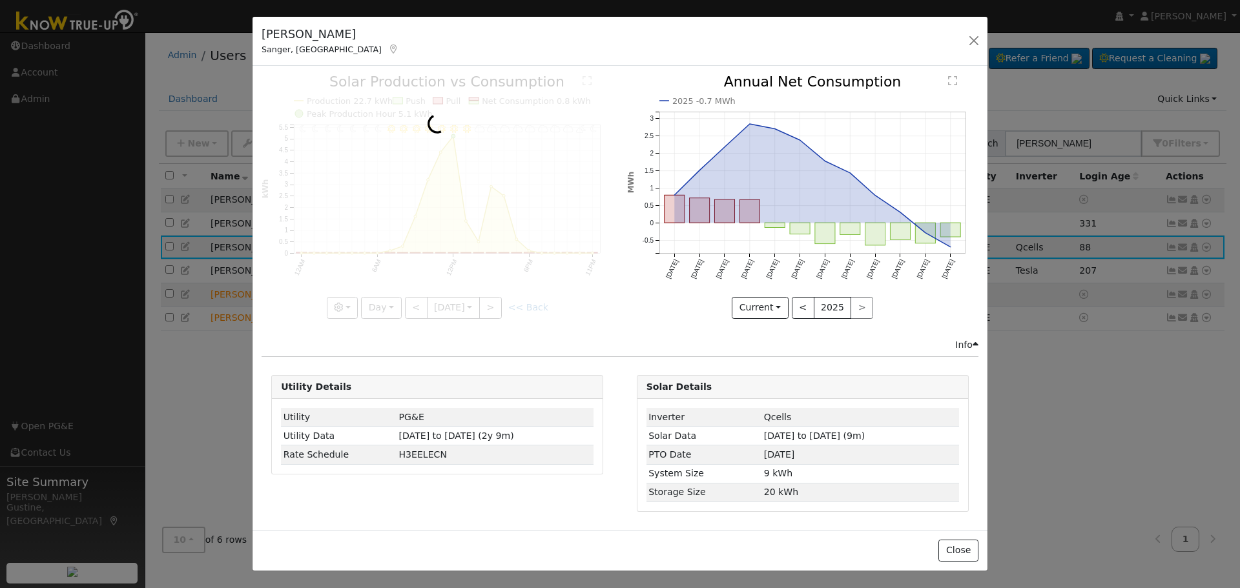
click at [411, 305] on div at bounding box center [436, 196] width 351 height 243
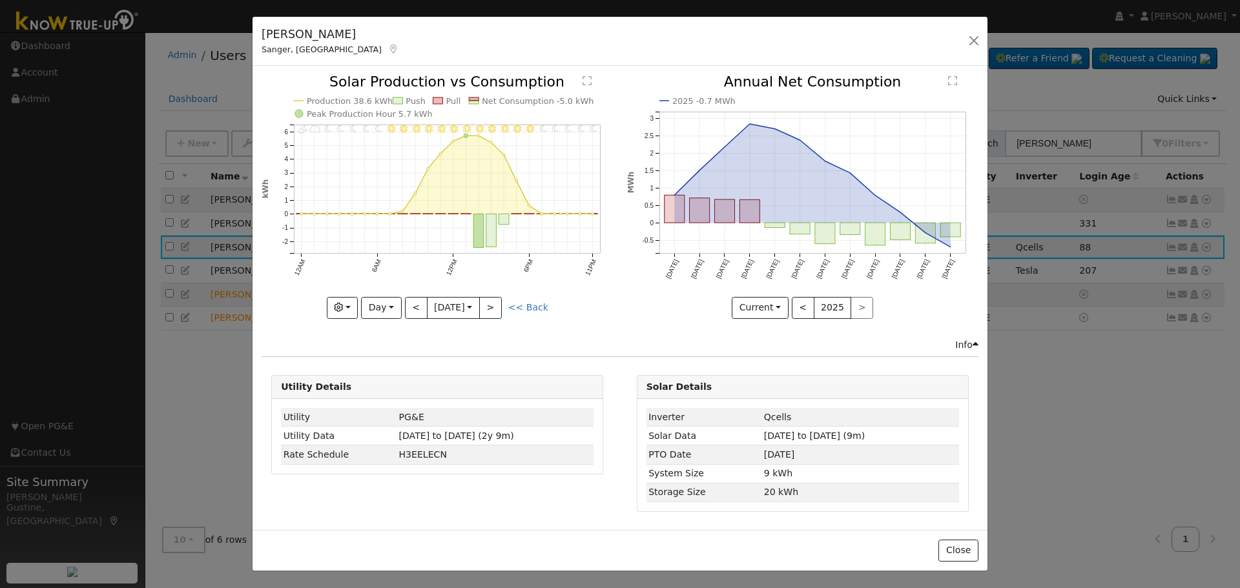
click at [411, 305] on div at bounding box center [436, 196] width 351 height 243
click at [411, 305] on button "<" at bounding box center [416, 308] width 23 height 22
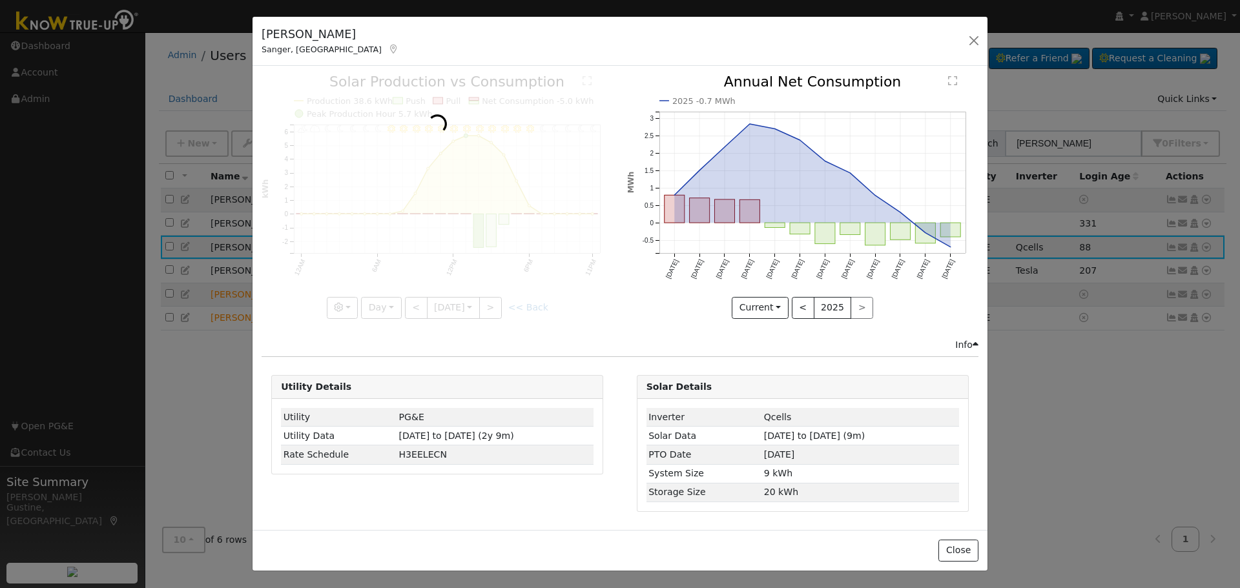
click at [411, 305] on div at bounding box center [436, 196] width 351 height 243
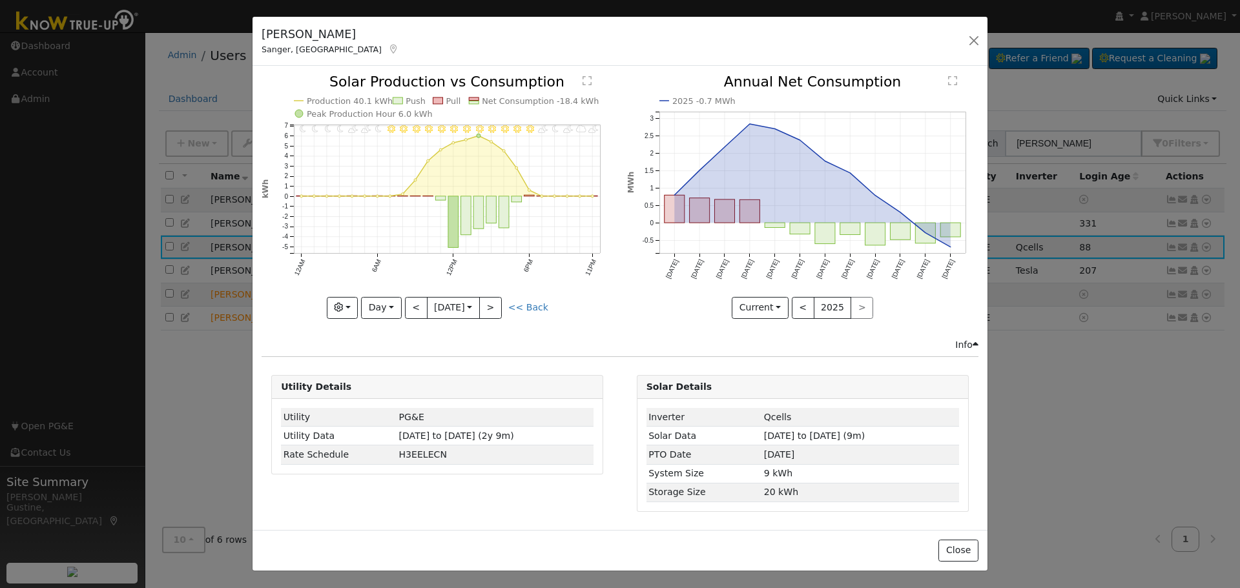
click at [411, 305] on div at bounding box center [436, 196] width 351 height 243
click at [411, 305] on button "<" at bounding box center [416, 308] width 23 height 22
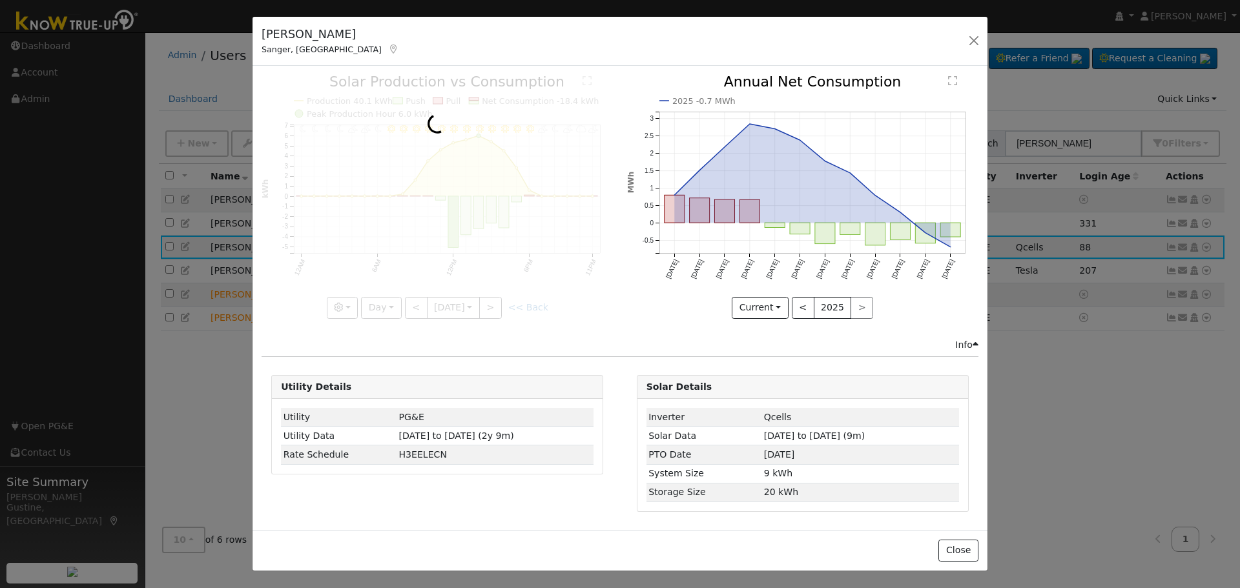
click at [411, 303] on div at bounding box center [436, 196] width 351 height 243
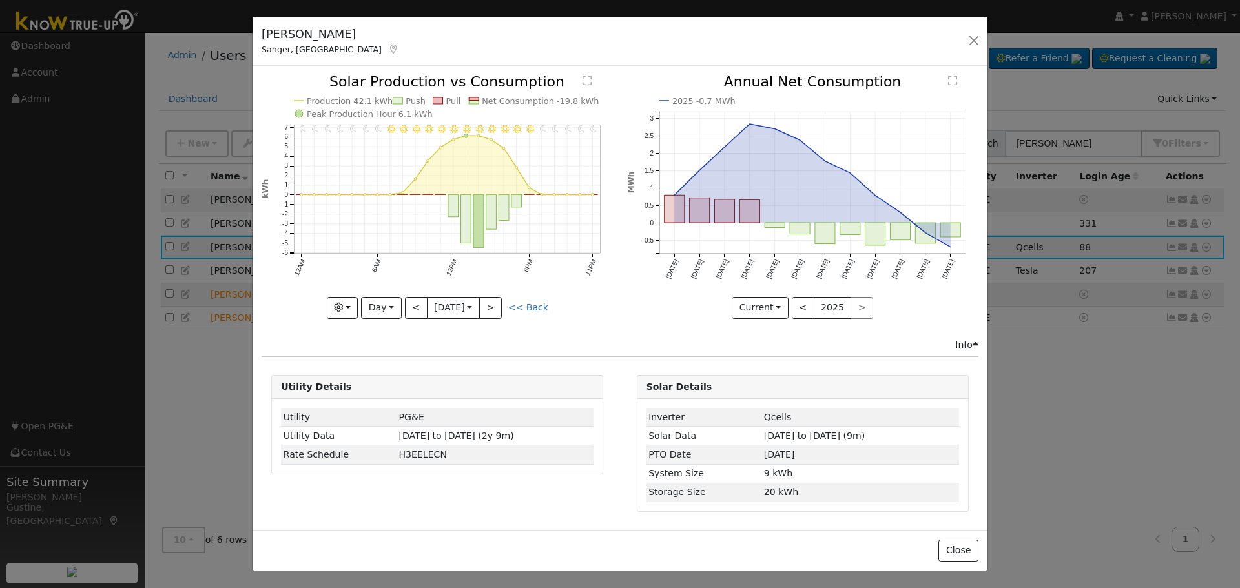
click at [411, 303] on div at bounding box center [436, 196] width 351 height 243
click at [411, 303] on div "11PM - Clear 10PM - Clear 9PM - Clear 8PM - Clear 7PM - Clear 6PM - Clear 5PM -…" at bounding box center [436, 196] width 351 height 243
click at [411, 303] on button "<" at bounding box center [416, 308] width 23 height 22
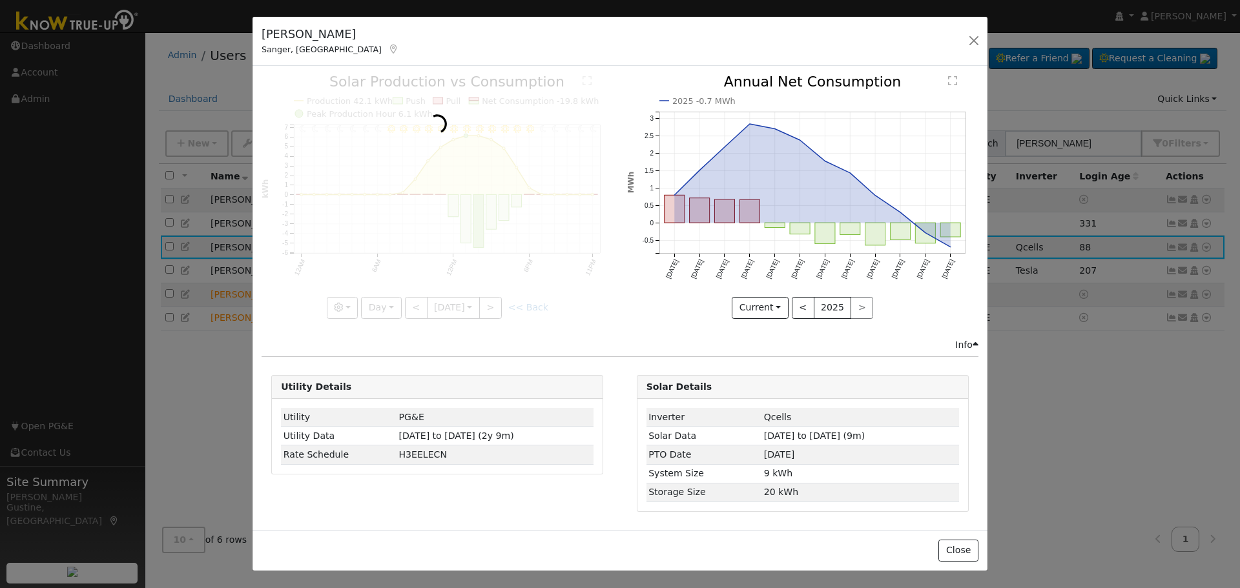
click at [411, 303] on div at bounding box center [436, 196] width 351 height 243
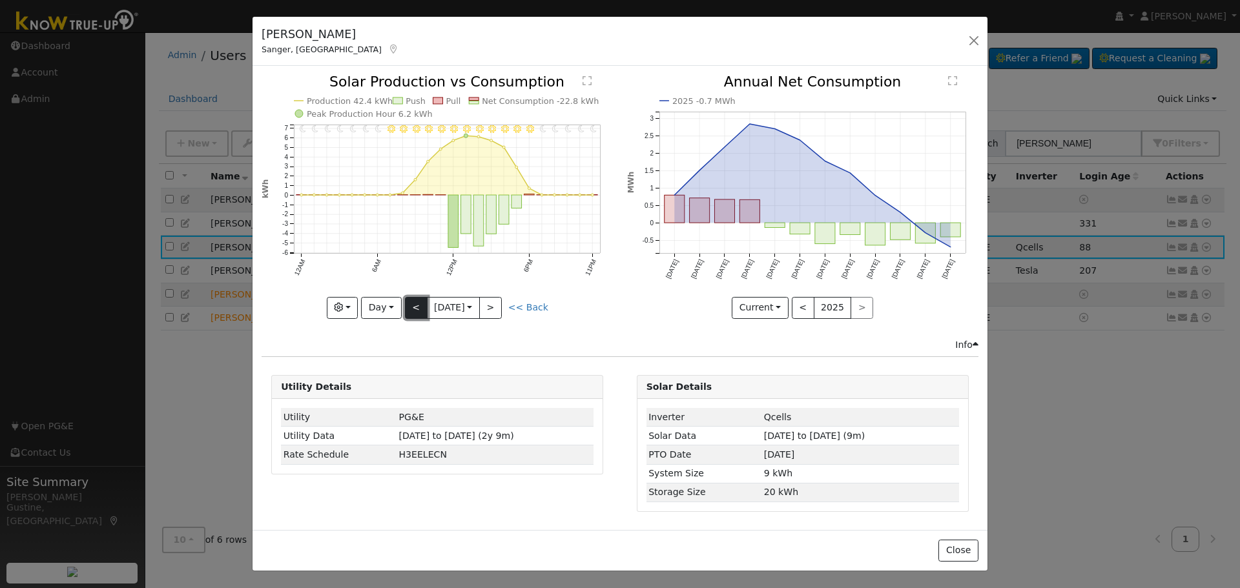
click at [424, 302] on button "<" at bounding box center [416, 308] width 23 height 22
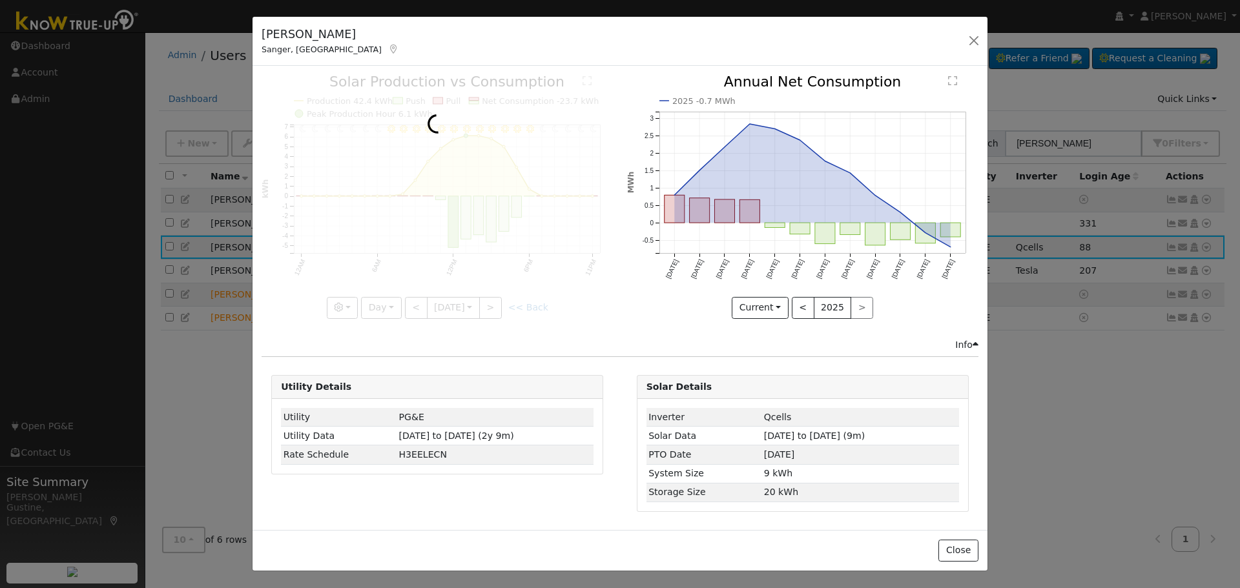
click at [417, 314] on div at bounding box center [436, 196] width 351 height 243
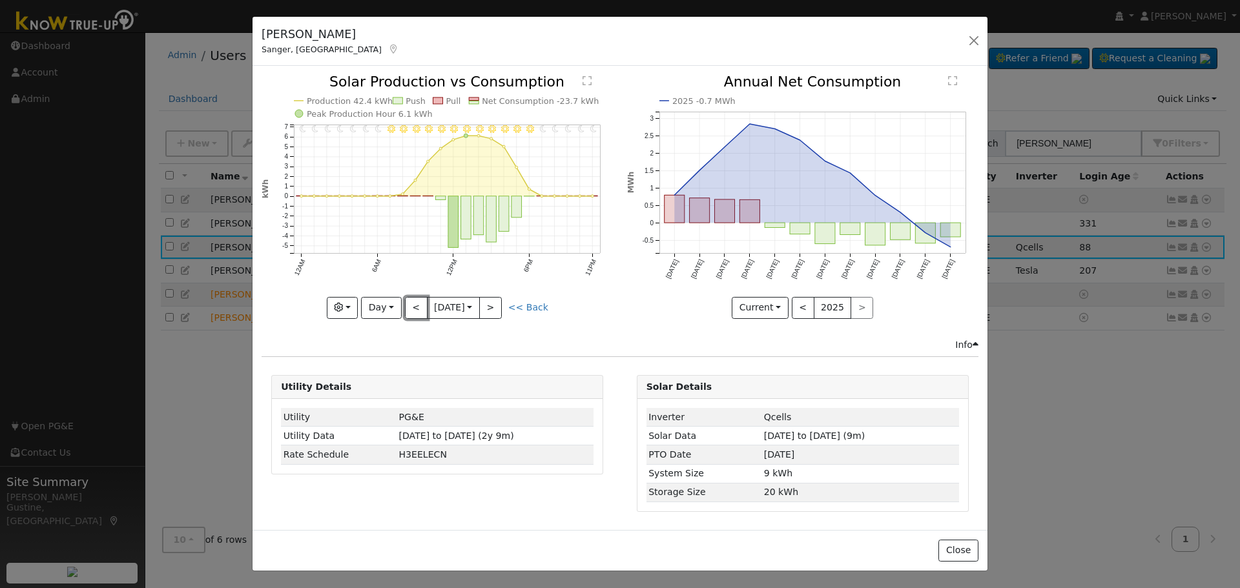
click at [417, 314] on button "<" at bounding box center [416, 308] width 23 height 22
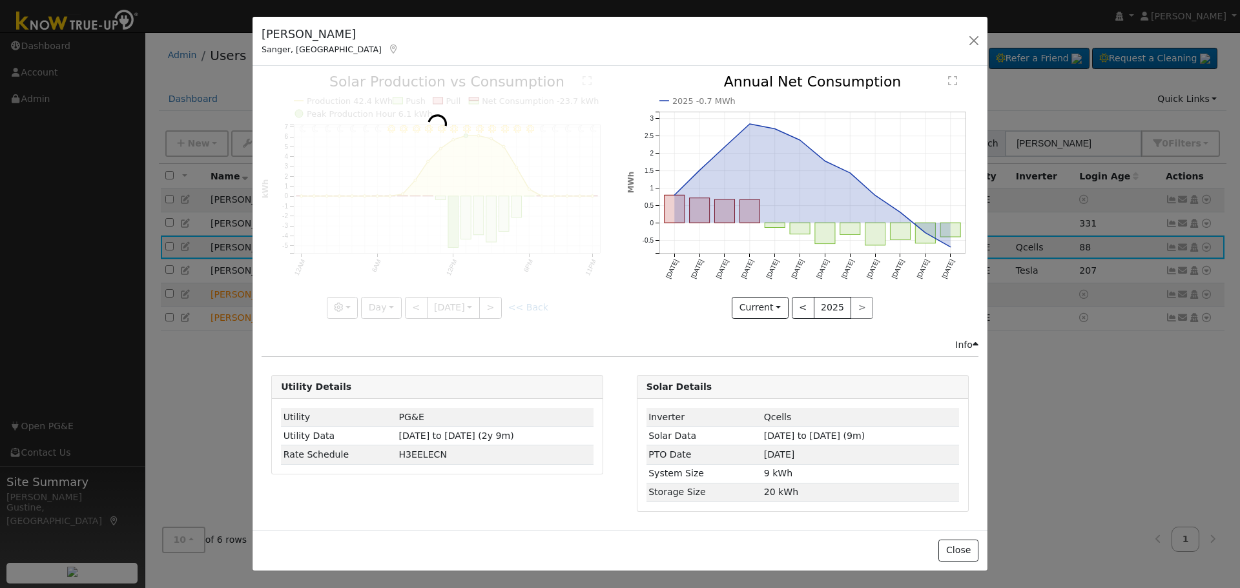
click at [417, 314] on div at bounding box center [436, 196] width 351 height 243
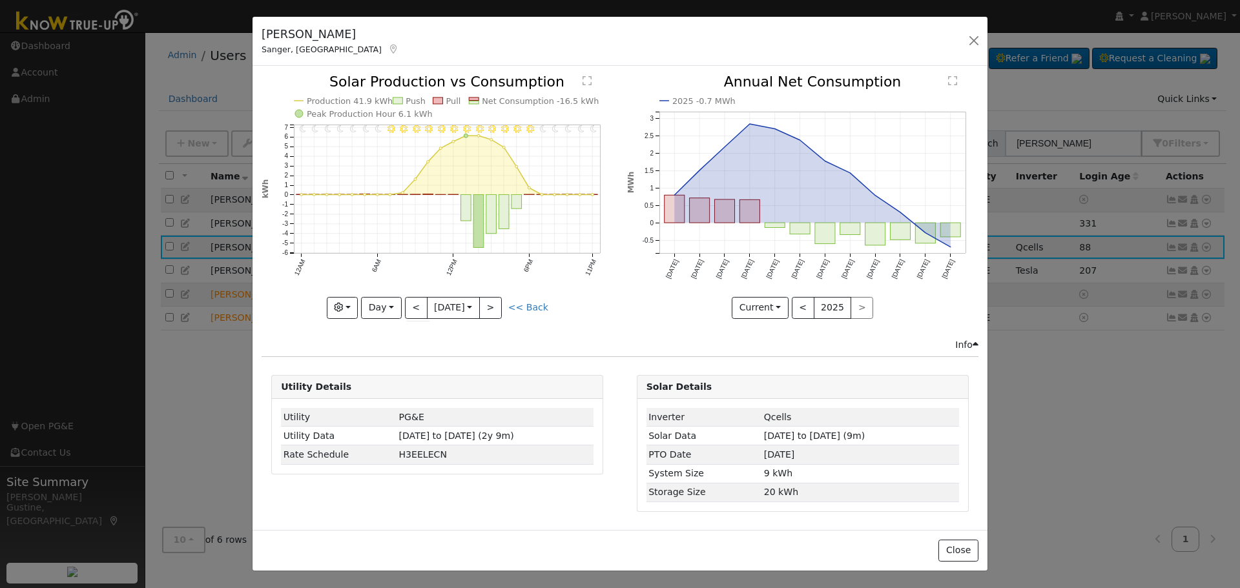
click at [417, 314] on div at bounding box center [436, 196] width 351 height 243
click at [417, 314] on button "<" at bounding box center [416, 308] width 23 height 22
click at [417, 314] on div "11PM - Clear 10PM - Clear 9PM - Clear 8PM - Clear 7PM - Clear 6PM - Clear 5PM -…" at bounding box center [436, 196] width 351 height 243
click at [417, 315] on button "<" at bounding box center [416, 308] width 23 height 22
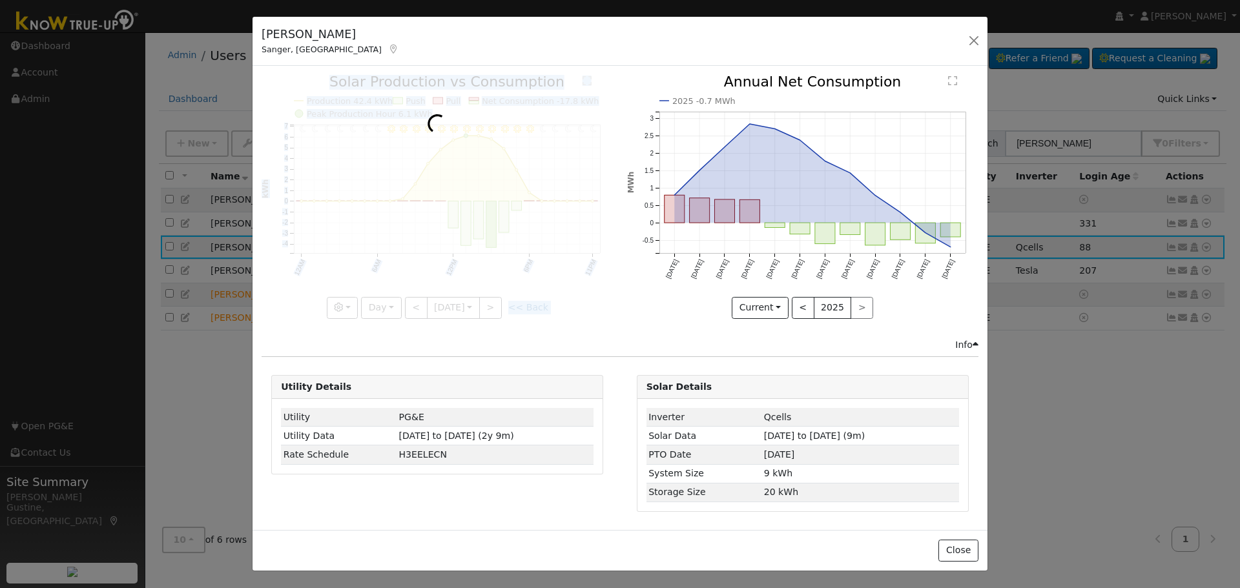
click at [416, 318] on div "11PM - Clear 10PM - Clear 9PM - Clear 8PM - Clear 7PM - Clear 6PM - Clear 5PM -…" at bounding box center [437, 206] width 365 height 263
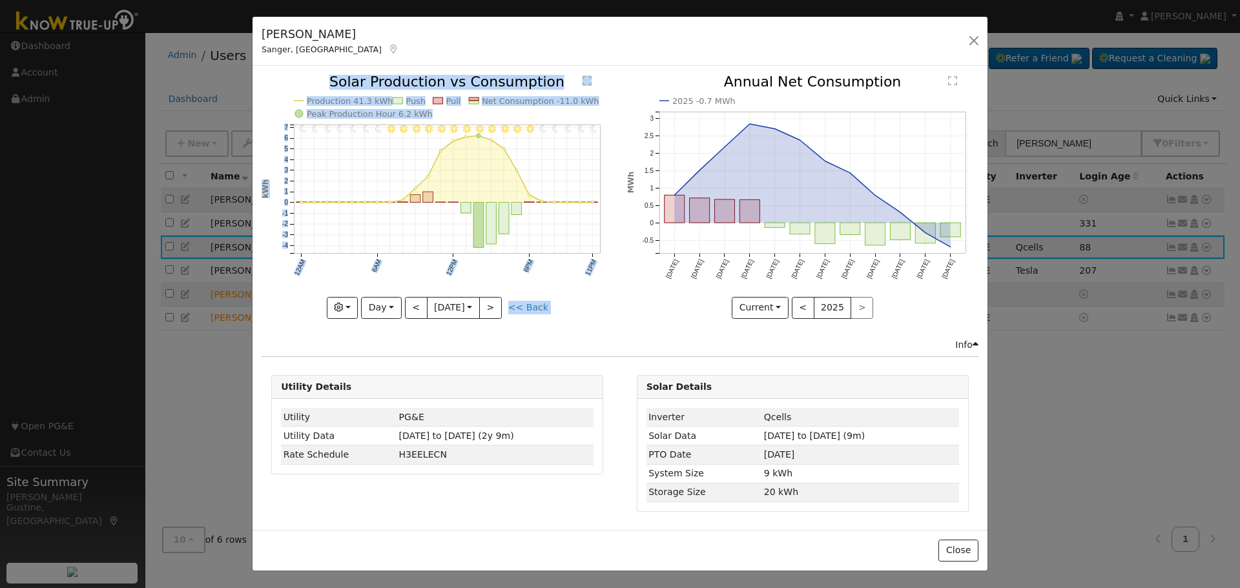
click at [416, 318] on div "11PM - Clear 10PM - Clear 9PM - Clear 8PM - Clear 7PM - Clear 6PM - Clear 5PM -…" at bounding box center [437, 206] width 365 height 263
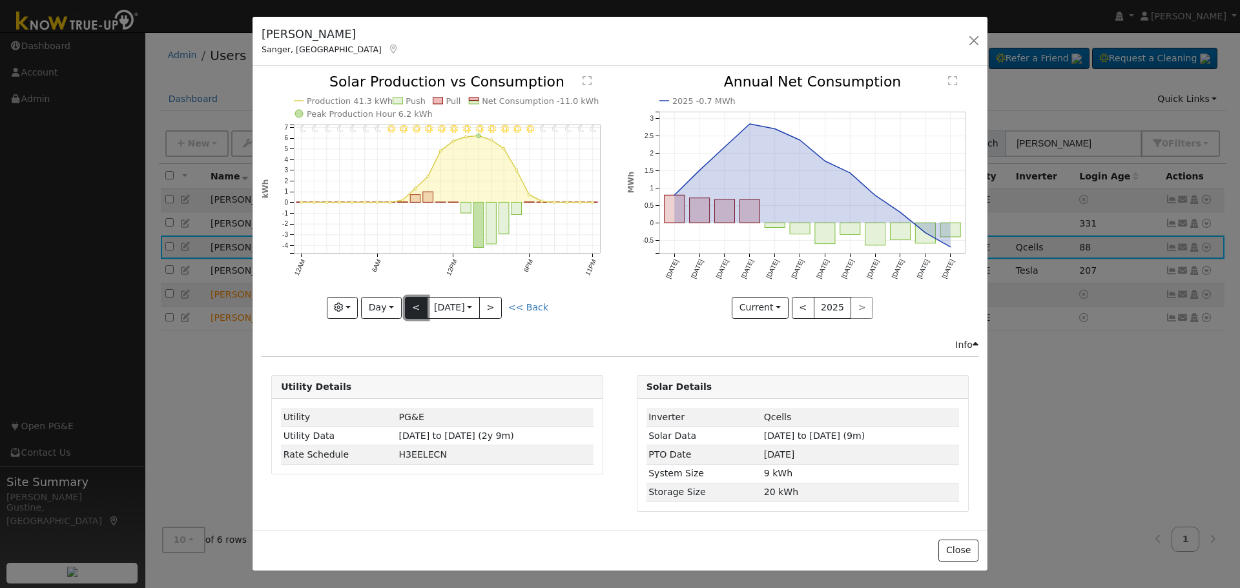
click at [418, 313] on button "<" at bounding box center [416, 308] width 23 height 22
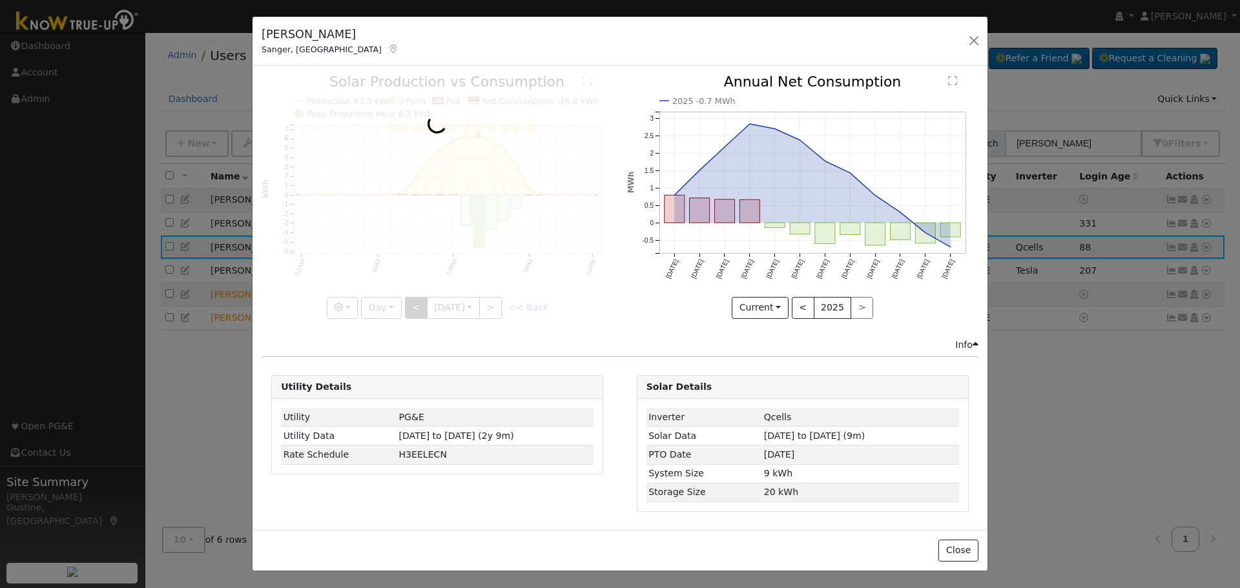
click at [418, 313] on div at bounding box center [436, 196] width 351 height 243
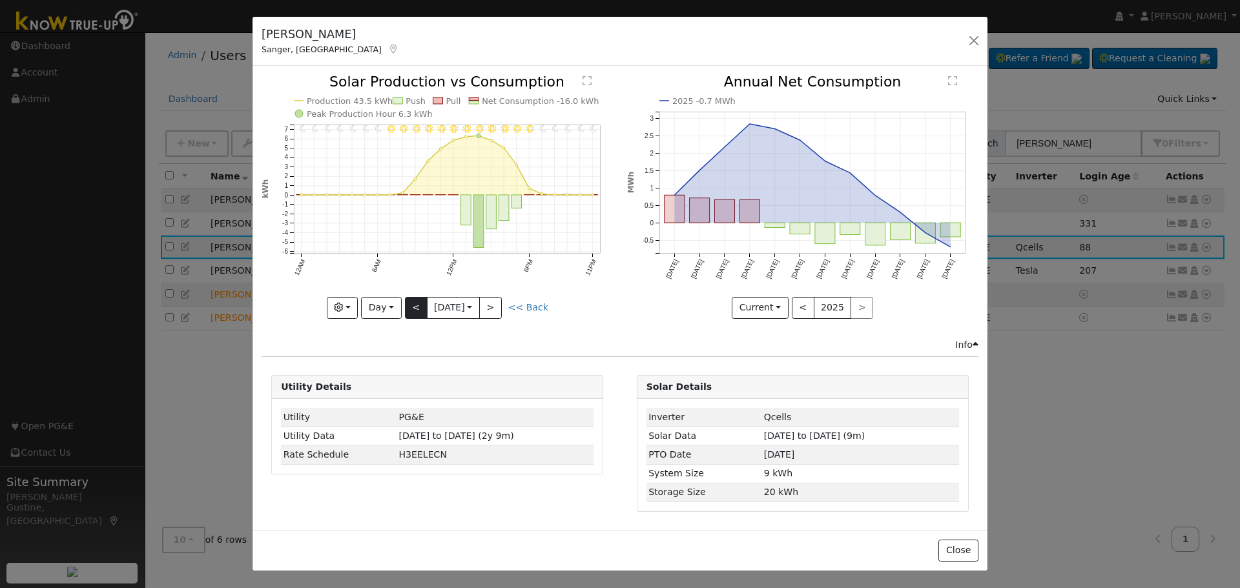
click at [418, 313] on div "11PM - Clear 10PM - Clear 9PM - Clear 8PM - Clear 7PM - Clear 6PM - Clear 5PM -…" at bounding box center [436, 196] width 351 height 243
click at [418, 313] on button "<" at bounding box center [416, 308] width 23 height 22
click at [0, 0] on div at bounding box center [0, 0] width 0 height 0
click at [418, 313] on div at bounding box center [436, 196] width 351 height 243
click at [418, 313] on div "11PM - Clear 10PM - Clear 9PM - Clear 8PM - Clear 7PM - Clear 6PM - Clear 5PM -…" at bounding box center [436, 196] width 351 height 243
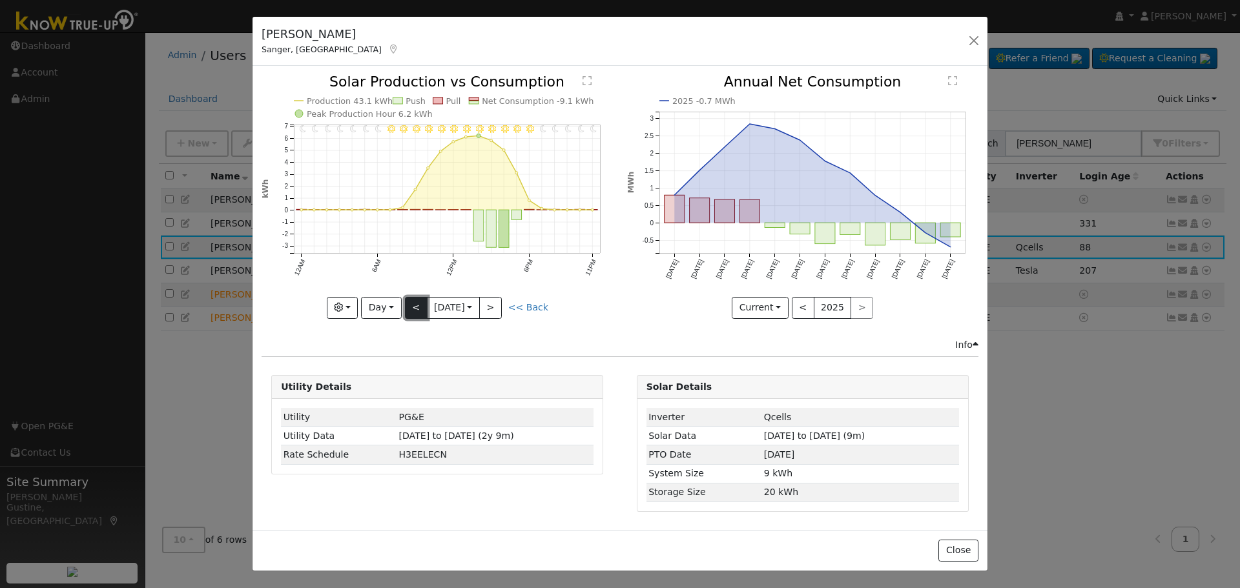
click at [418, 313] on button "<" at bounding box center [416, 308] width 23 height 22
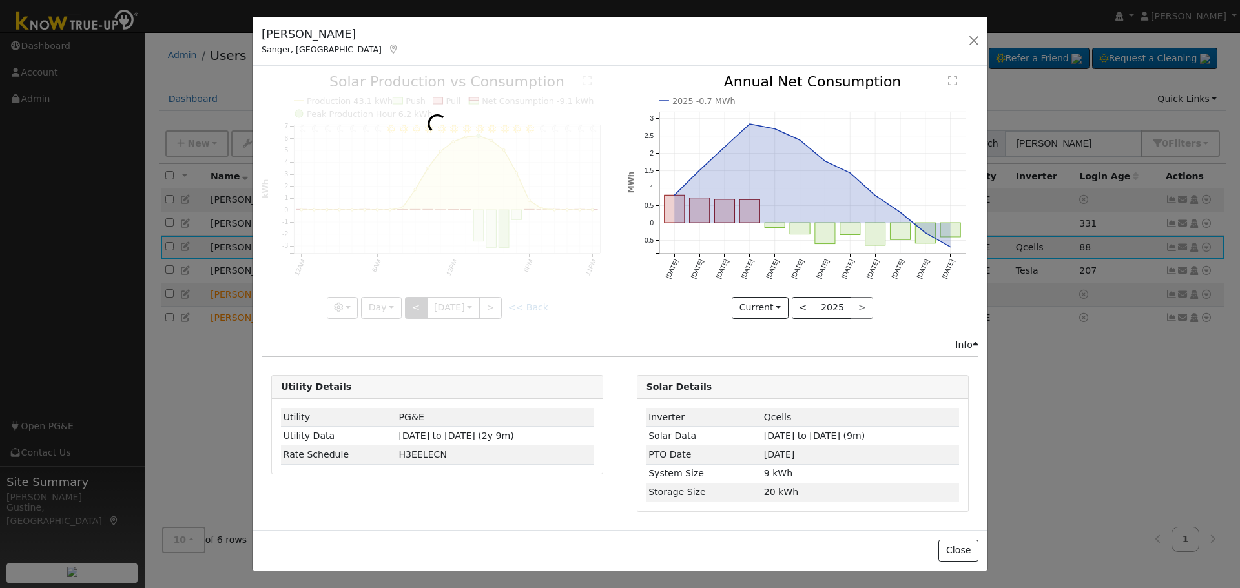
click at [418, 313] on div at bounding box center [436, 196] width 351 height 243
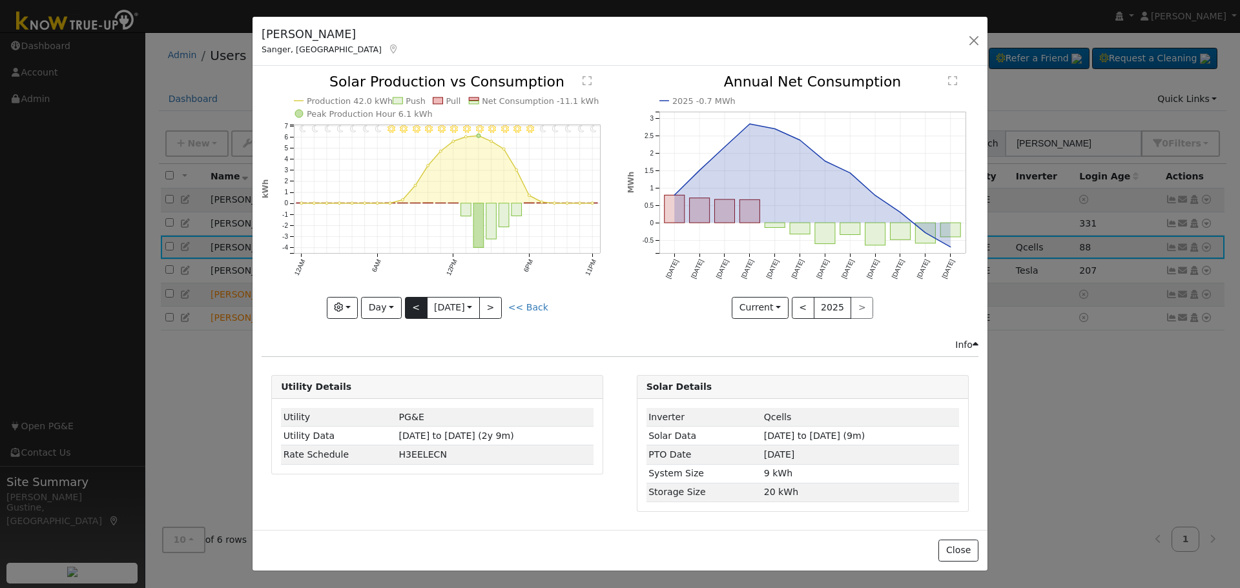
click at [418, 313] on div at bounding box center [436, 196] width 351 height 243
click at [418, 313] on button "<" at bounding box center [416, 308] width 23 height 22
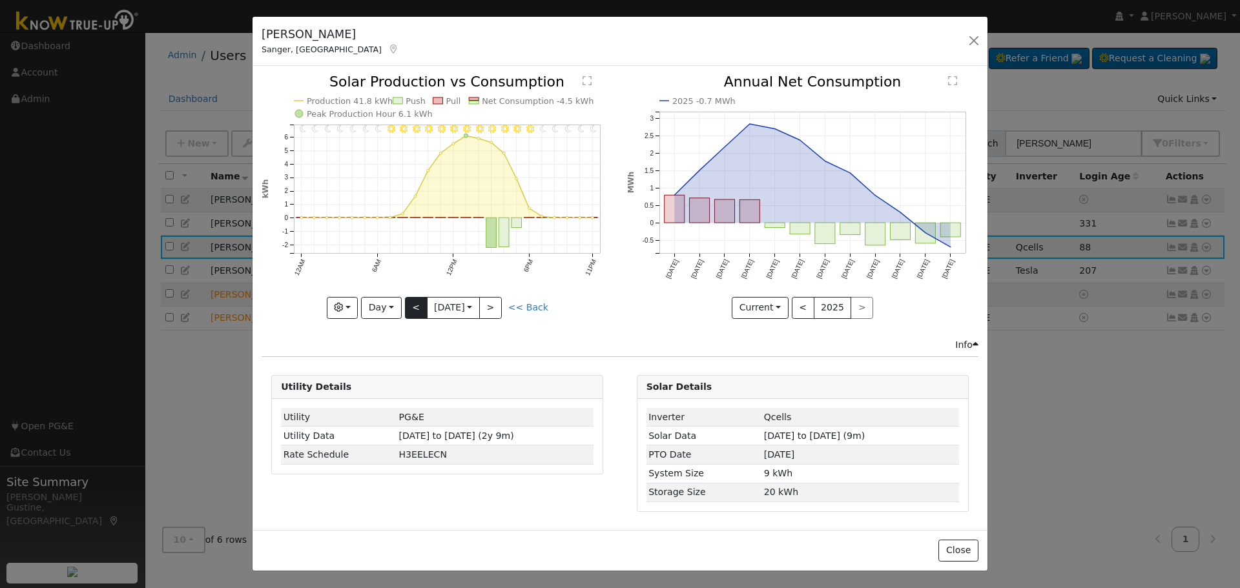
click at [418, 313] on div at bounding box center [436, 196] width 351 height 243
click at [418, 313] on button "<" at bounding box center [416, 308] width 23 height 22
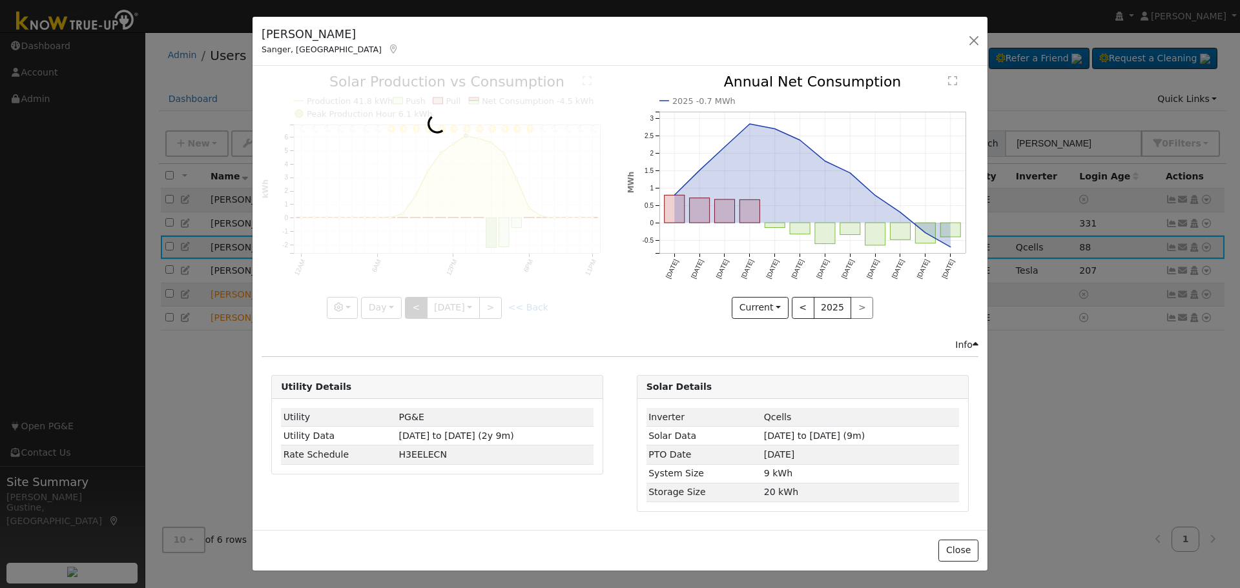
click at [418, 313] on div at bounding box center [436, 196] width 351 height 243
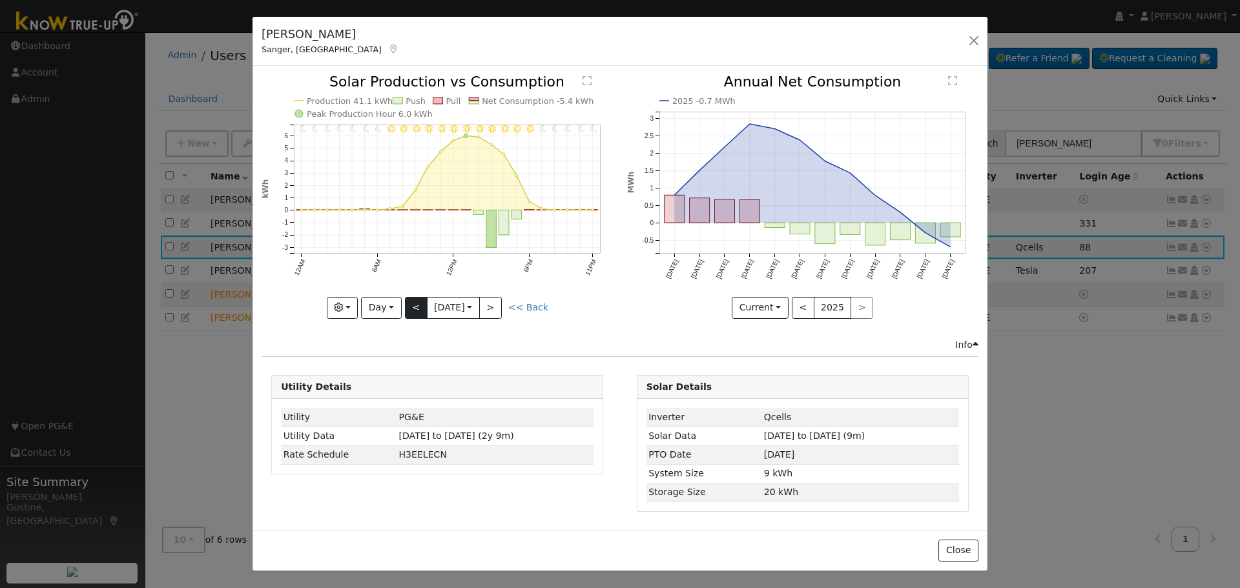
click at [418, 313] on div "11PM - Clear 10PM - Clear 9PM - Clear 8PM - Clear 7PM - Clear 6PM - Clear 5PM -…" at bounding box center [436, 196] width 351 height 243
click at [418, 313] on button "<" at bounding box center [416, 308] width 23 height 22
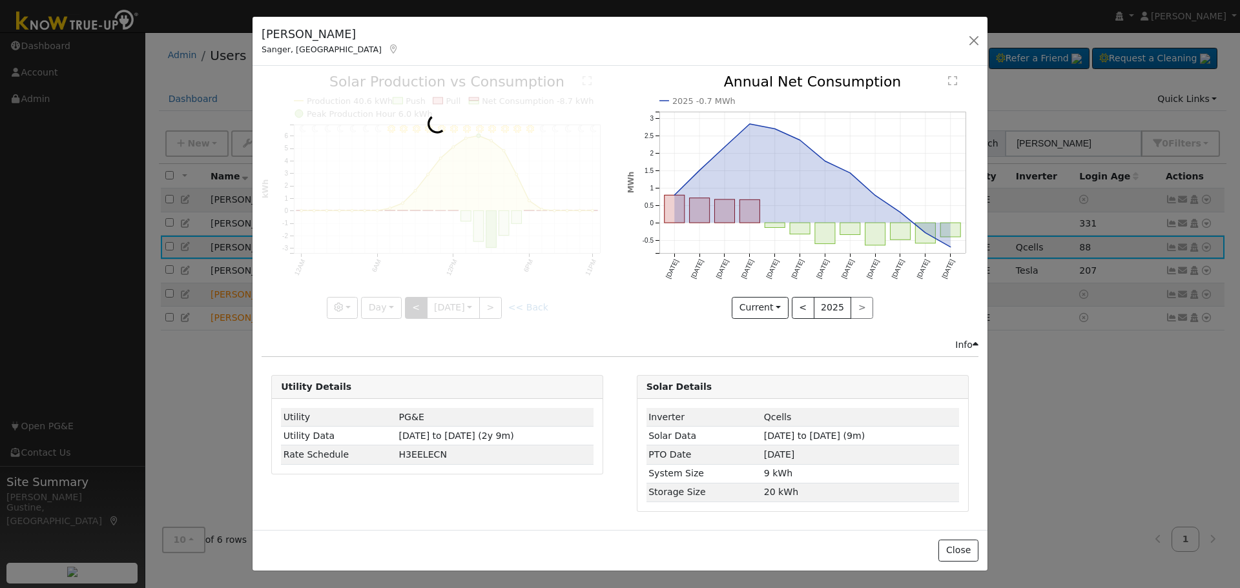
click at [418, 313] on div at bounding box center [436, 196] width 351 height 243
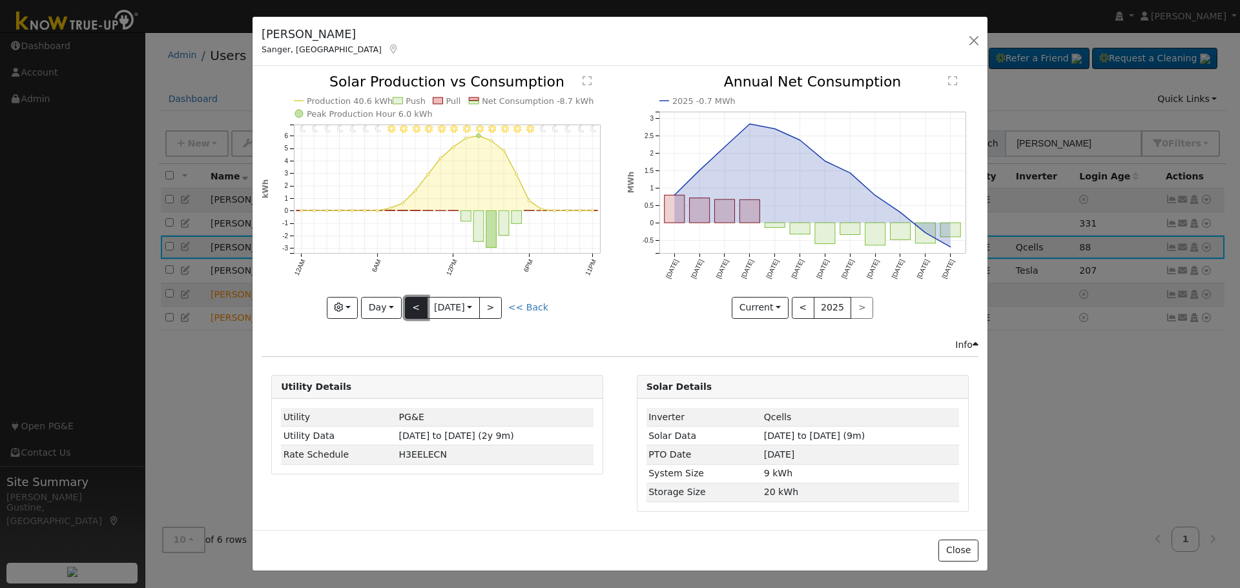
click at [418, 313] on button "<" at bounding box center [416, 308] width 23 height 22
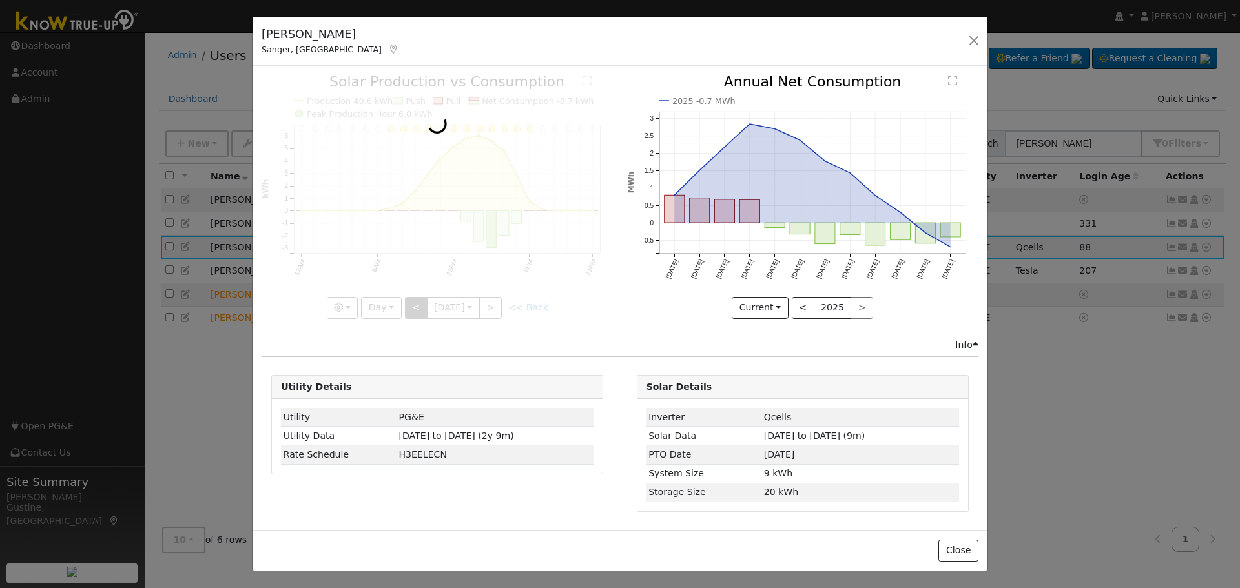
click at [418, 313] on div at bounding box center [436, 196] width 351 height 243
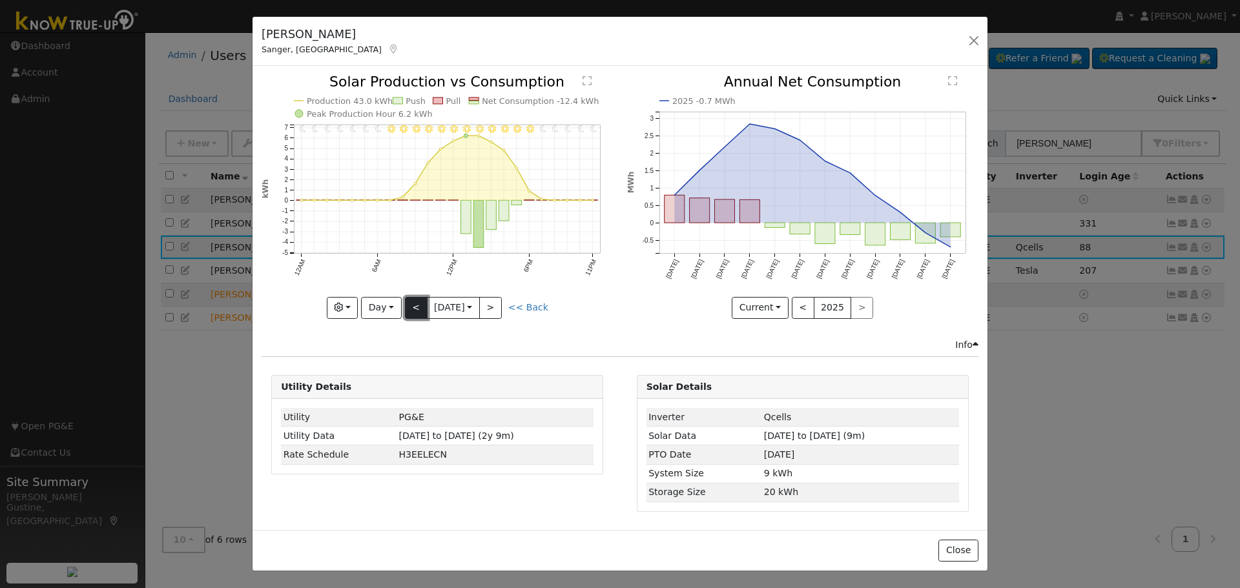
click at [418, 304] on button "<" at bounding box center [416, 308] width 23 height 22
click at [0, 0] on div at bounding box center [0, 0] width 0 height 0
click at [418, 304] on div at bounding box center [436, 196] width 351 height 243
click at [418, 303] on button "<" at bounding box center [416, 308] width 23 height 22
click at [418, 303] on div at bounding box center [436, 196] width 351 height 243
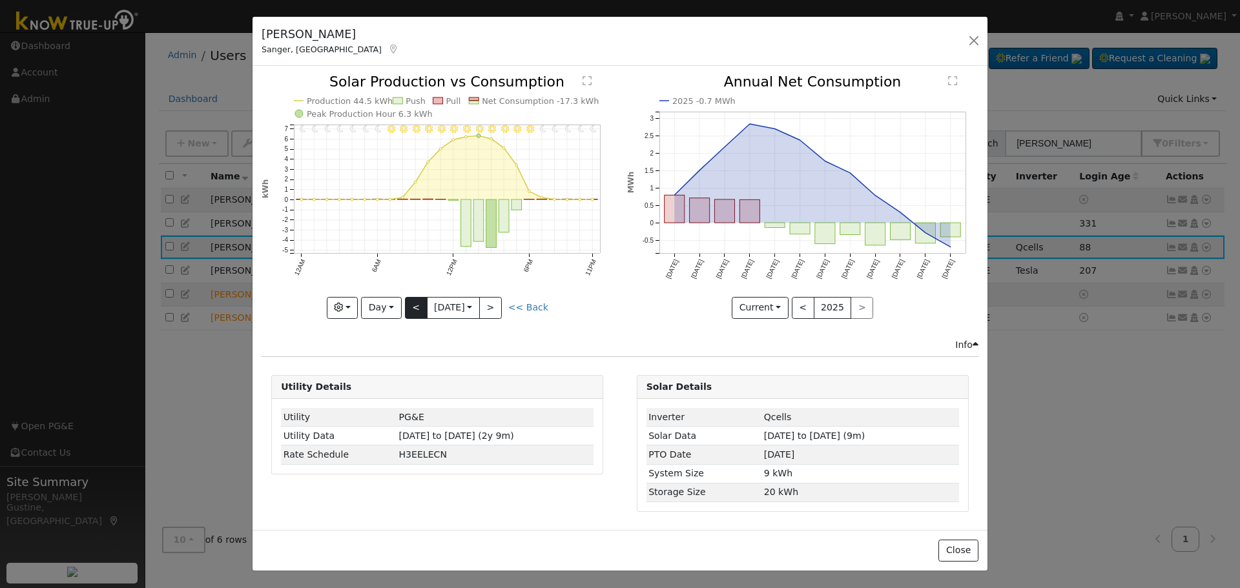
click at [418, 303] on div at bounding box center [436, 196] width 351 height 243
click at [418, 303] on button "<" at bounding box center [416, 308] width 23 height 22
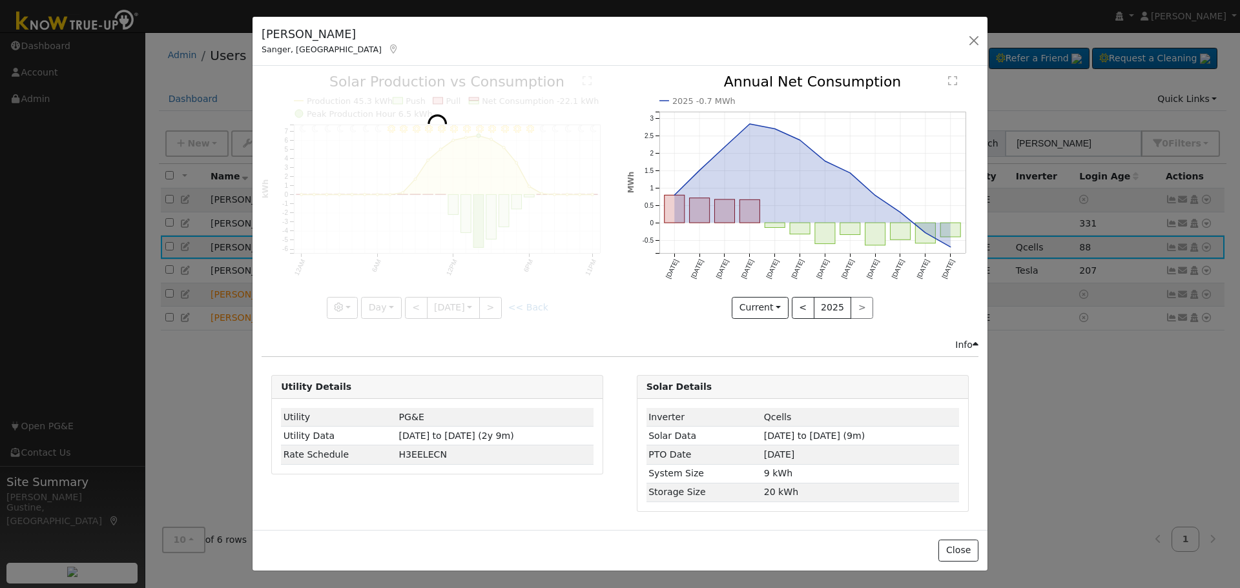
click at [419, 301] on div at bounding box center [436, 196] width 351 height 243
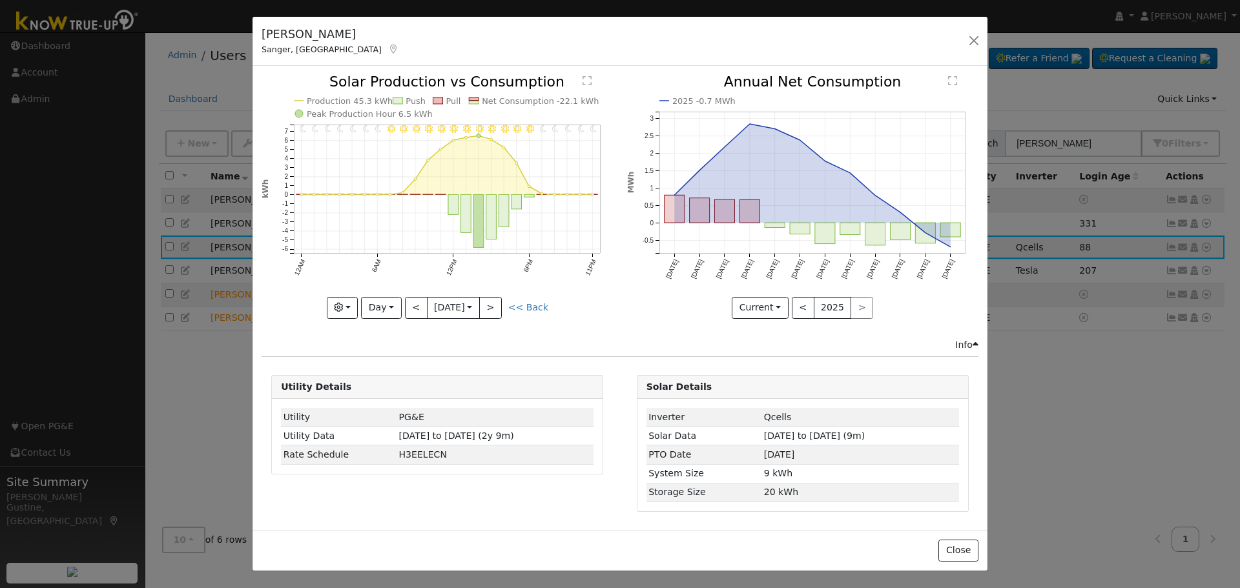
click at [419, 300] on div "11PM - Clear 10PM - Clear 9PM - Clear 8PM - Clear 7PM - Clear 6PM - Clear 5PM -…" at bounding box center [436, 196] width 351 height 243
click at [419, 300] on button "<" at bounding box center [416, 308] width 23 height 22
click at [421, 300] on button "<" at bounding box center [416, 308] width 23 height 22
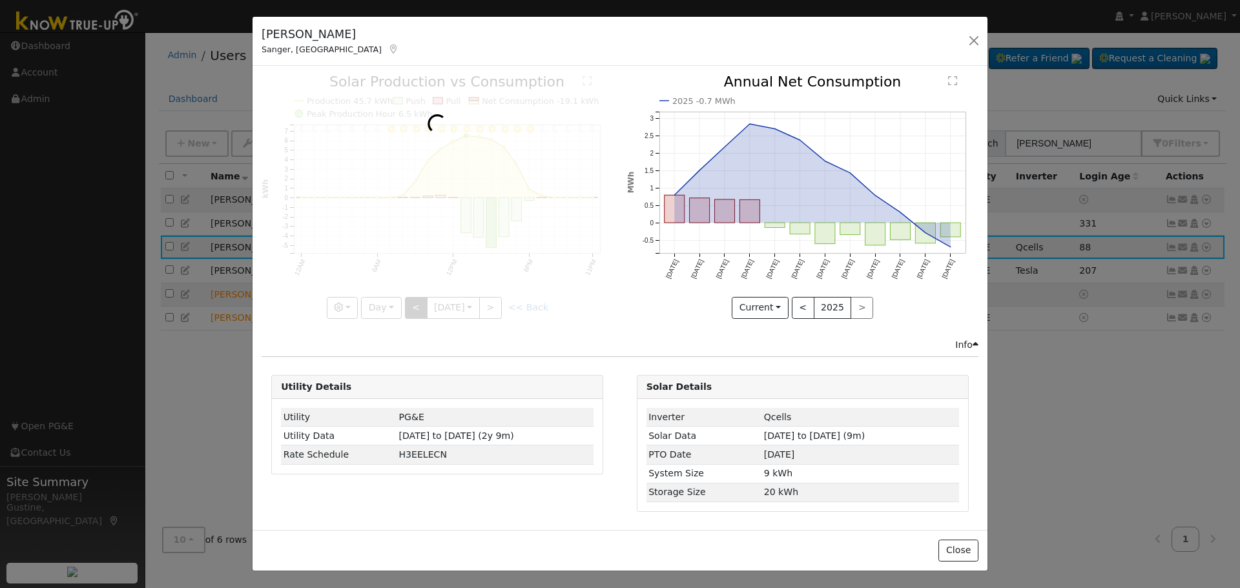
click at [421, 300] on div at bounding box center [436, 196] width 351 height 243
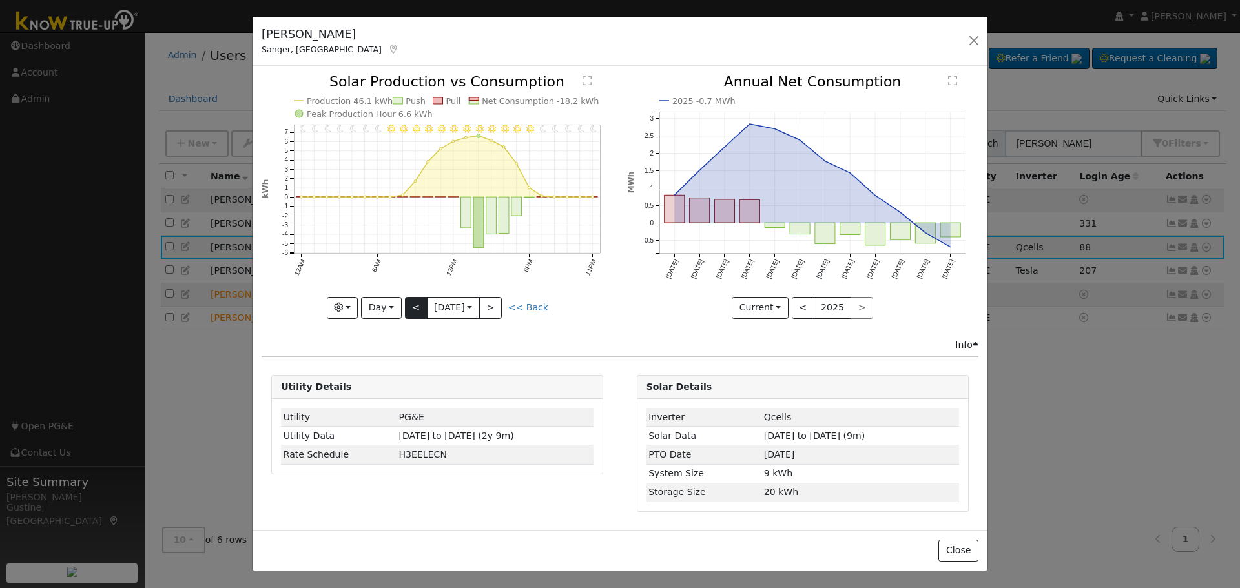
click at [421, 300] on div "11PM - Clear 10PM - Clear 9PM - Clear 8PM - Clear 7PM - Clear 6PM - Clear 5PM -…" at bounding box center [436, 196] width 351 height 243
click at [421, 300] on button "<" at bounding box center [416, 308] width 23 height 22
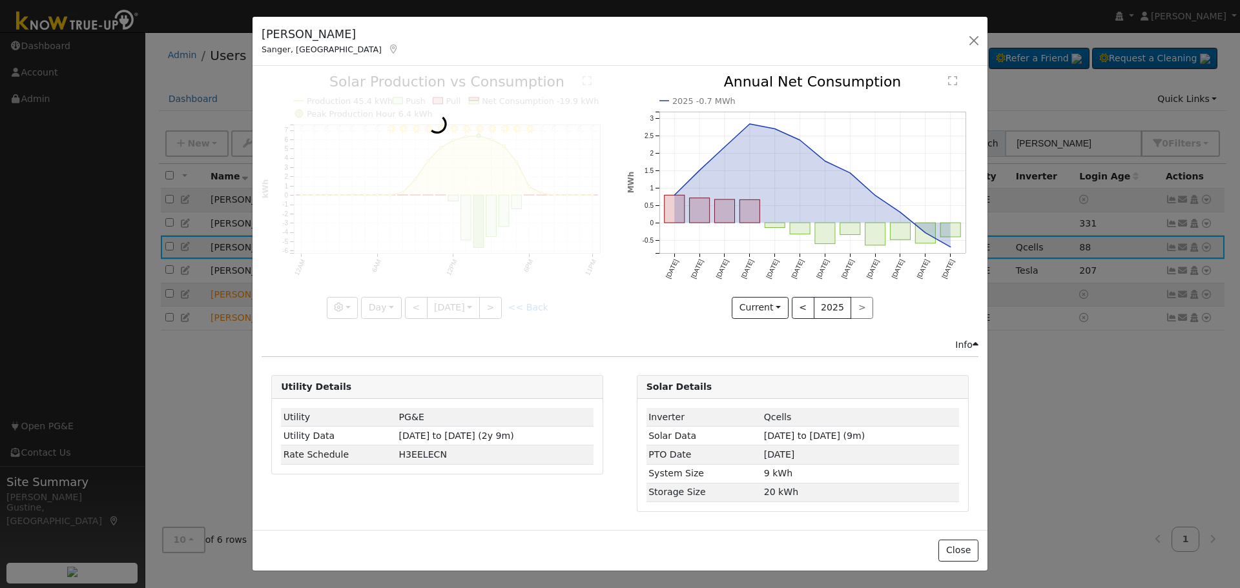
click at [420, 302] on div at bounding box center [436, 196] width 351 height 243
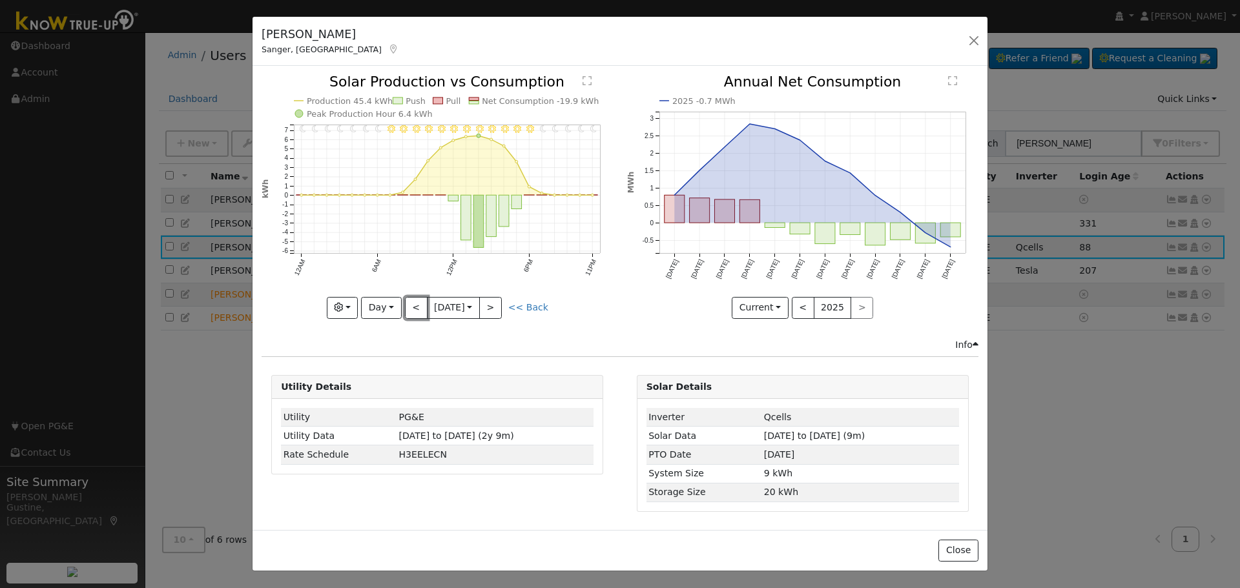
click at [420, 302] on button "<" at bounding box center [416, 308] width 23 height 22
type input "[DATE]"
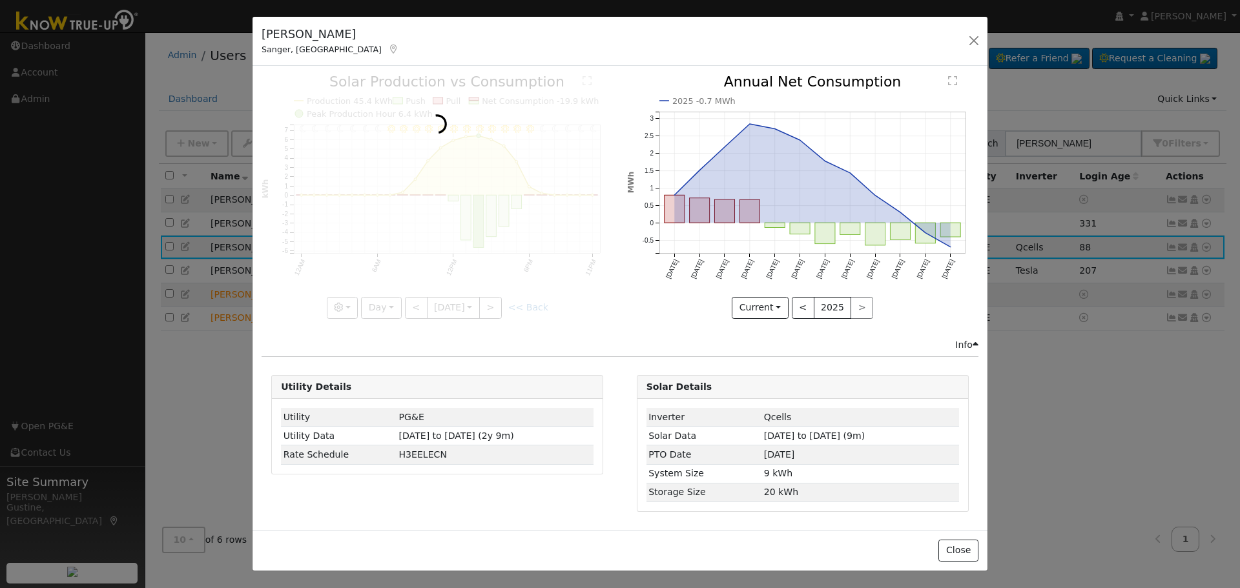
click at [420, 302] on div at bounding box center [436, 196] width 351 height 243
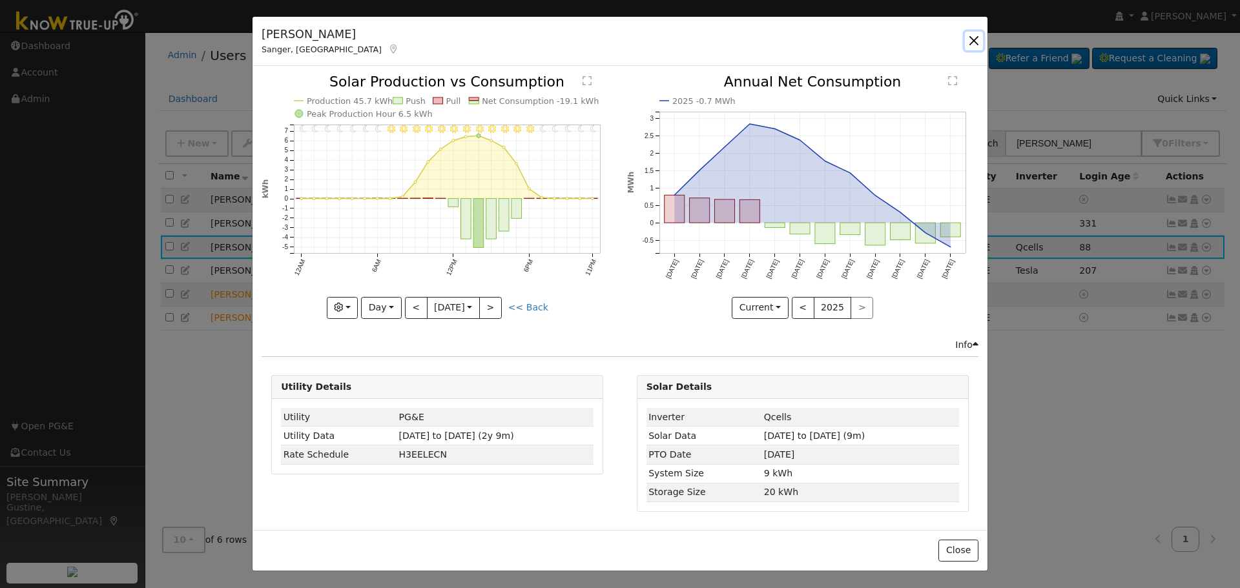
click at [978, 36] on button "button" at bounding box center [974, 41] width 18 height 18
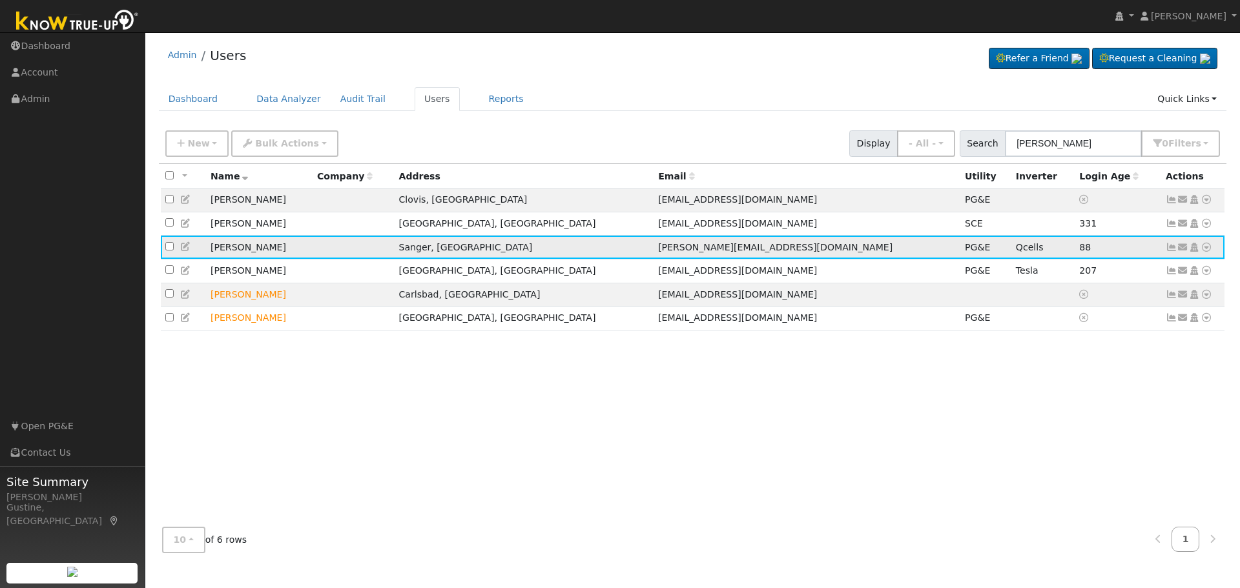
click at [1205, 245] on link at bounding box center [1206, 248] width 12 height 14
click at [1172, 265] on link "Data Analyzer" at bounding box center [1164, 270] width 94 height 18
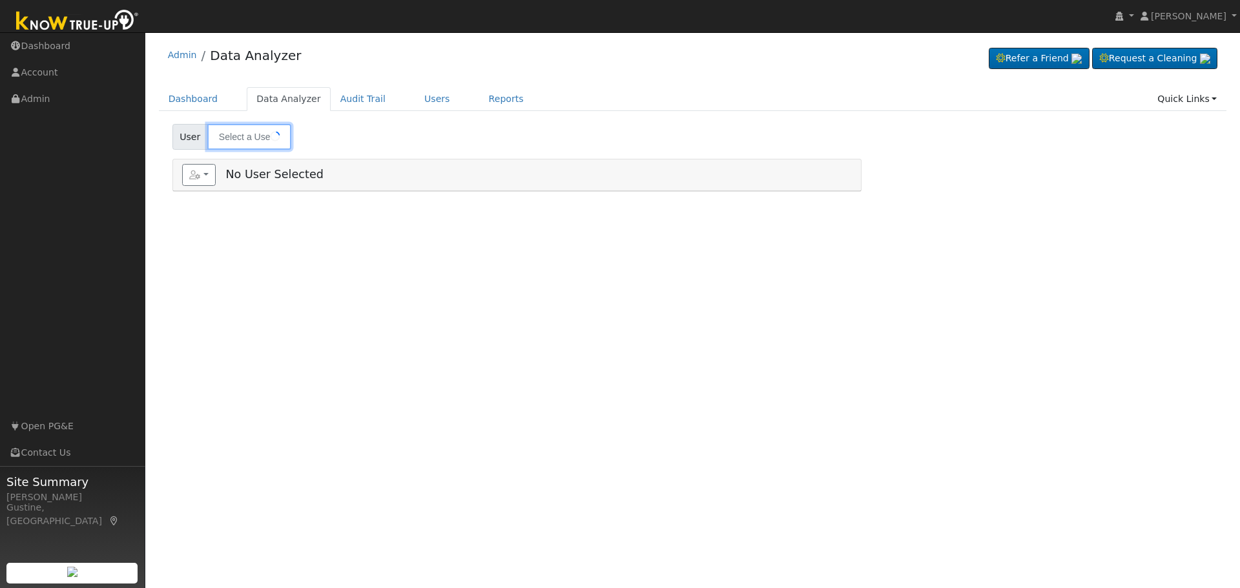
type input "[PERSON_NAME]"
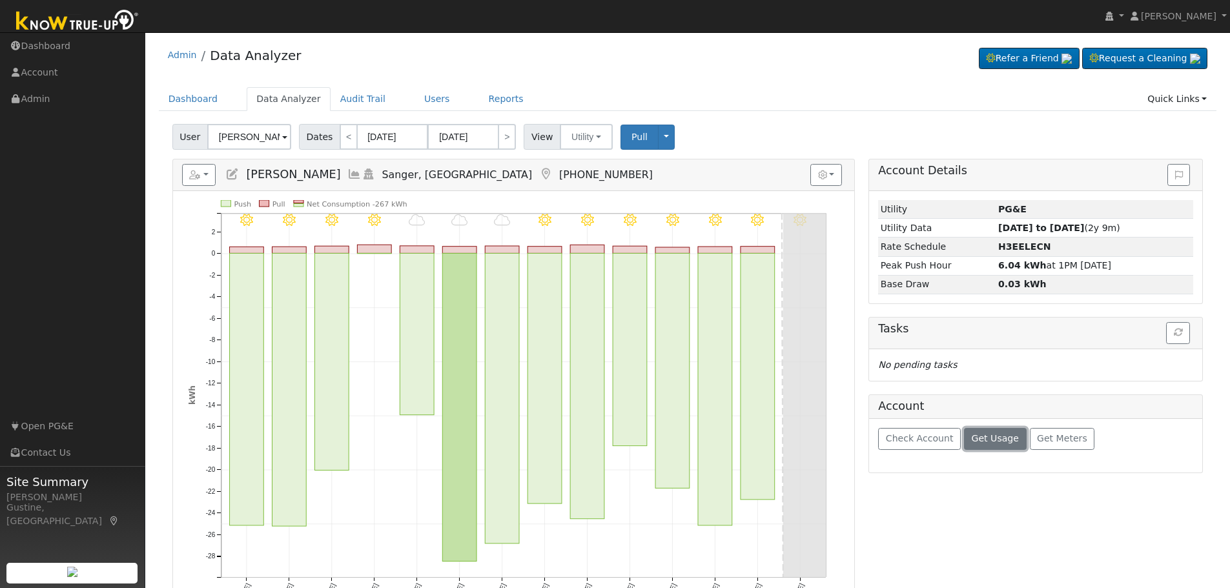
click at [997, 444] on span "Get Usage" at bounding box center [995, 438] width 47 height 10
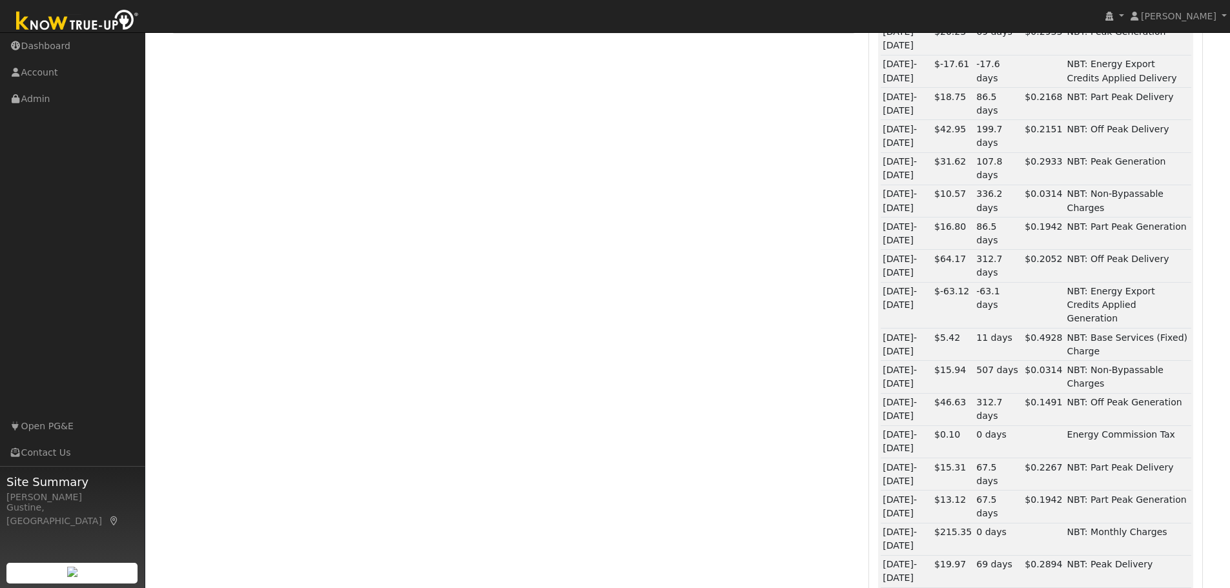
scroll to position [737, 0]
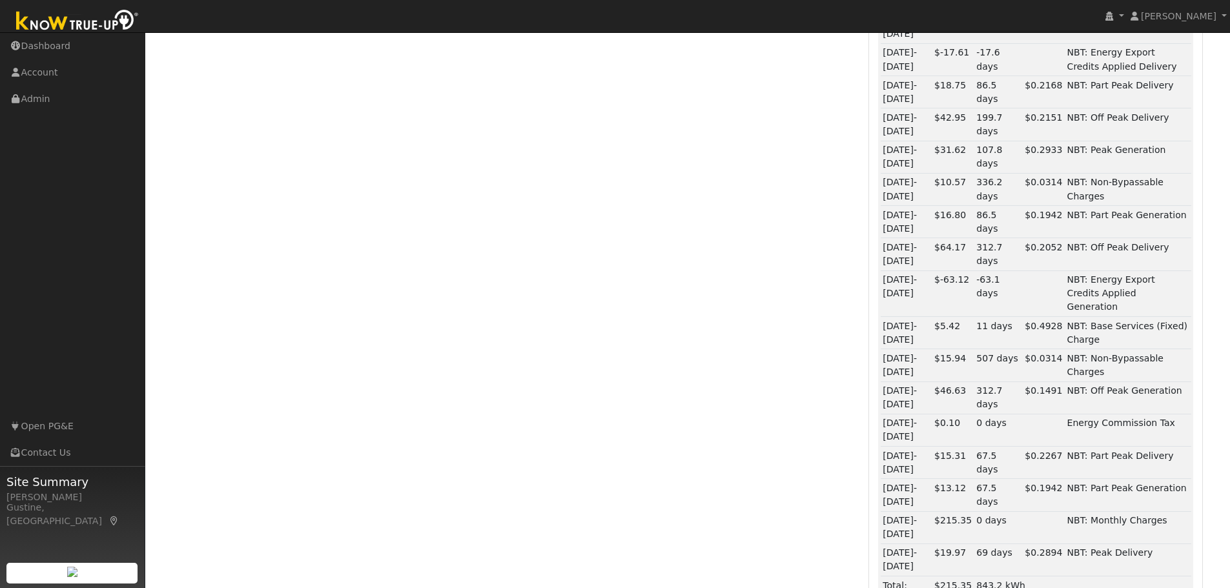
click at [950, 580] on u "$215.35" at bounding box center [952, 585] width 37 height 10
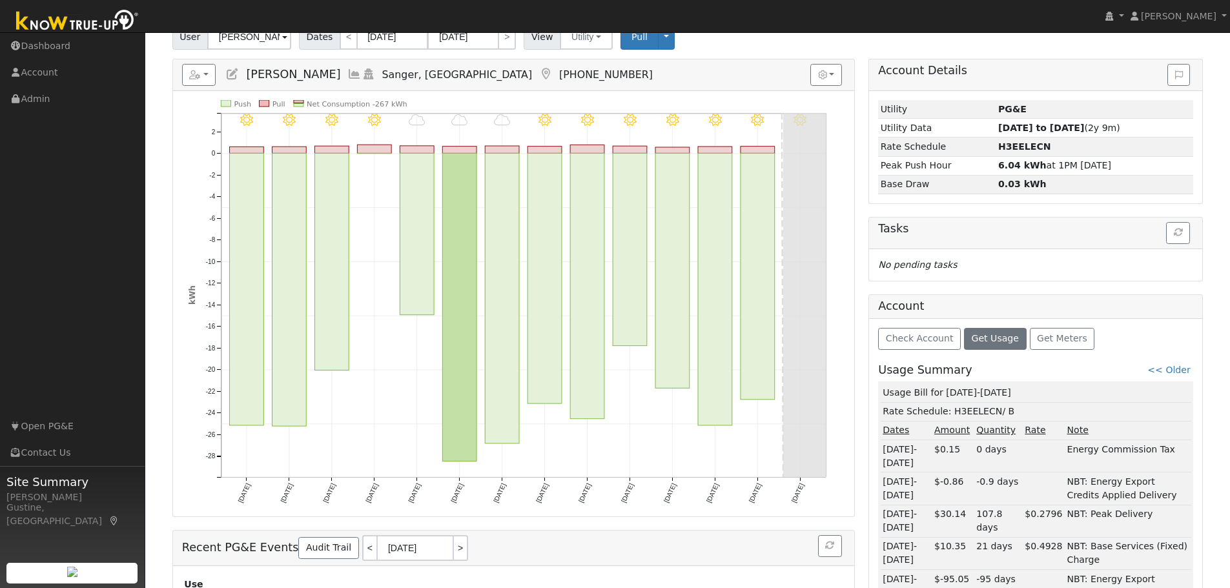
scroll to position [0, 0]
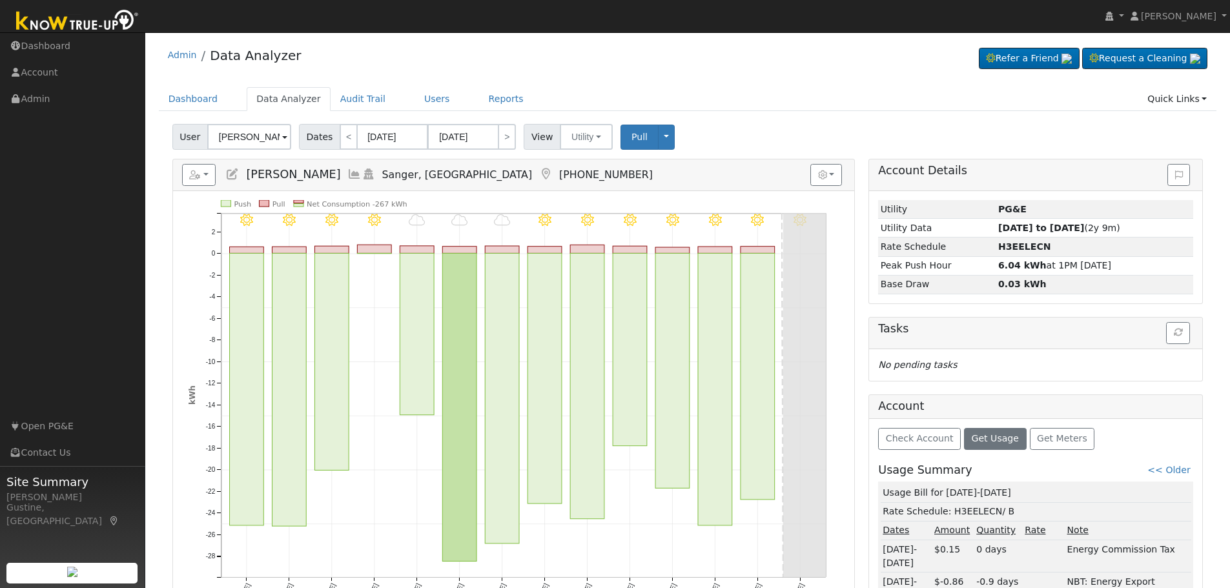
click at [347, 170] on icon at bounding box center [354, 175] width 14 height 12
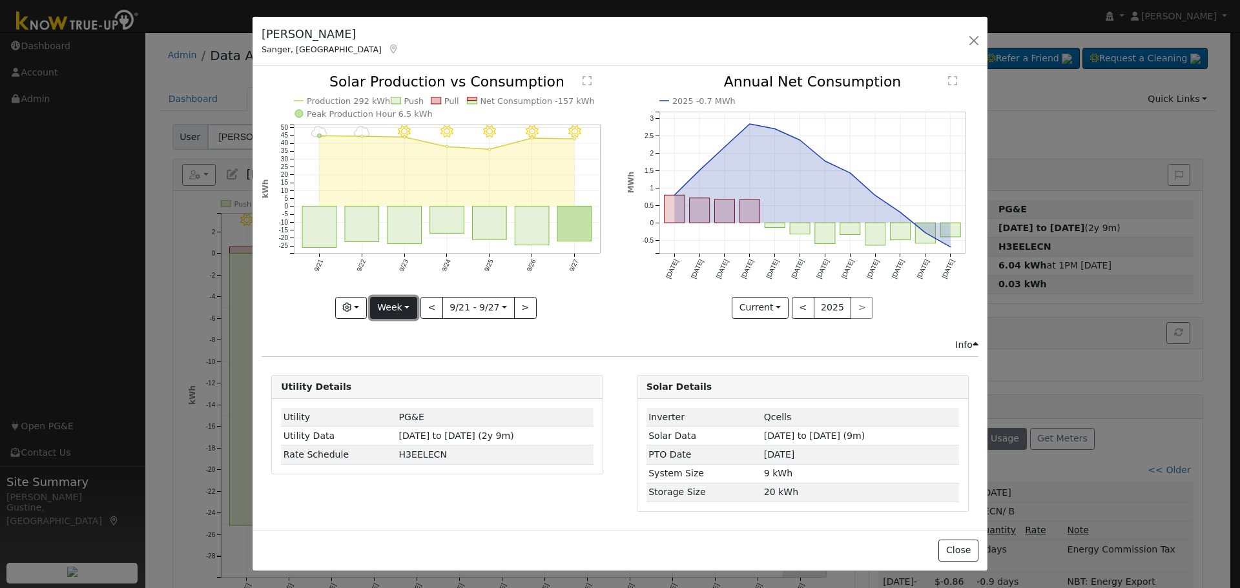
click at [413, 300] on button "Week" at bounding box center [393, 308] width 47 height 22
click at [360, 305] on button "button" at bounding box center [351, 308] width 32 height 22
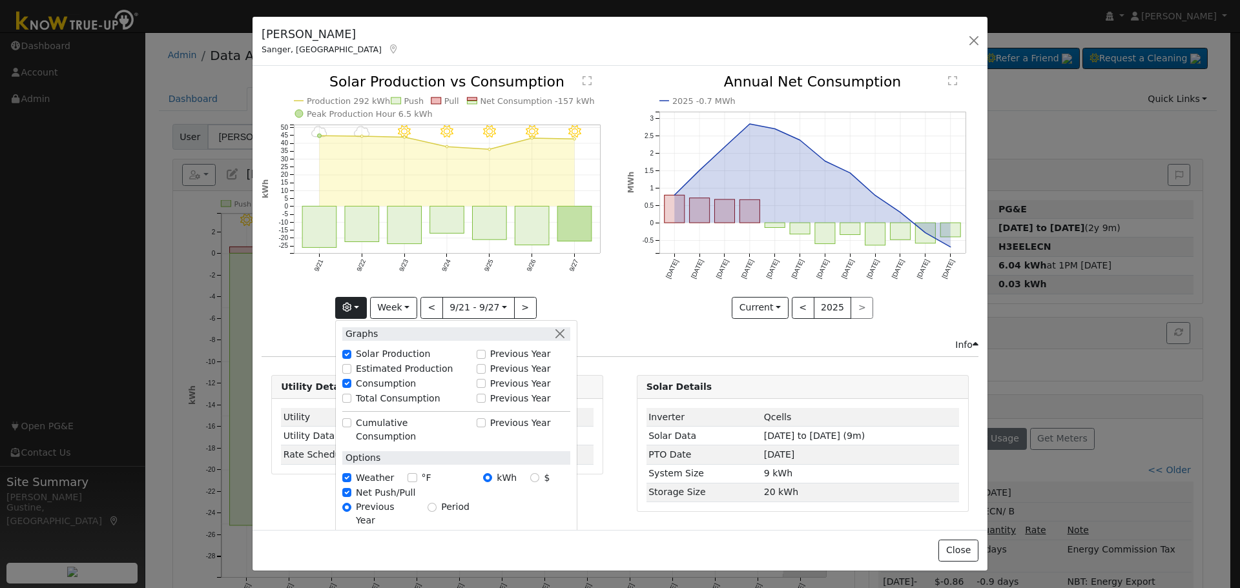
click at [403, 398] on label "Total Consumption" at bounding box center [398, 399] width 85 height 14
click at [351, 398] on input "Total Consumption" at bounding box center [346, 398] width 9 height 9
checkbox input "true"
drag, startPoint x: 551, startPoint y: 326, endPoint x: 566, endPoint y: 335, distance: 17.9
click at [565, 334] on div "Graphs" at bounding box center [456, 334] width 228 height 14
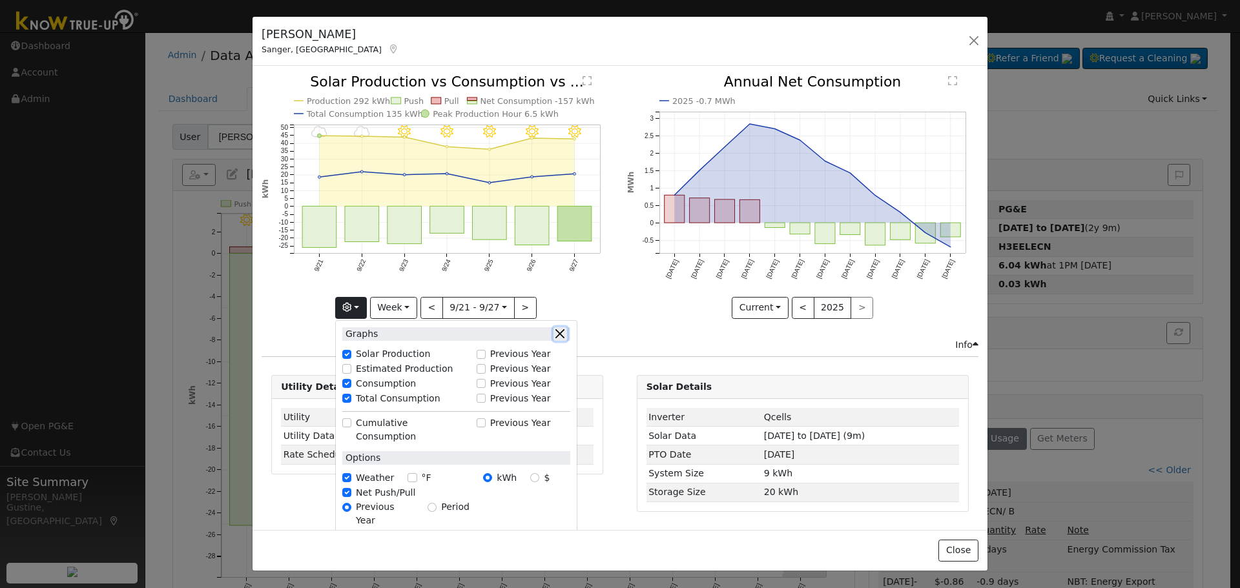
click at [566, 335] on button "button" at bounding box center [560, 334] width 14 height 14
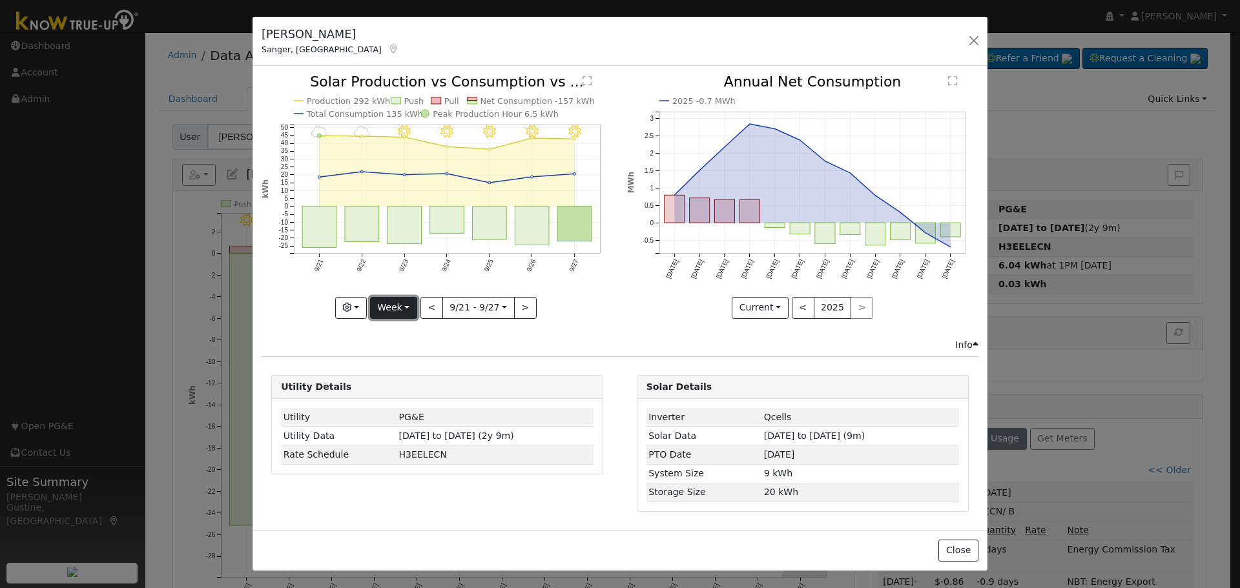
click at [397, 307] on button "Week" at bounding box center [393, 308] width 47 height 22
click at [424, 389] on link "Year" at bounding box center [416, 389] width 90 height 18
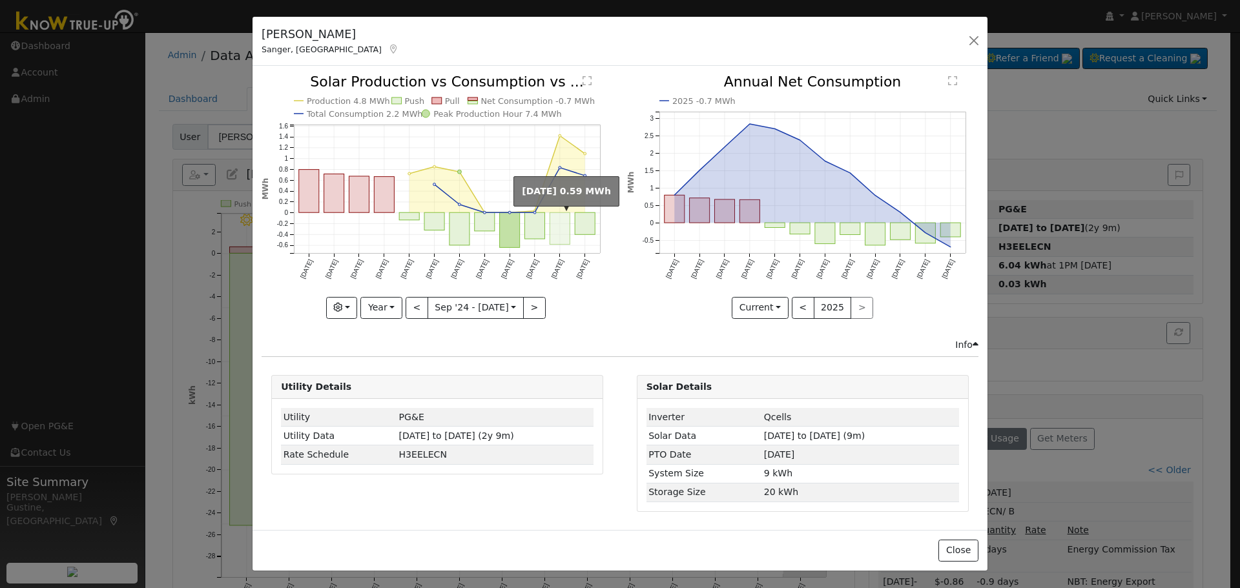
click at [563, 228] on rect "onclick=""" at bounding box center [560, 229] width 20 height 32
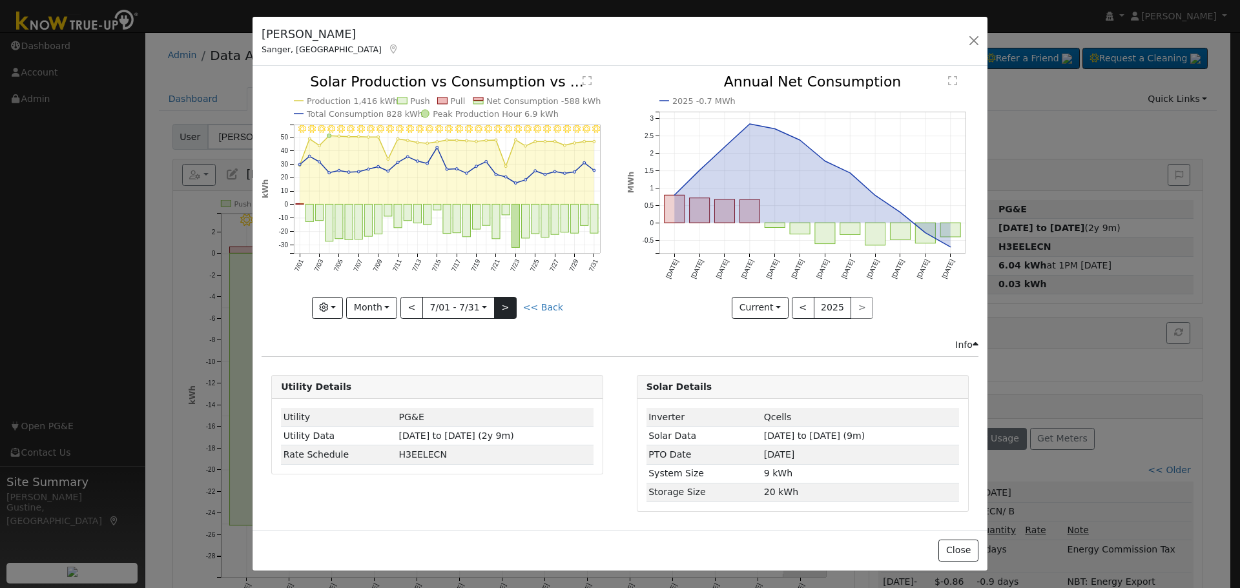
click at [498, 307] on div "< 7/01 - 7/31 [DATE] >" at bounding box center [458, 308] width 116 height 22
click at [500, 305] on button ">" at bounding box center [505, 308] width 23 height 22
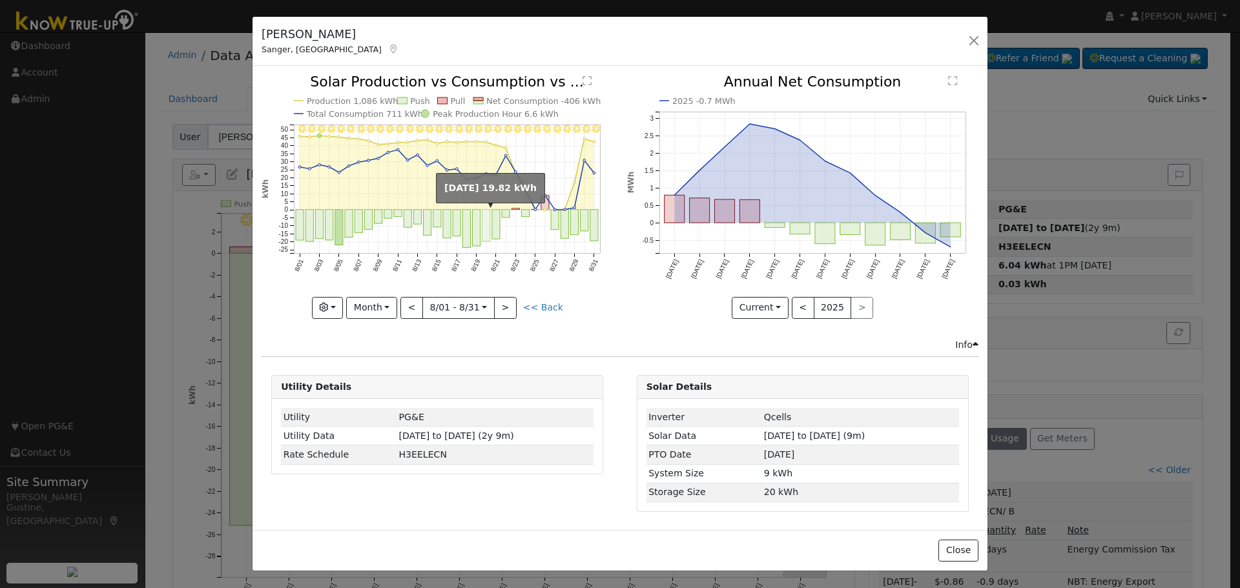
click at [486, 218] on rect "onclick=""" at bounding box center [486, 226] width 8 height 32
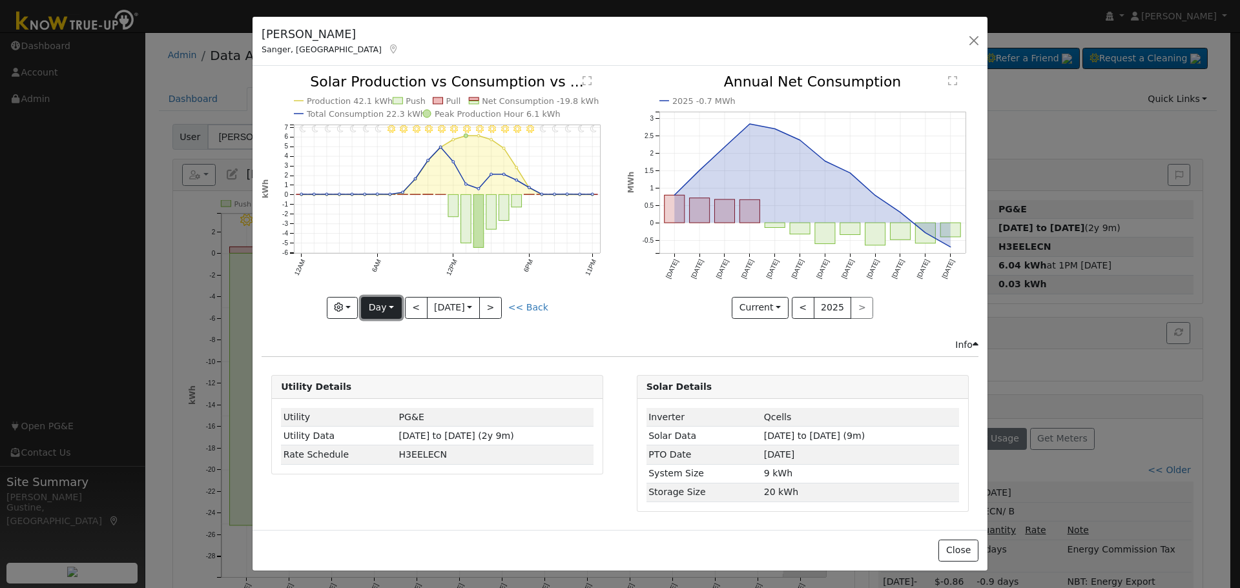
click at [387, 305] on button "Day" at bounding box center [381, 308] width 40 height 22
click at [395, 354] on link "Week" at bounding box center [407, 352] width 90 height 18
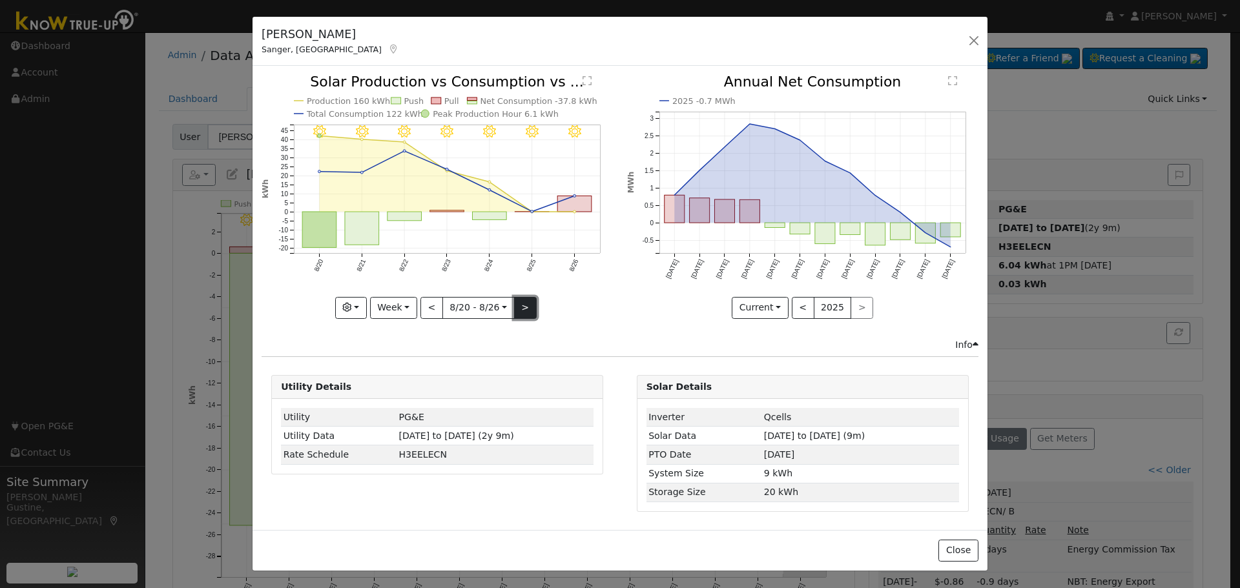
click at [529, 309] on button ">" at bounding box center [525, 308] width 23 height 22
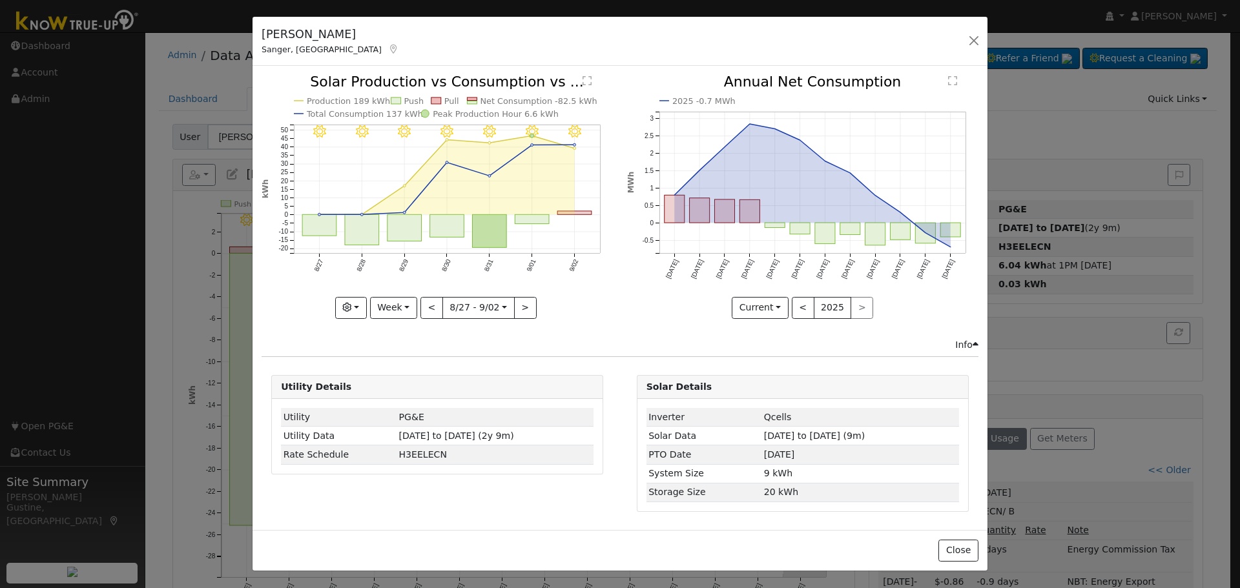
click at [576, 220] on icon "9/02 - MostlyClear 9/01 - Clear 8/31 - Clear 8/30 - Clear 8/29 - Clear 8/28 - C…" at bounding box center [436, 196] width 351 height 242
click at [580, 212] on icon "9/02 - MostlyClear 9/01 - Clear 8/31 - Clear 8/30 - Clear 8/29 - Clear 8/28 - C…" at bounding box center [436, 196] width 351 height 242
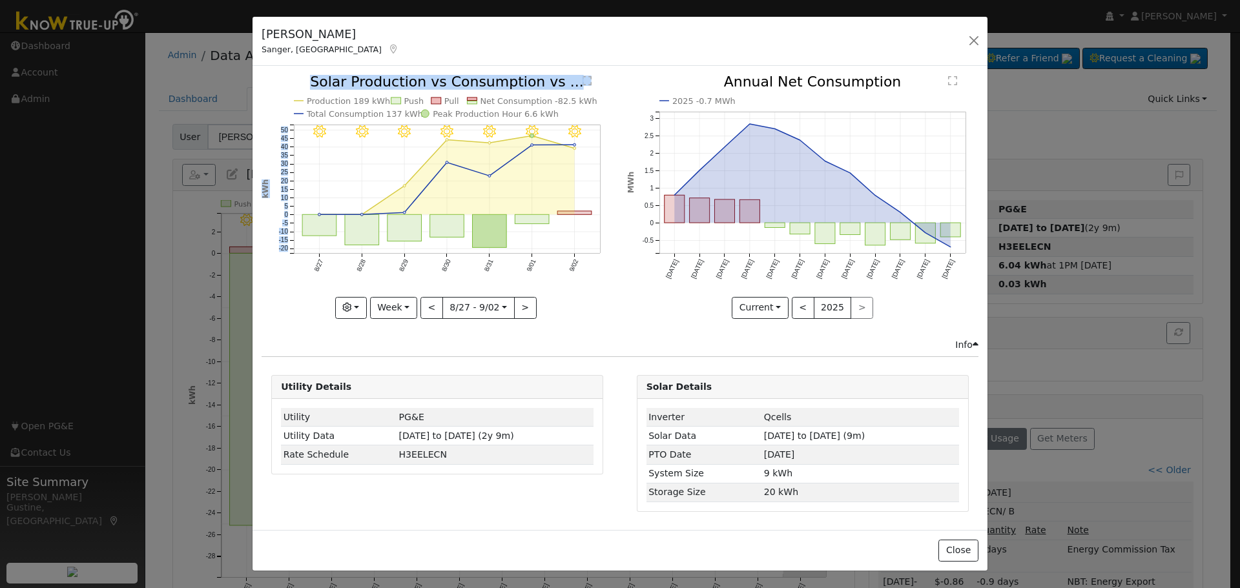
click at [579, 219] on icon "9/02 - MostlyClear 9/01 - Clear 8/31 - Clear 8/30 - Clear 8/29 - Clear 8/28 - C…" at bounding box center [436, 196] width 351 height 242
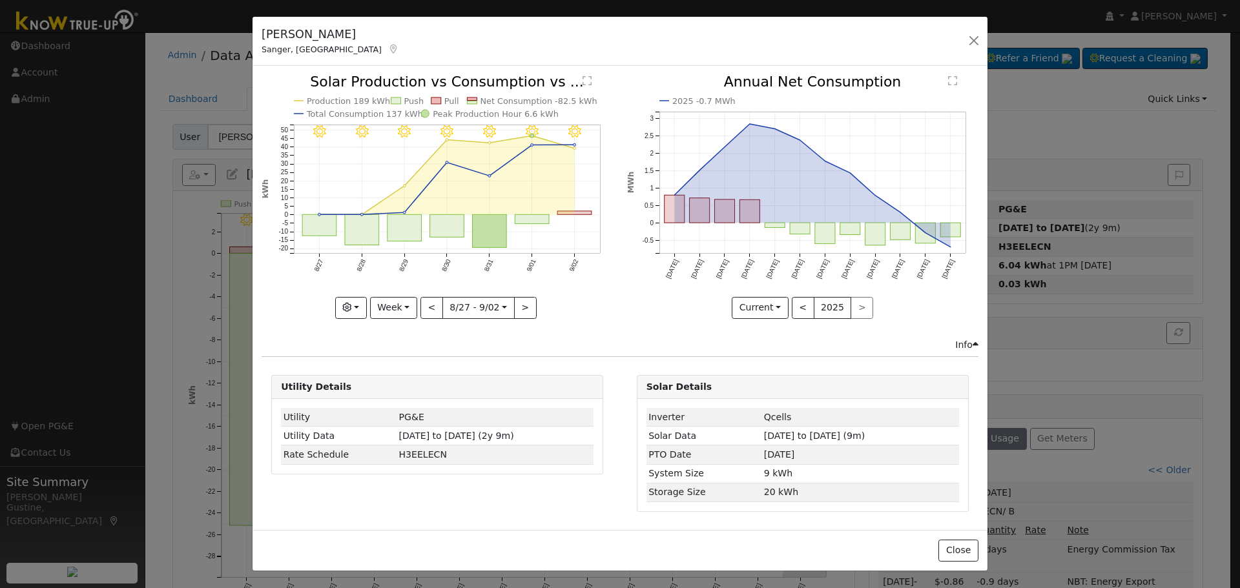
click at [584, 210] on icon "9/02 - MostlyClear 9/01 - Clear 8/31 - Clear 8/30 - Clear 8/29 - Clear 8/28 - C…" at bounding box center [436, 196] width 351 height 242
click at [584, 214] on rect "onclick=""" at bounding box center [575, 212] width 34 height 3
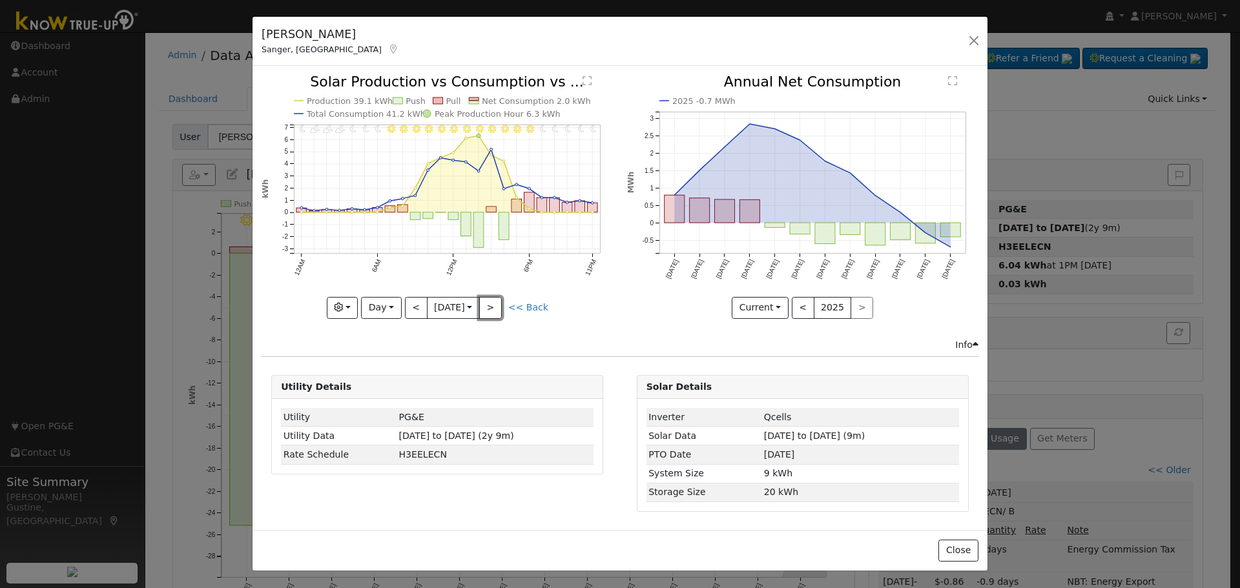
click at [502, 305] on button ">" at bounding box center [490, 308] width 23 height 22
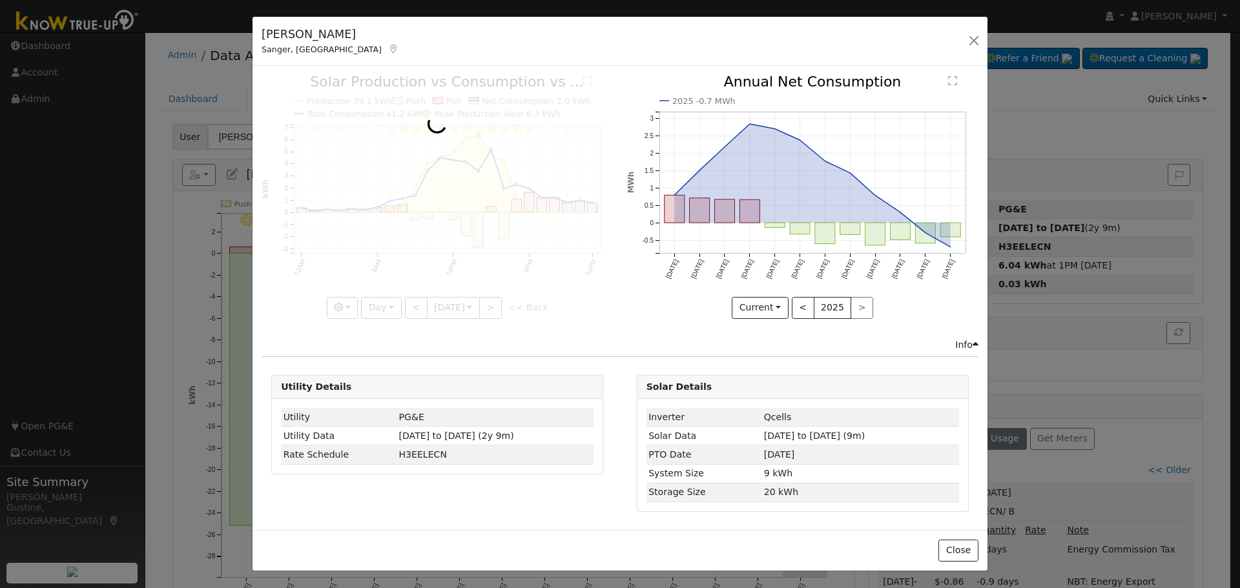
click at [504, 305] on div at bounding box center [436, 196] width 351 height 243
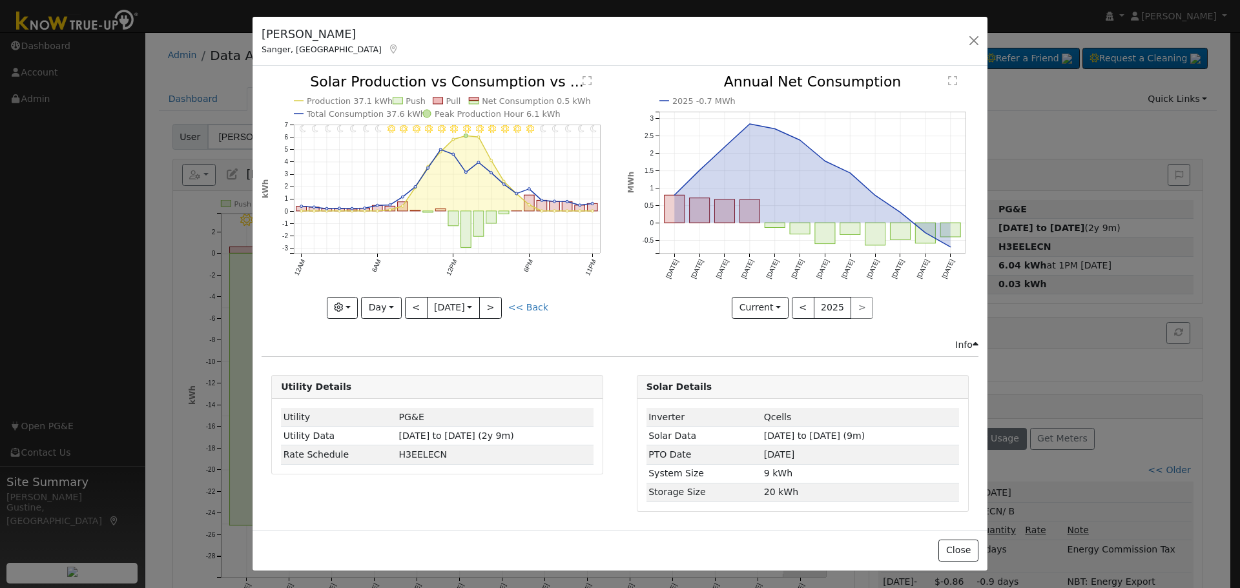
click at [504, 305] on div at bounding box center [436, 196] width 351 height 243
click at [504, 305] on div "11PM - Clear 10PM - Clear 9PM - Clear 8PM - Clear 7PM - Clear 6PM - Clear 5PM -…" at bounding box center [436, 196] width 351 height 243
click at [502, 305] on button ">" at bounding box center [490, 308] width 23 height 22
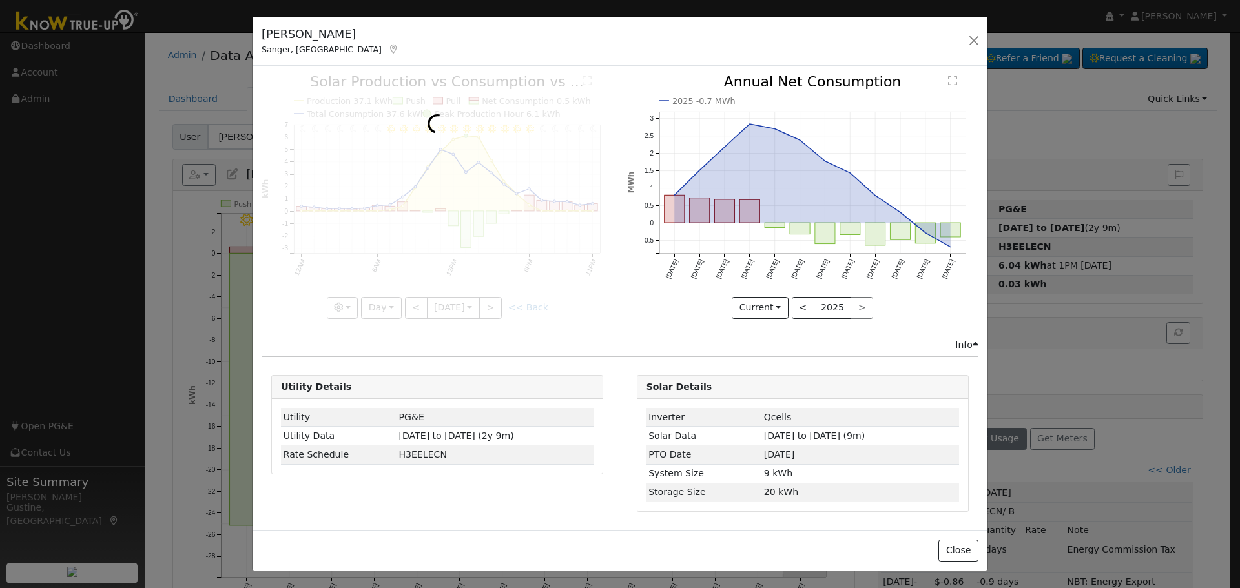
click at [504, 305] on div at bounding box center [436, 196] width 351 height 243
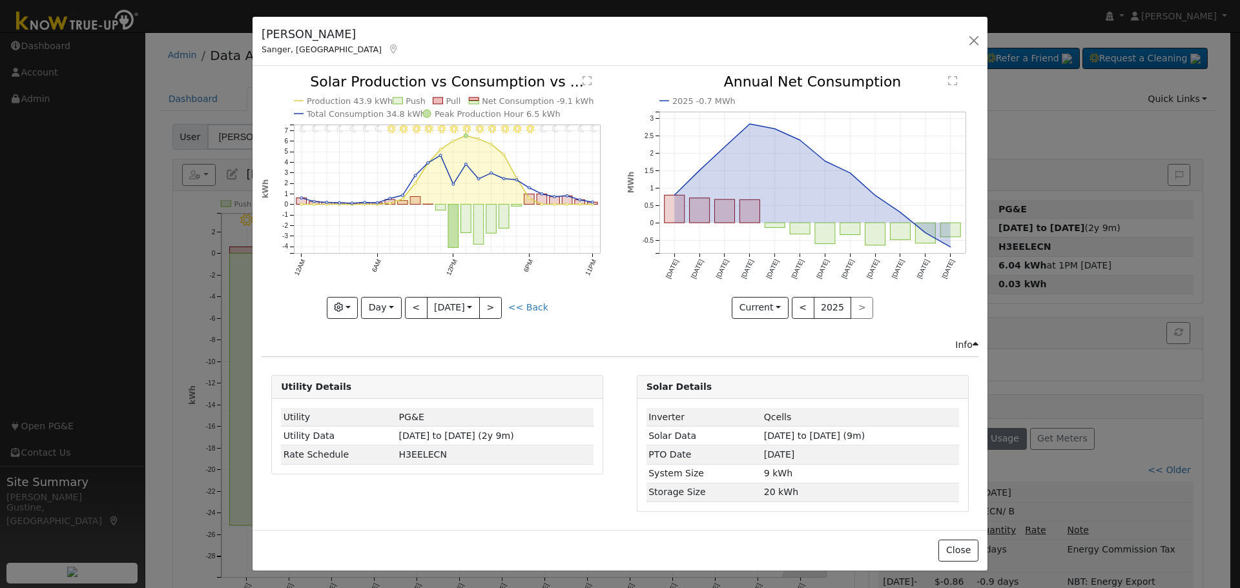
click at [504, 305] on div at bounding box center [436, 196] width 351 height 243
click at [502, 305] on button ">" at bounding box center [490, 308] width 23 height 22
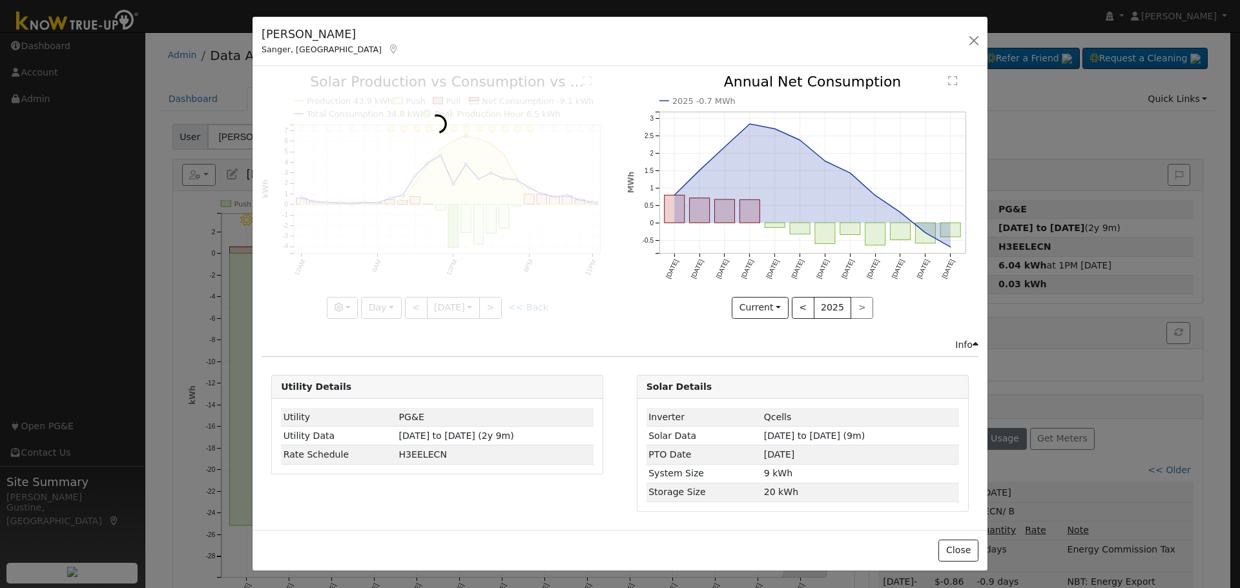
click at [504, 305] on div at bounding box center [436, 196] width 351 height 243
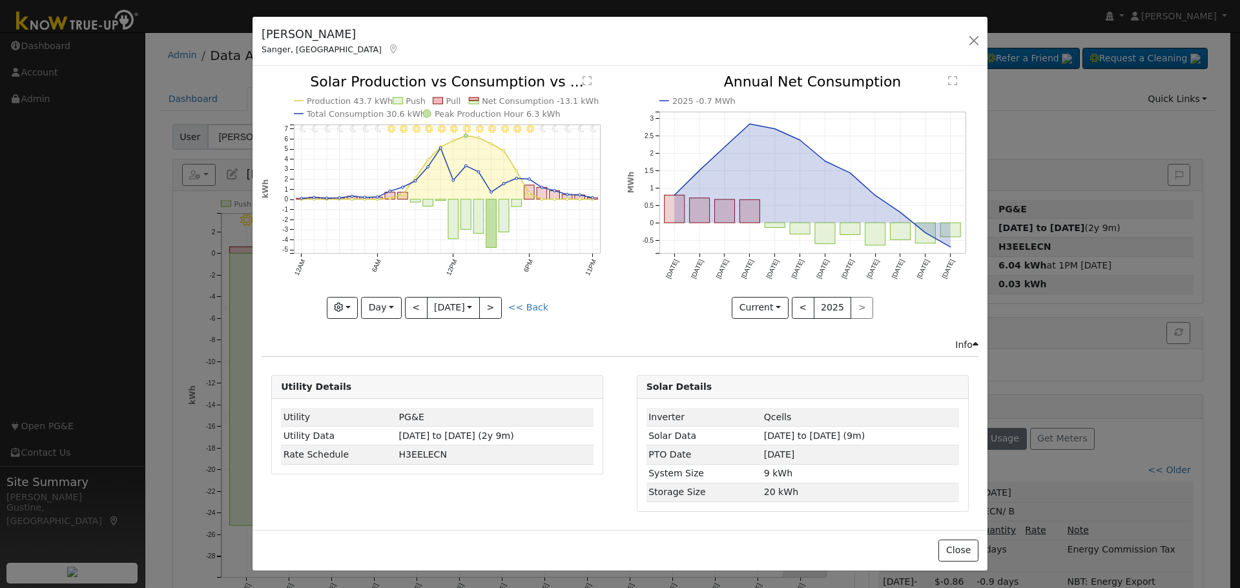
click at [504, 305] on div at bounding box center [436, 196] width 351 height 243
click at [504, 305] on icon "11PM - Clear 10PM - Clear 9PM - Clear 8PM - Clear 7PM - Clear 6PM - Clear 5PM -…" at bounding box center [436, 196] width 351 height 242
click at [497, 307] on button ">" at bounding box center [490, 308] width 23 height 22
click at [0, 0] on div at bounding box center [0, 0] width 0 height 0
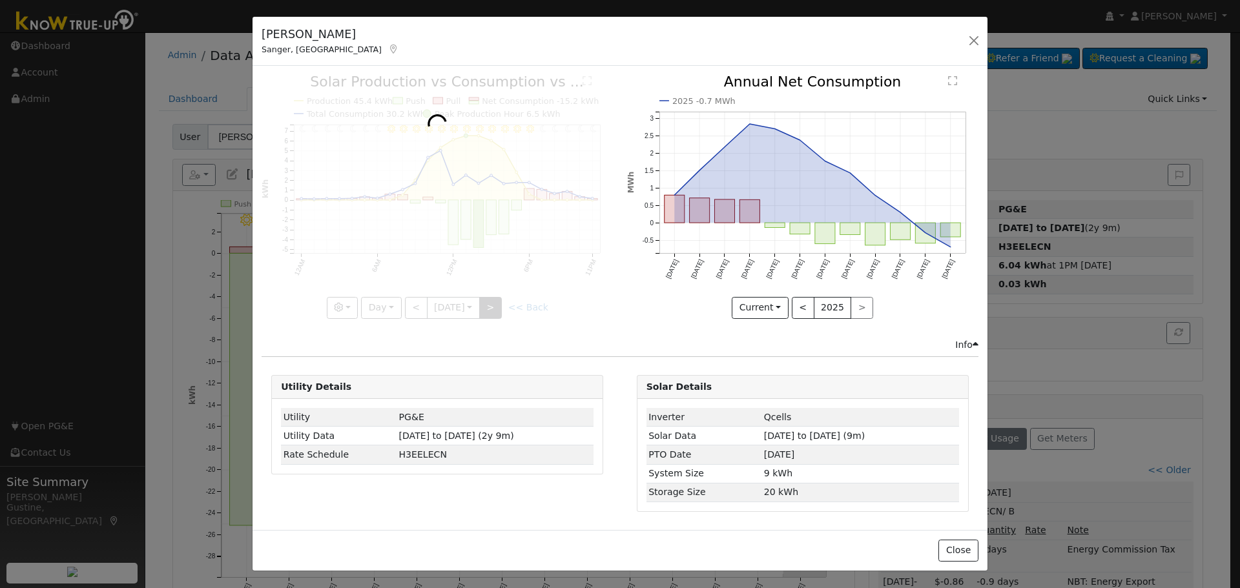
click at [497, 307] on div at bounding box center [436, 196] width 351 height 243
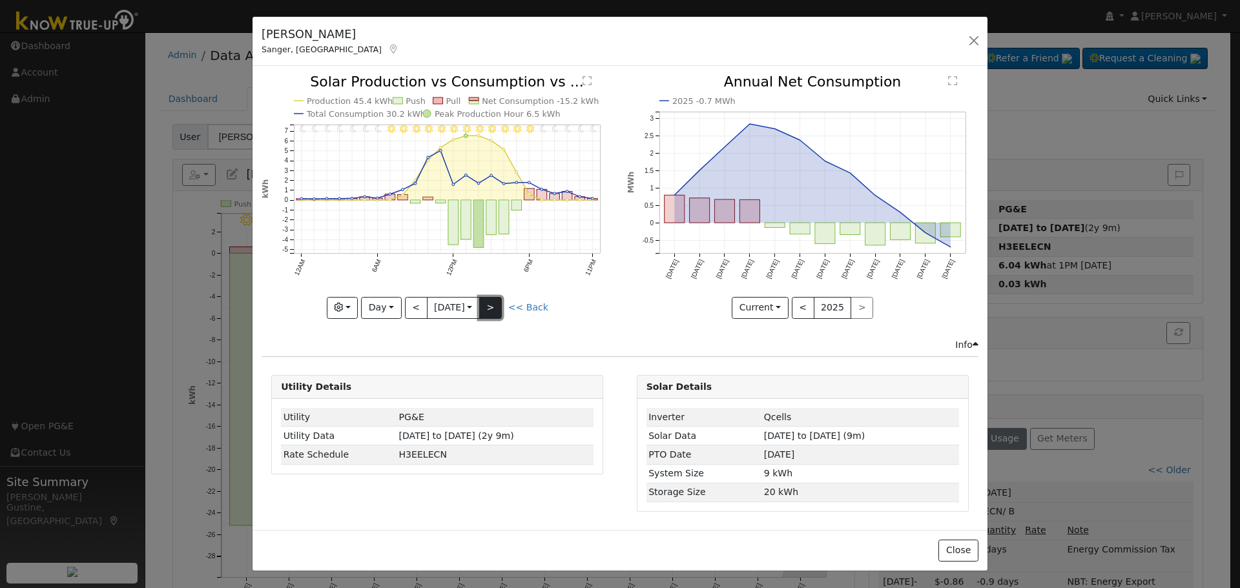
click at [497, 307] on button ">" at bounding box center [490, 308] width 23 height 22
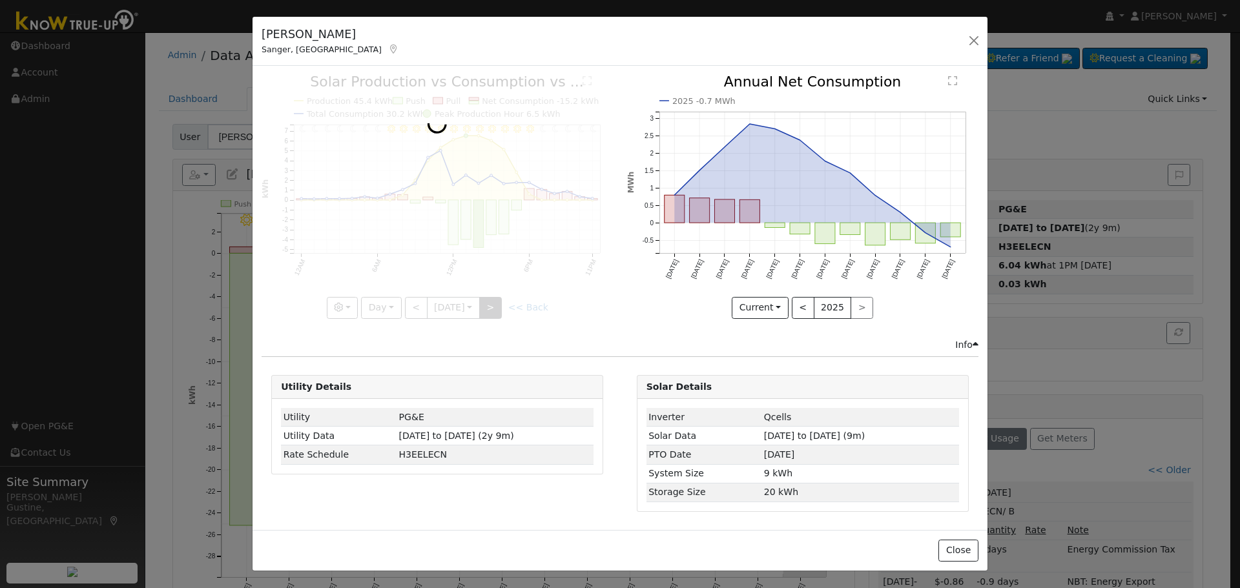
click at [497, 307] on div at bounding box center [436, 196] width 351 height 243
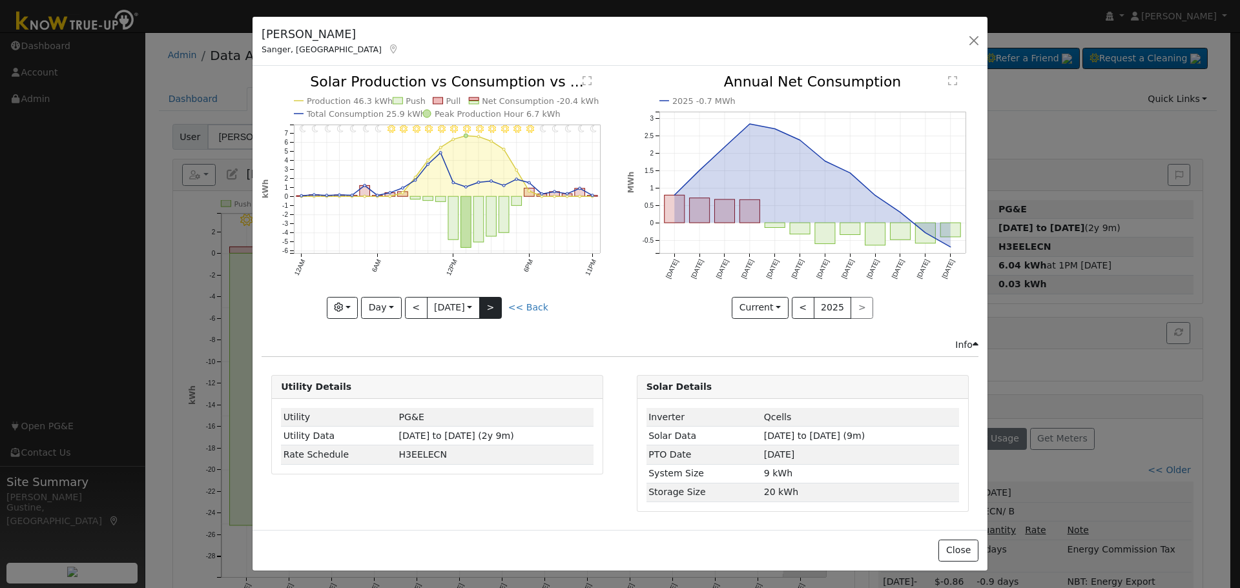
click at [497, 307] on div at bounding box center [436, 196] width 351 height 243
click at [497, 307] on button ">" at bounding box center [490, 308] width 23 height 22
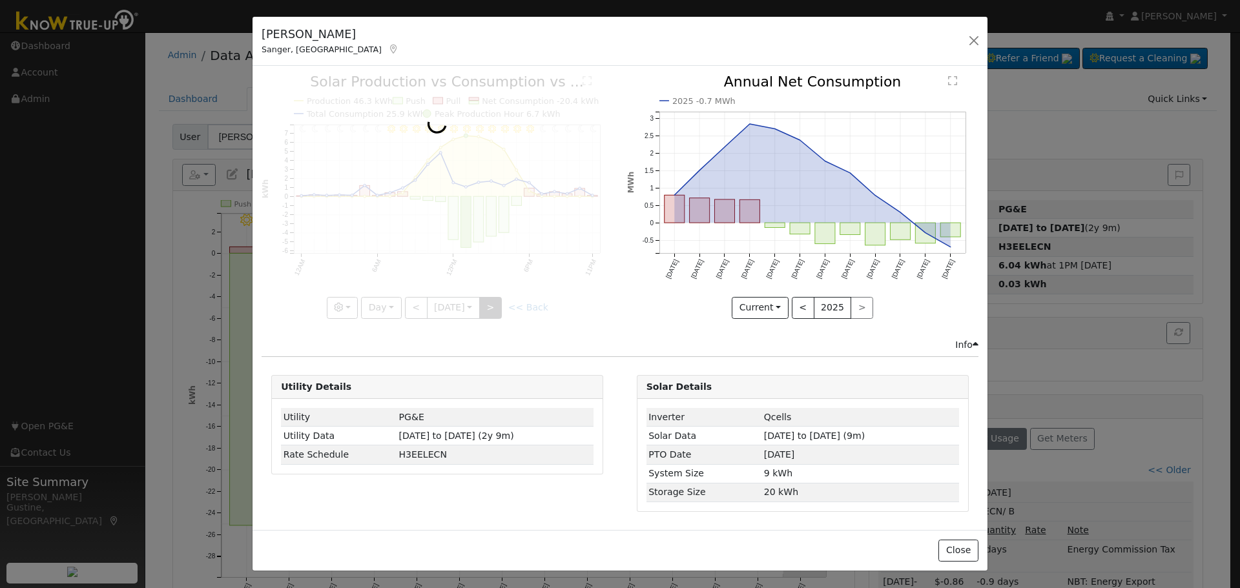
click at [497, 307] on div at bounding box center [436, 196] width 351 height 243
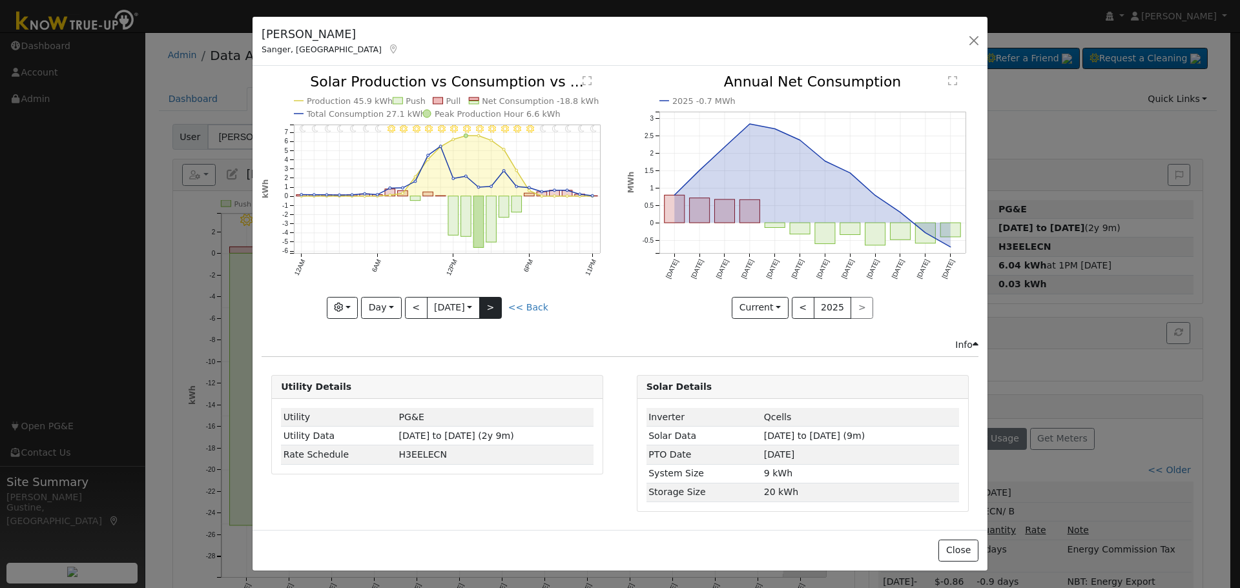
click at [497, 307] on div at bounding box center [436, 196] width 351 height 243
click at [497, 307] on div "11PM - Clear 10PM - Clear 9PM - Clear 8PM - Clear 7PM - Clear 6PM - Clear 5PM -…" at bounding box center [436, 196] width 351 height 243
click at [497, 307] on button ">" at bounding box center [490, 308] width 23 height 22
click at [497, 307] on div at bounding box center [436, 196] width 351 height 243
click at [497, 307] on div "11PM - Clear 10PM - Clear 9PM - Clear 8PM - Clear 7PM - Clear 6PM - Clear 5PM -…" at bounding box center [436, 196] width 351 height 243
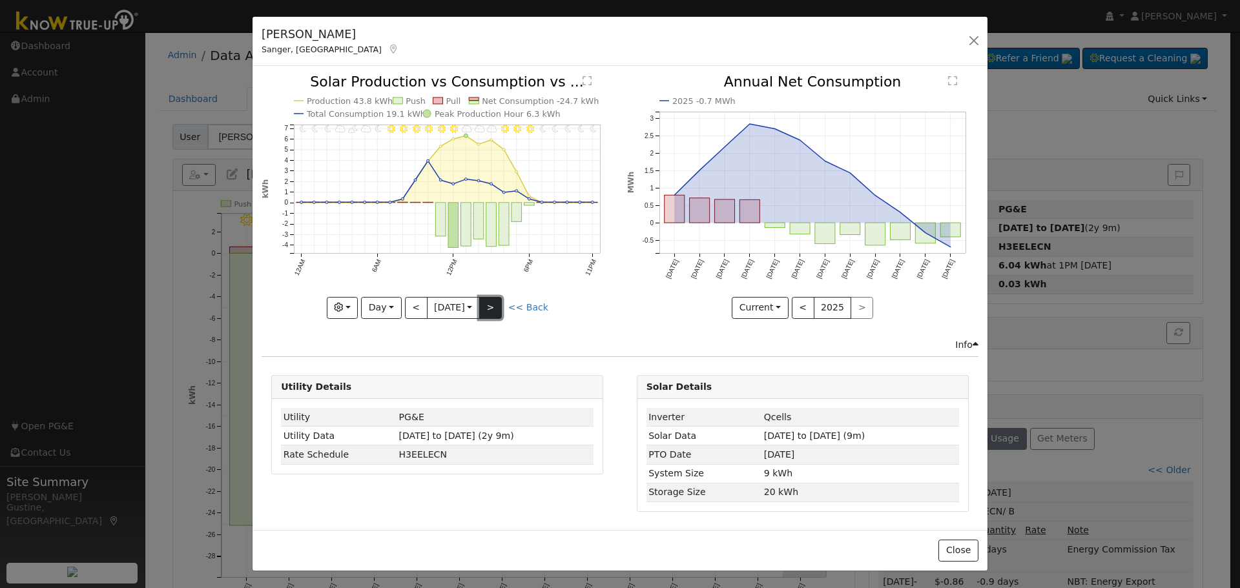
click at [497, 307] on button ">" at bounding box center [490, 308] width 23 height 22
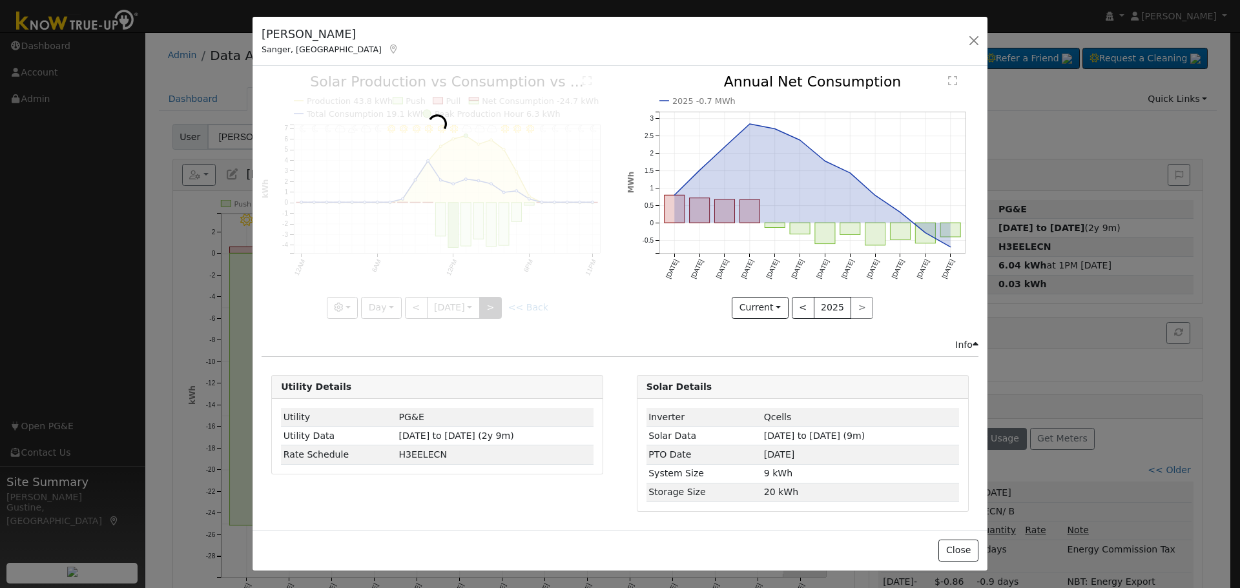
click at [497, 307] on div at bounding box center [436, 196] width 351 height 243
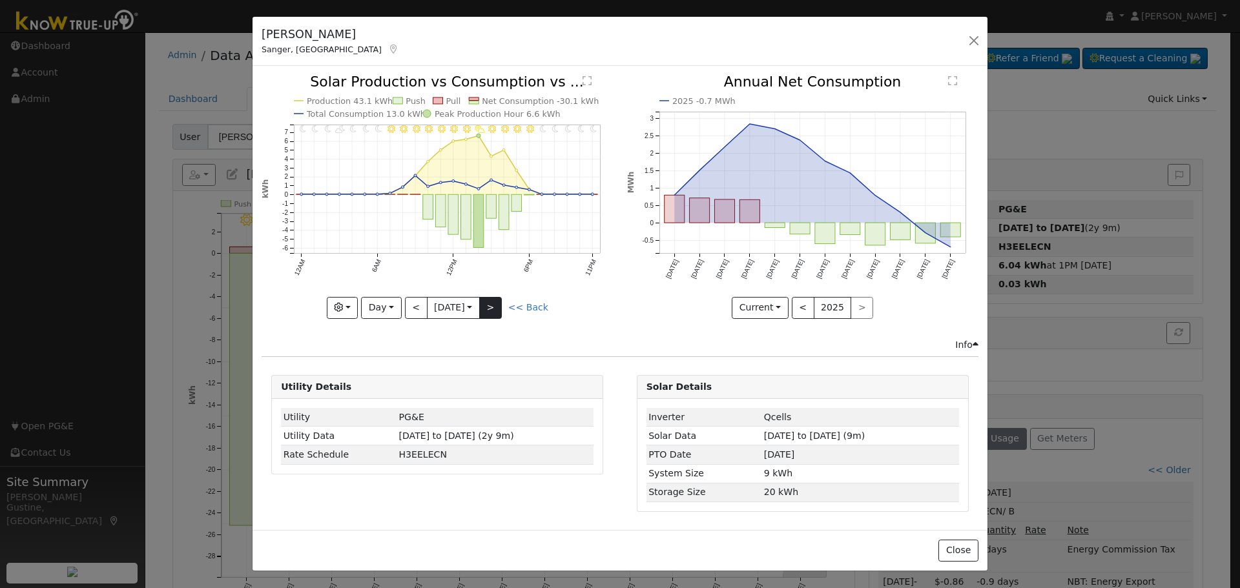
click at [497, 307] on div at bounding box center [436, 196] width 351 height 243
click at [497, 307] on button ">" at bounding box center [490, 308] width 23 height 22
type input "[DATE]"
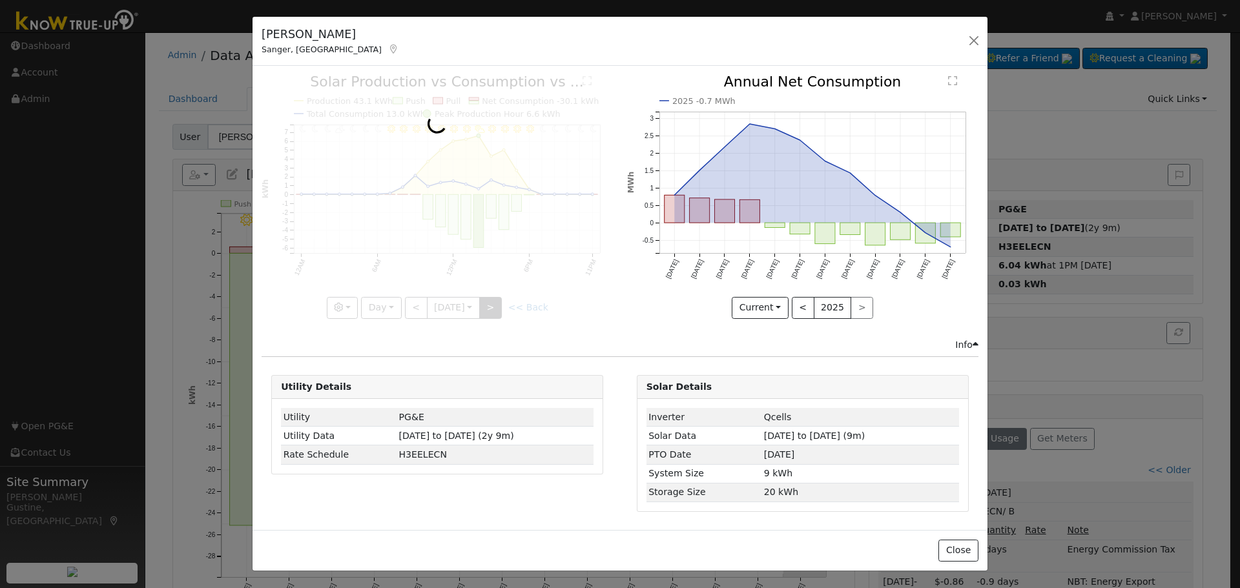
click at [497, 307] on div at bounding box center [436, 196] width 351 height 243
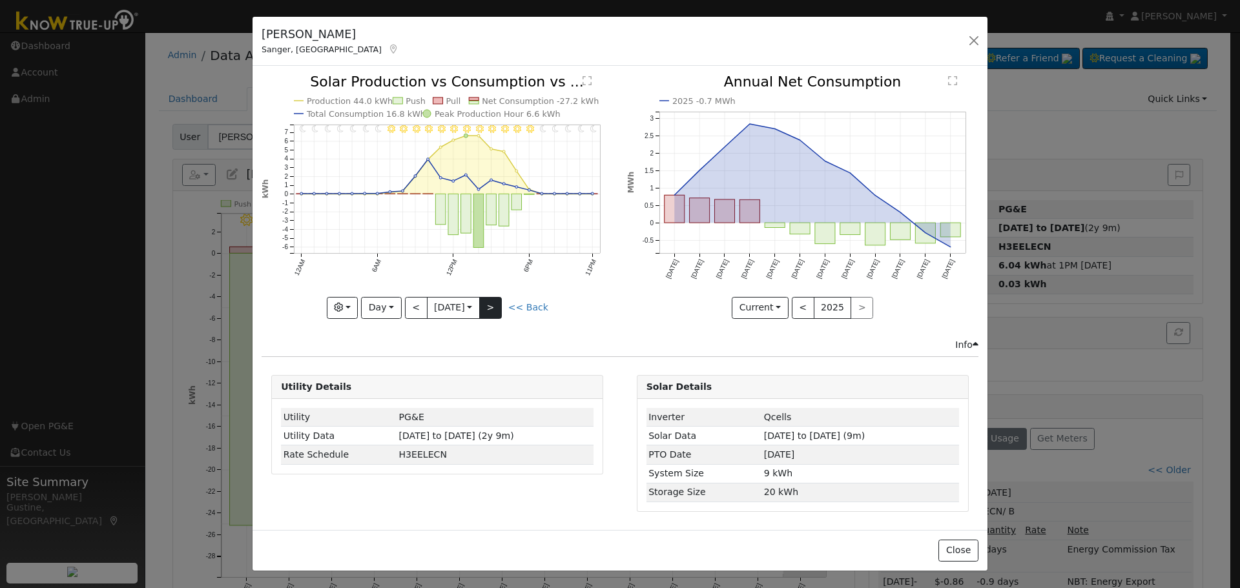
click at [497, 307] on div at bounding box center [436, 196] width 351 height 243
click at [982, 37] on button "button" at bounding box center [974, 41] width 18 height 18
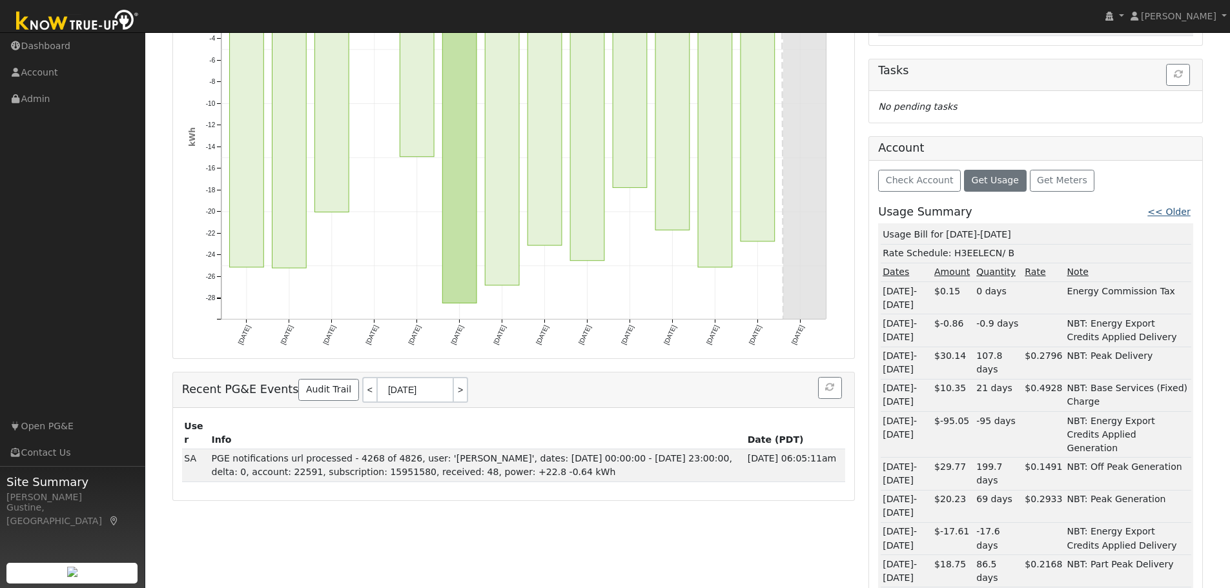
click at [1166, 210] on link "<< Older" at bounding box center [1168, 212] width 43 height 10
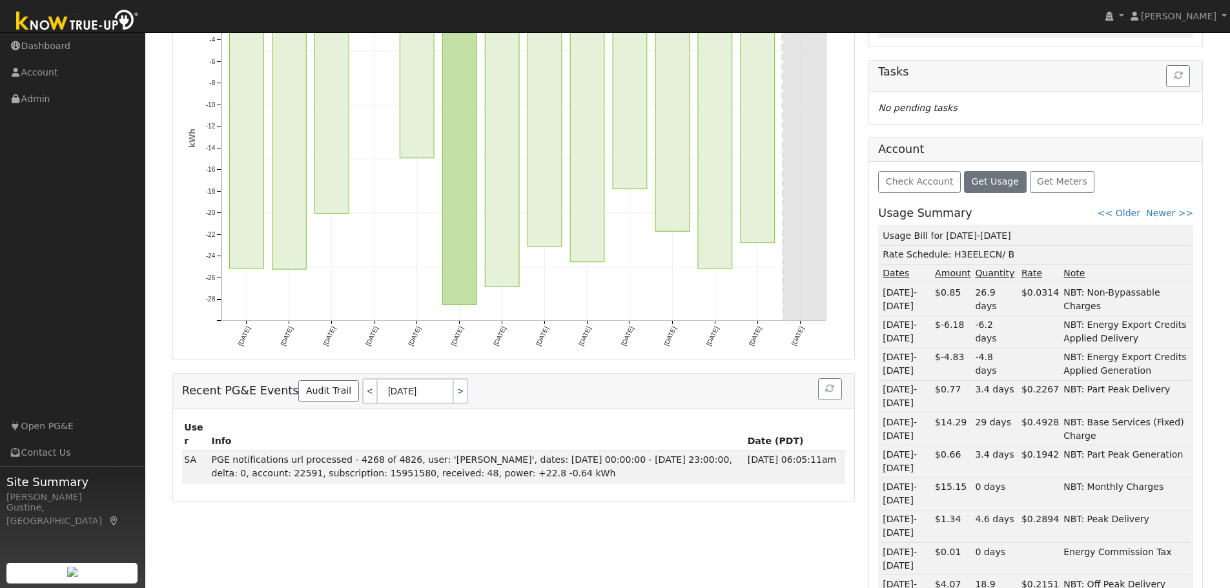
scroll to position [238, 0]
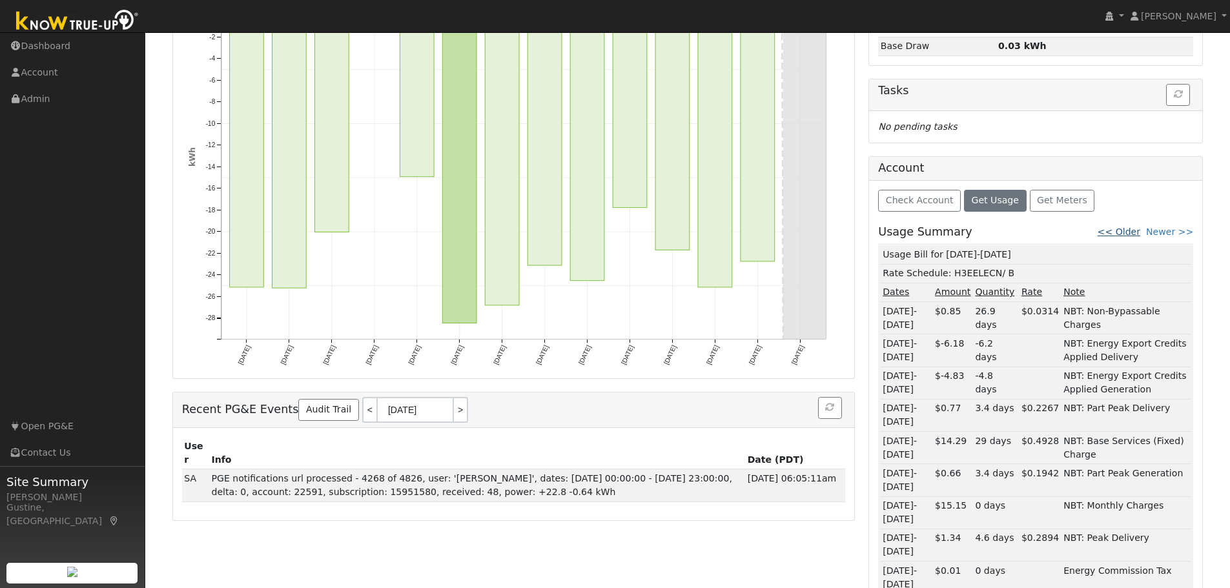
click at [1133, 231] on link "<< Older" at bounding box center [1119, 232] width 43 height 10
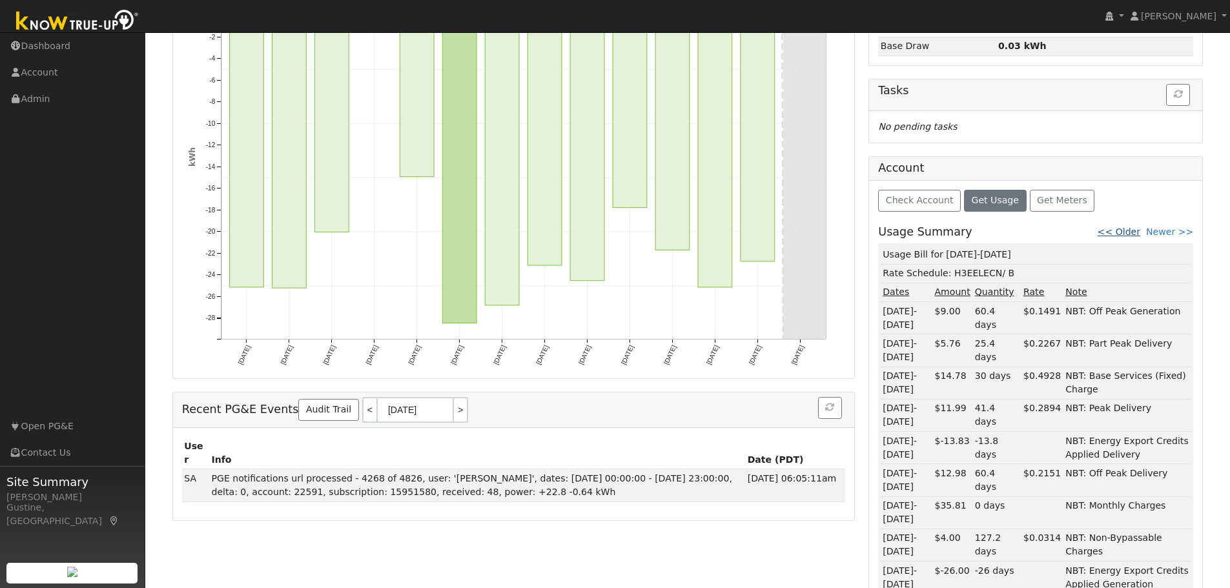
click at [1134, 227] on link "<< Older" at bounding box center [1119, 232] width 43 height 10
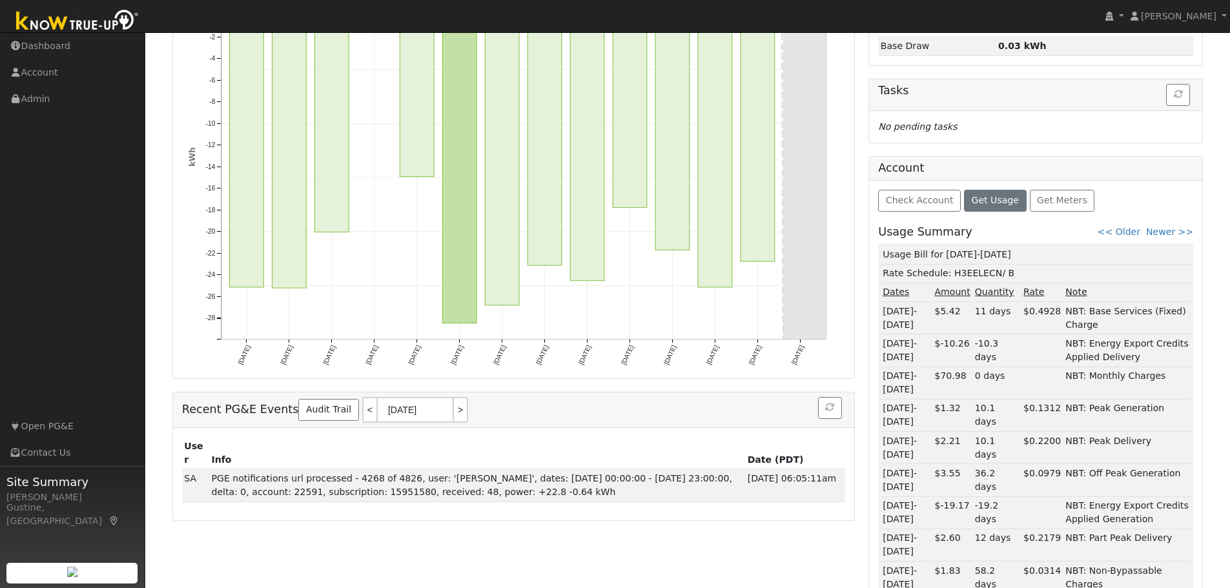
scroll to position [45, 0]
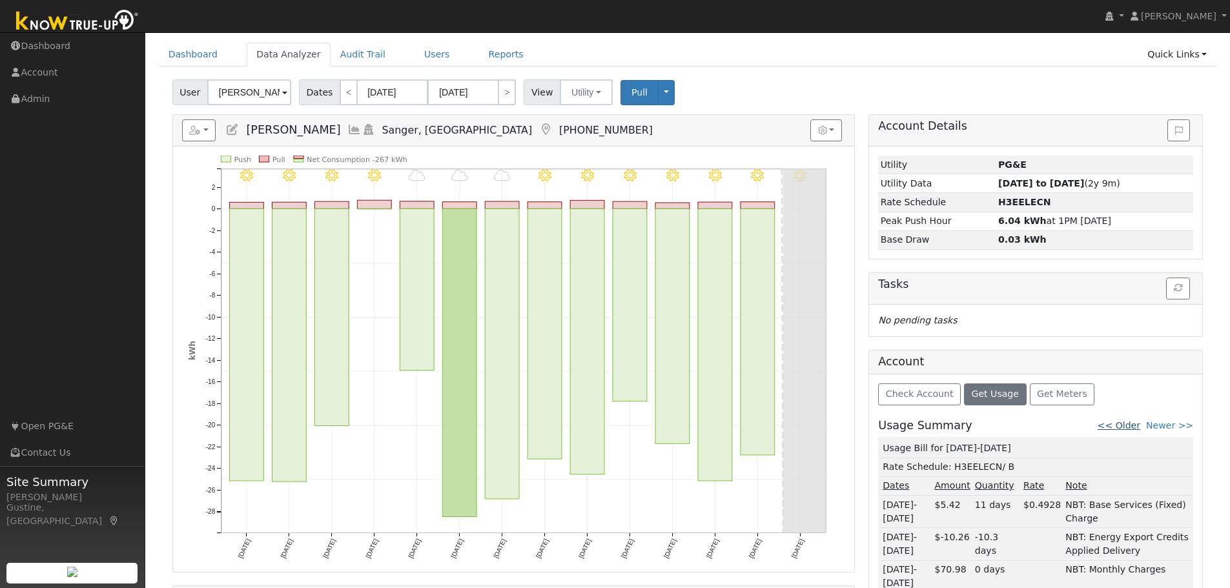
click at [1132, 426] on link "<< Older" at bounding box center [1119, 425] width 43 height 10
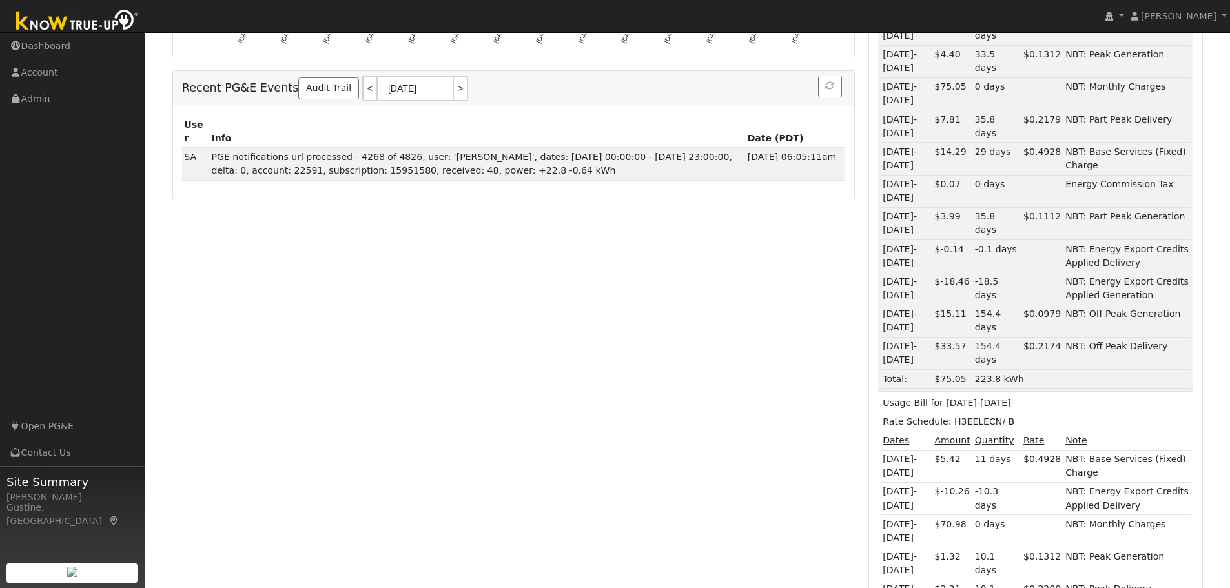
scroll to position [680, 0]
